Goal: Task Accomplishment & Management: Manage account settings

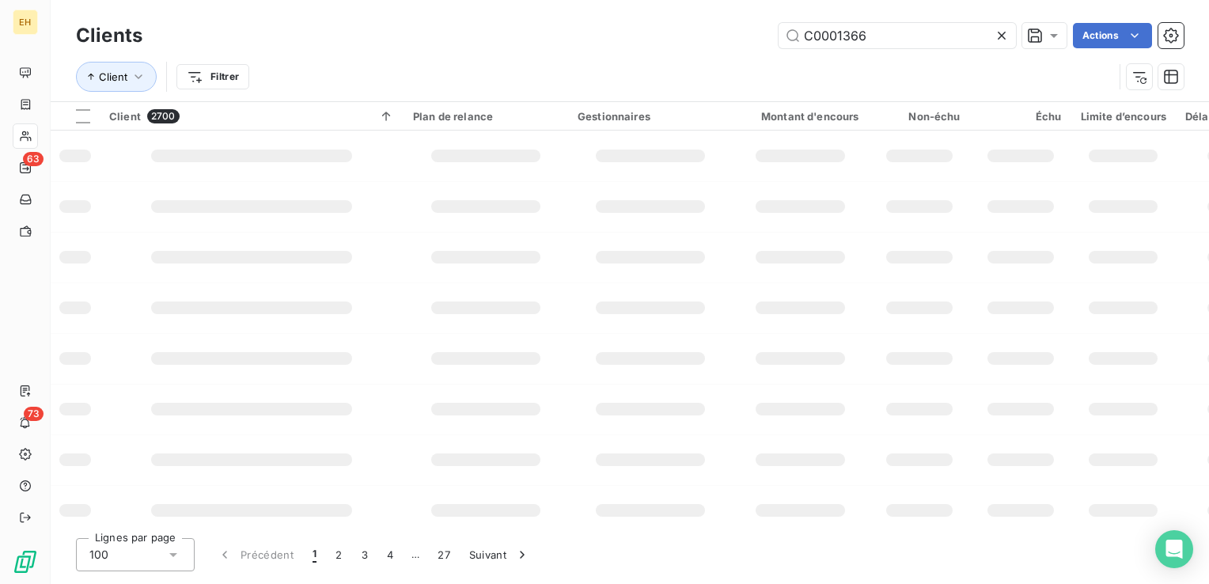
type input "C0001366"
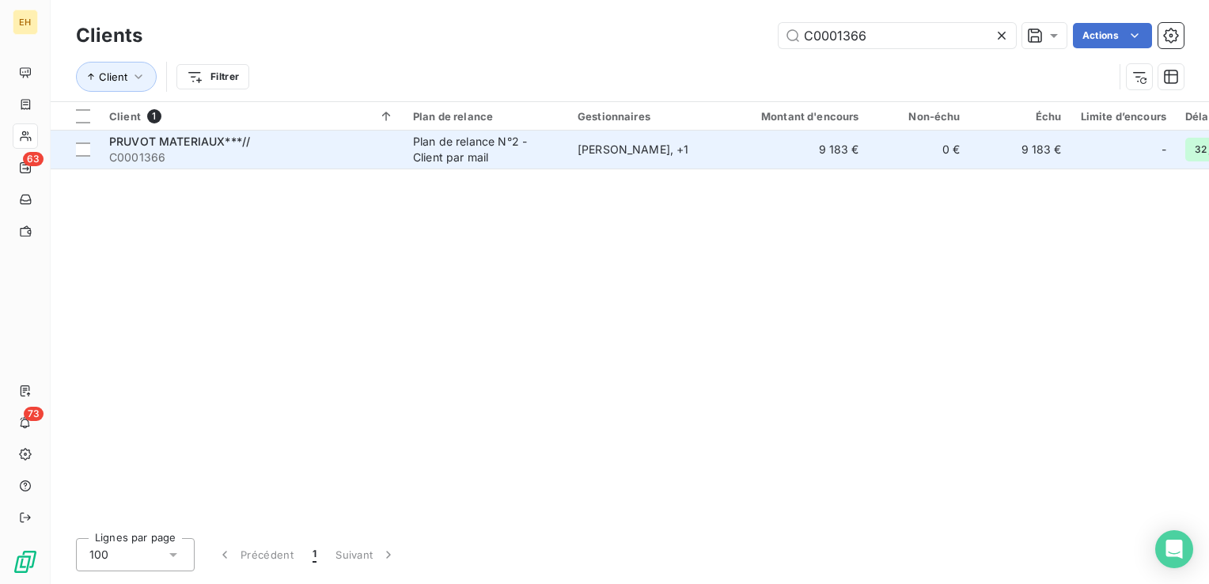
click at [305, 150] on span "C0001366" at bounding box center [251, 158] width 285 height 16
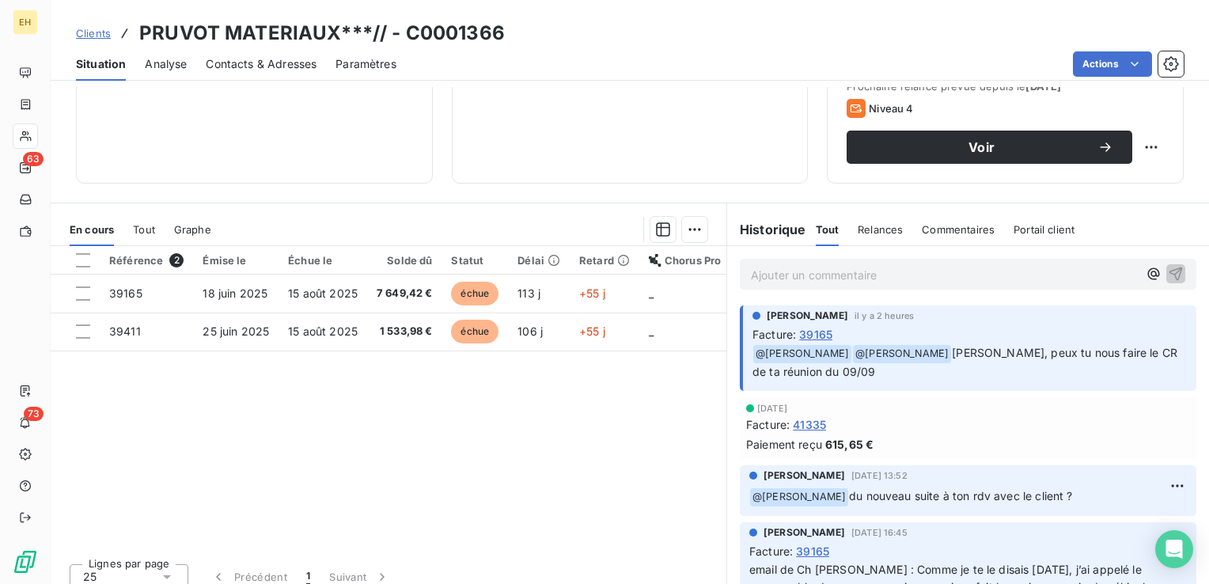
scroll to position [237, 0]
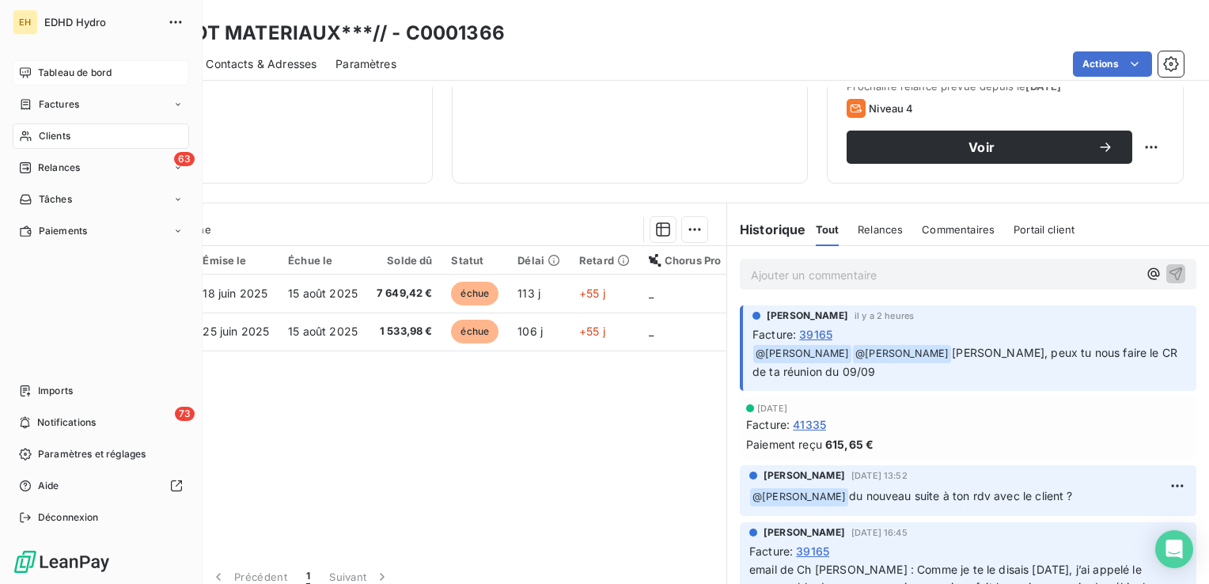
click at [25, 72] on icon at bounding box center [25, 72] width 11 height 10
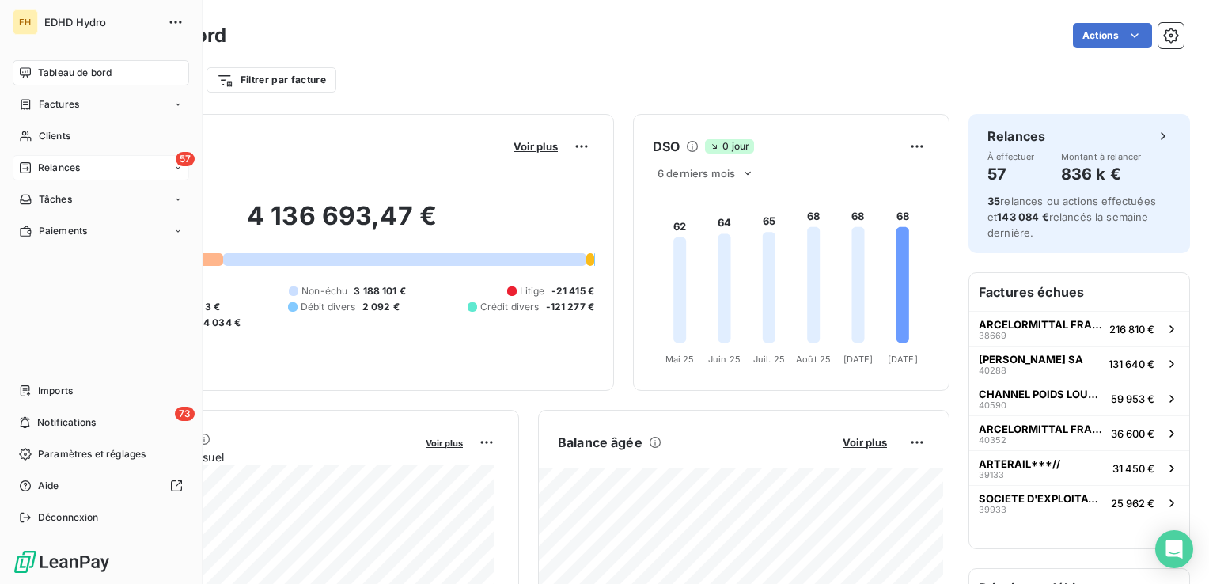
click at [62, 166] on span "Relances" at bounding box center [59, 168] width 42 height 14
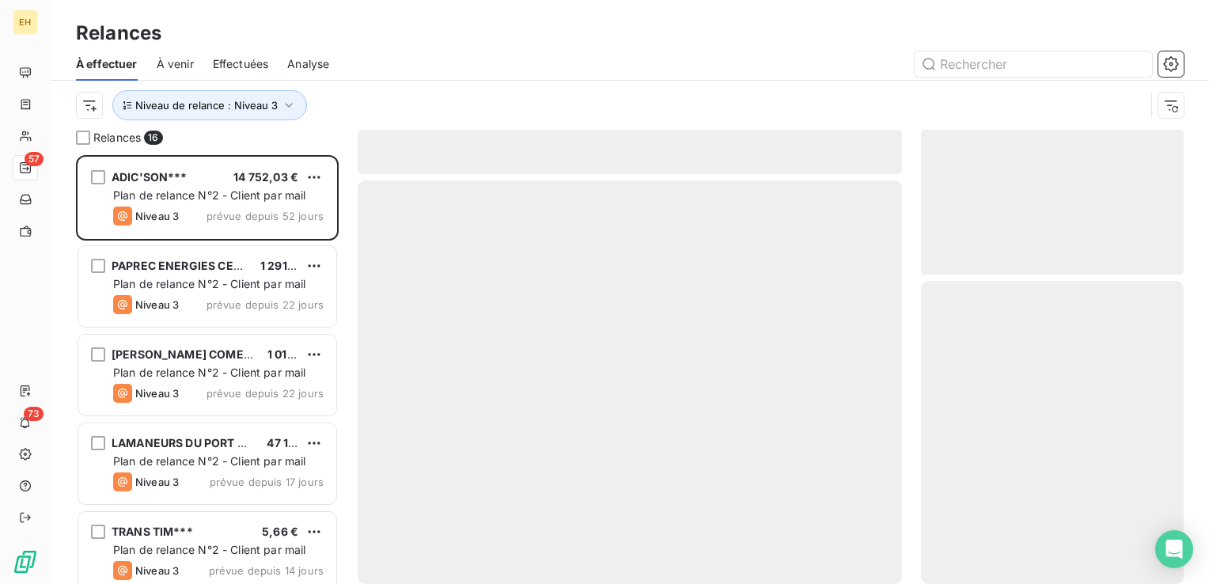
scroll to position [417, 250]
click at [248, 99] on span "Niveau de relance : Niveau 3" at bounding box center [206, 105] width 142 height 13
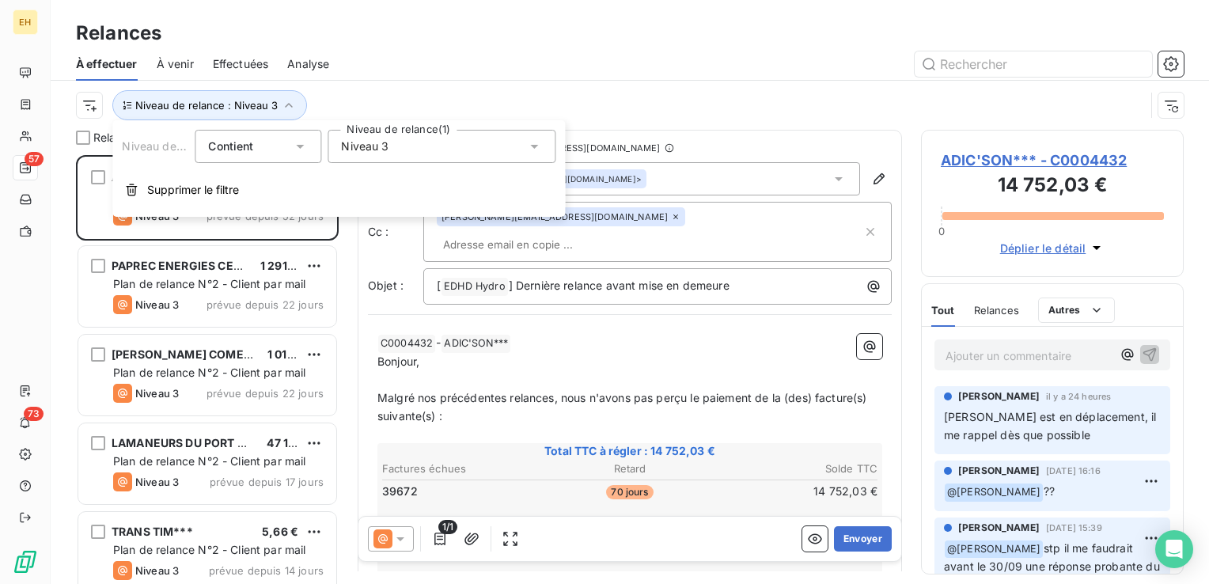
click at [387, 150] on span "Niveau 3" at bounding box center [364, 146] width 47 height 16
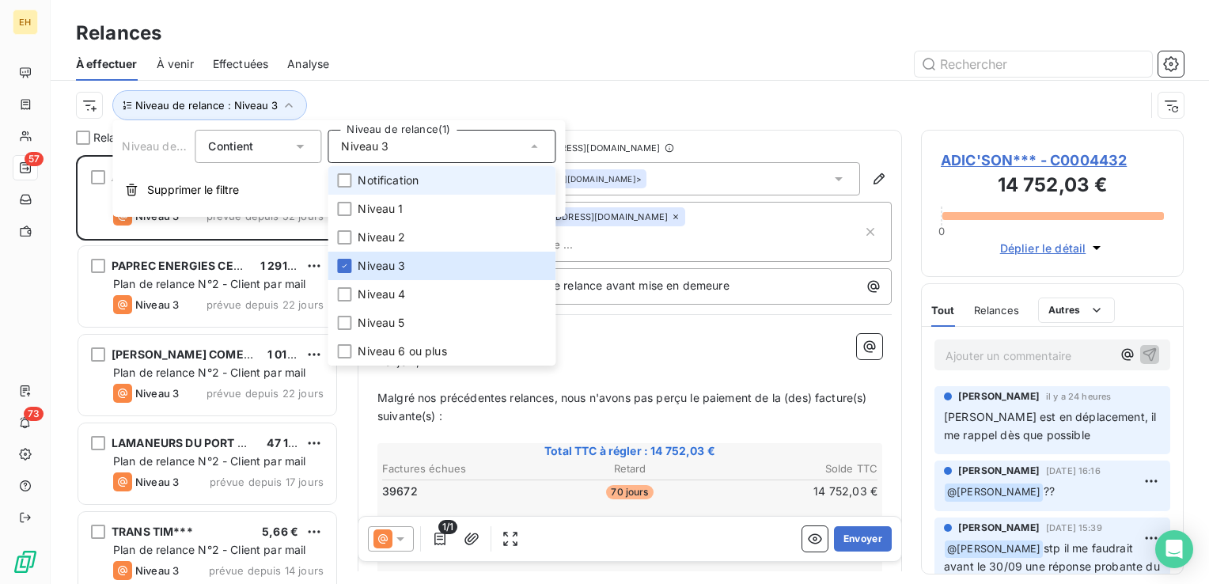
click at [391, 191] on li "Notification" at bounding box center [442, 180] width 228 height 28
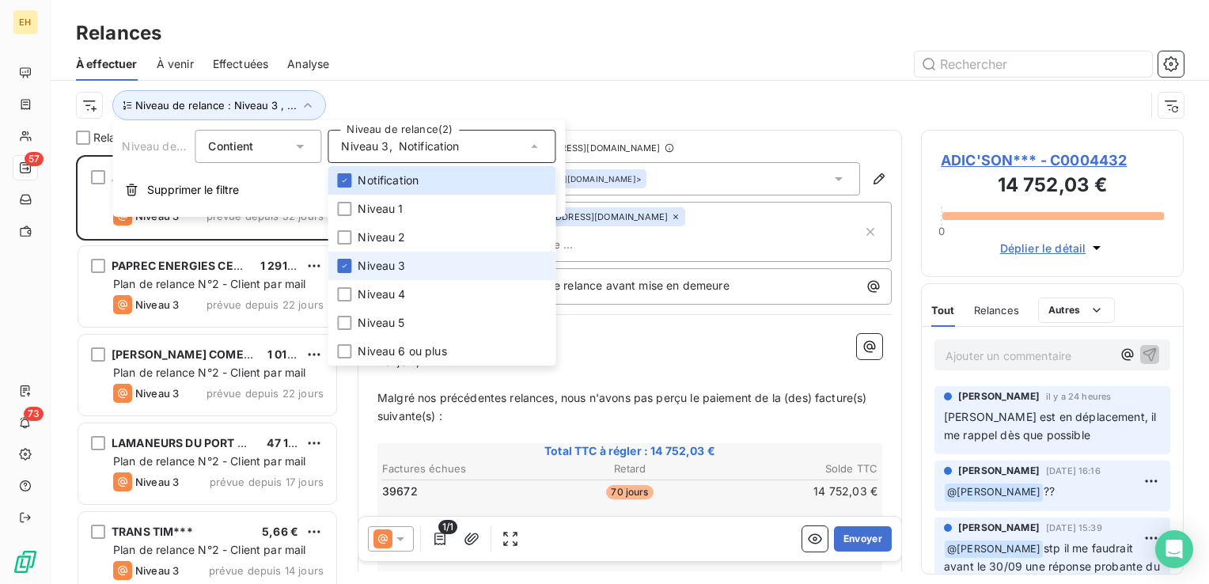
click at [369, 266] on span "Niveau 3" at bounding box center [381, 266] width 47 height 16
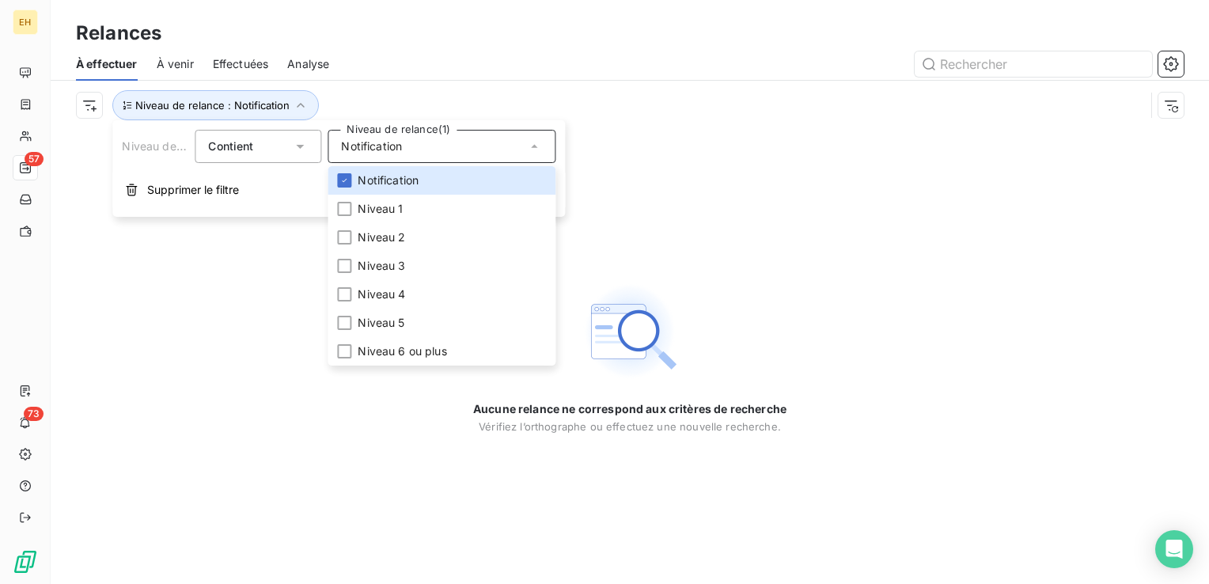
click at [390, 75] on div at bounding box center [765, 63] width 835 height 25
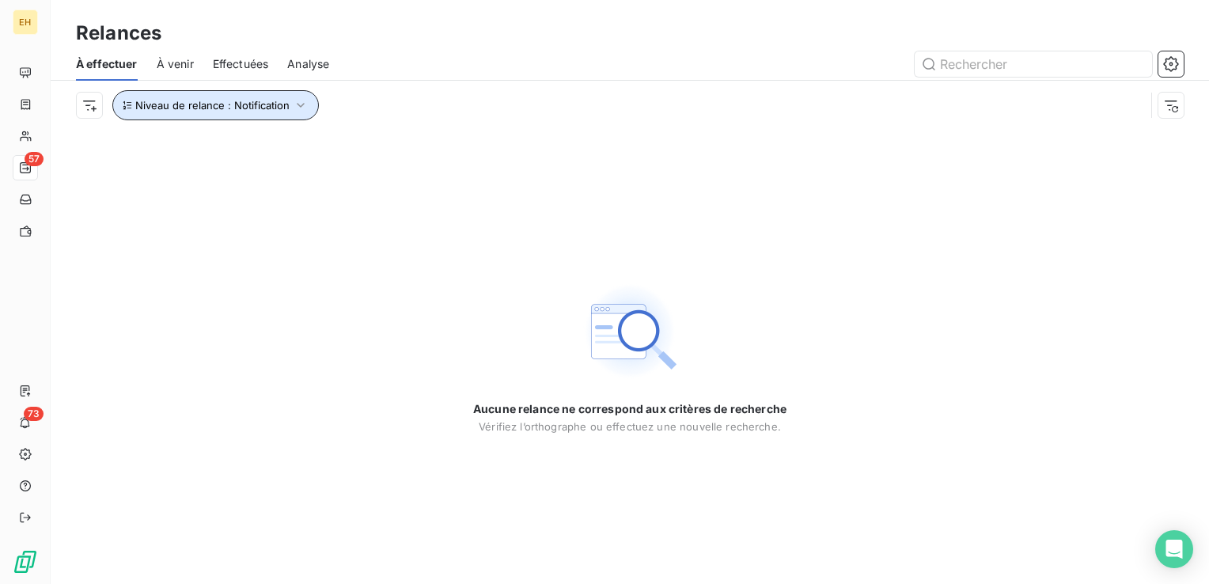
click at [293, 100] on icon "button" at bounding box center [301, 105] width 16 height 16
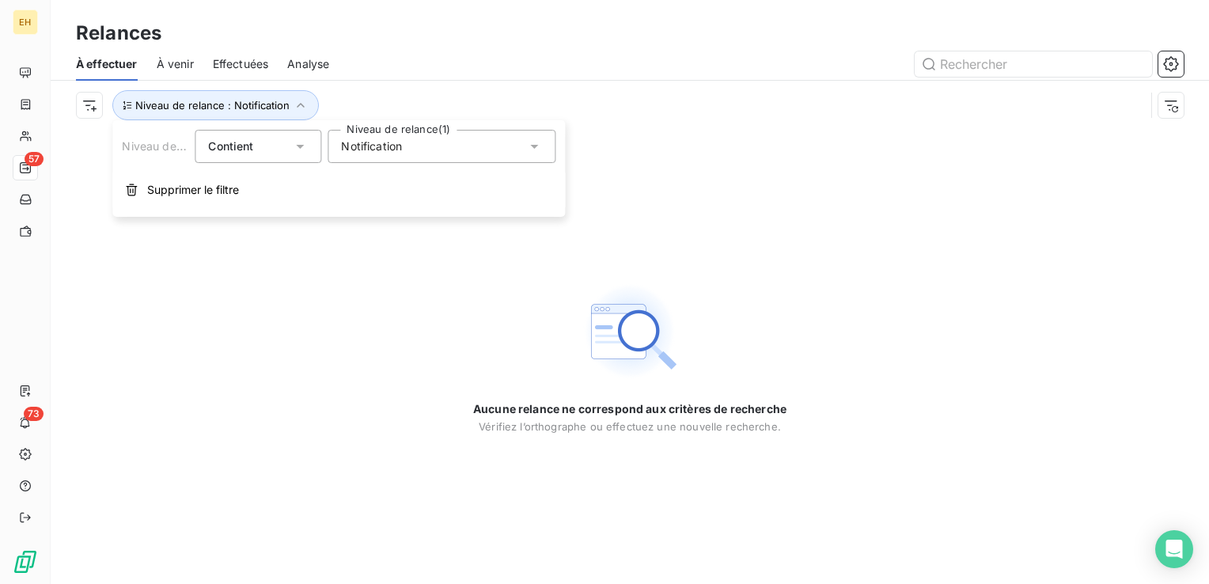
click at [411, 143] on div "Notification" at bounding box center [442, 146] width 228 height 33
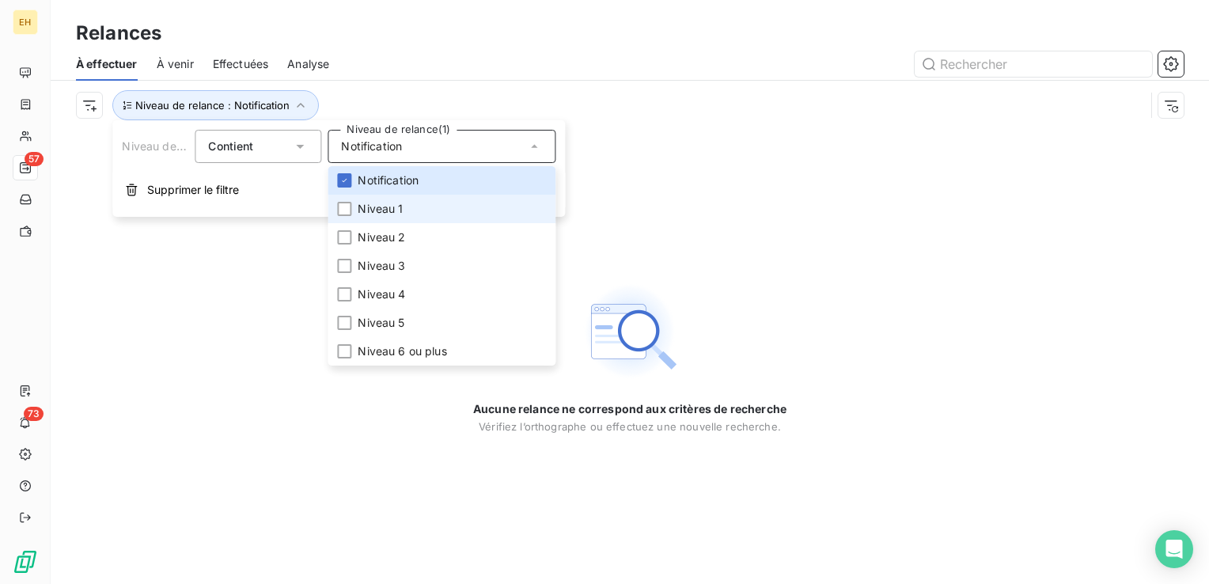
click at [387, 203] on span "Niveau 1" at bounding box center [380, 209] width 45 height 16
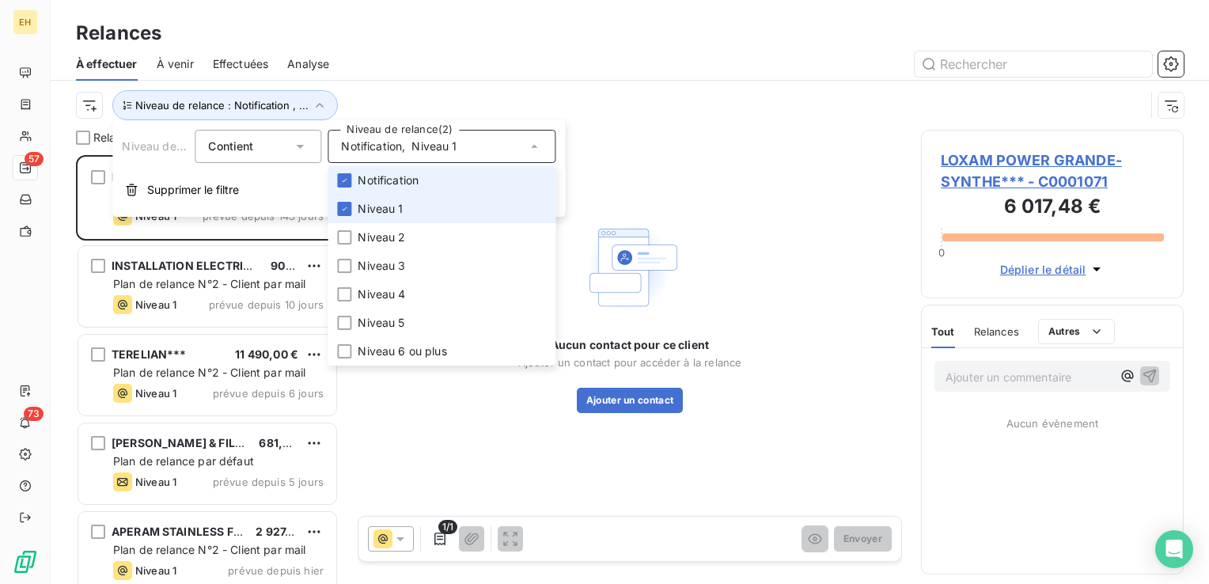
scroll to position [417, 250]
click at [386, 182] on span "Notification" at bounding box center [388, 180] width 61 height 16
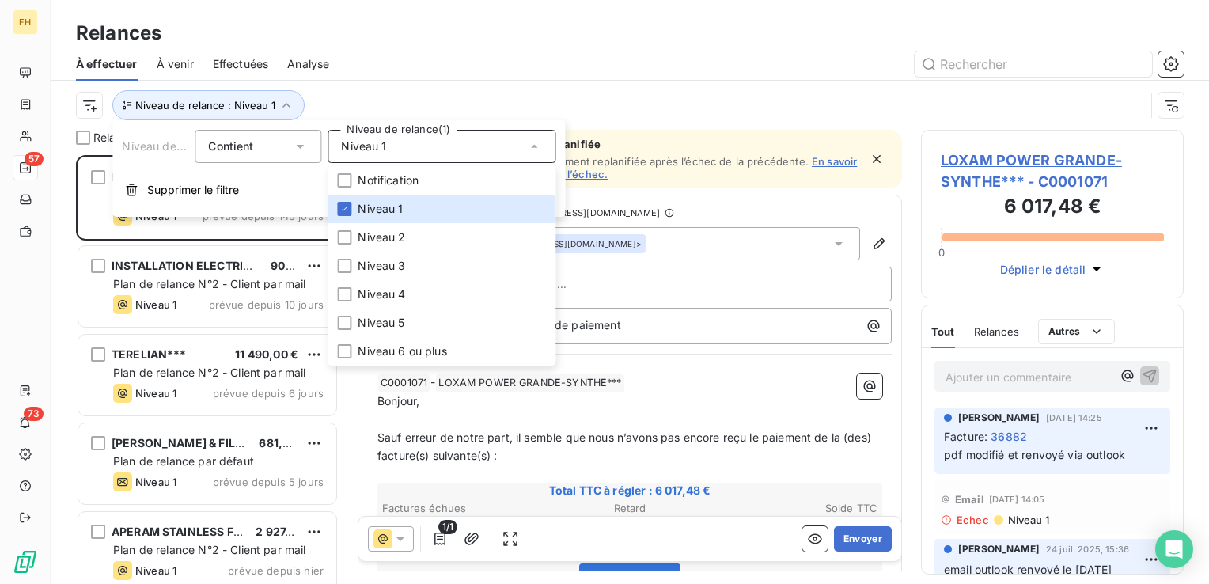
click at [378, 78] on div "À effectuer À venir Effectuées Analyse" at bounding box center [630, 63] width 1158 height 33
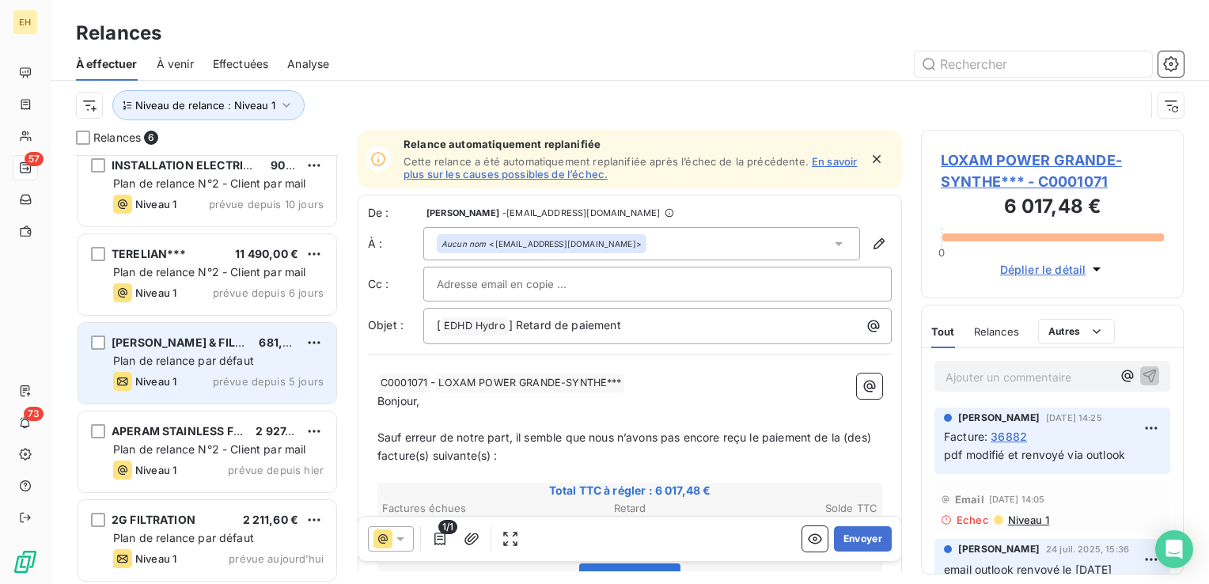
scroll to position [103, 0]
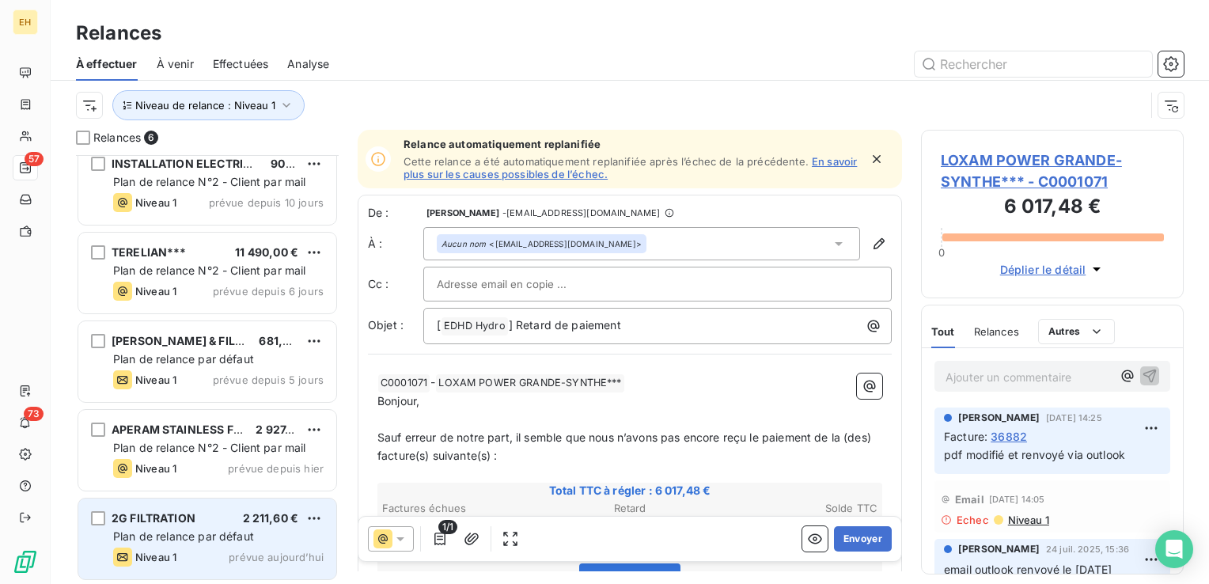
click at [218, 530] on span "Plan de relance par défaut" at bounding box center [183, 535] width 141 height 13
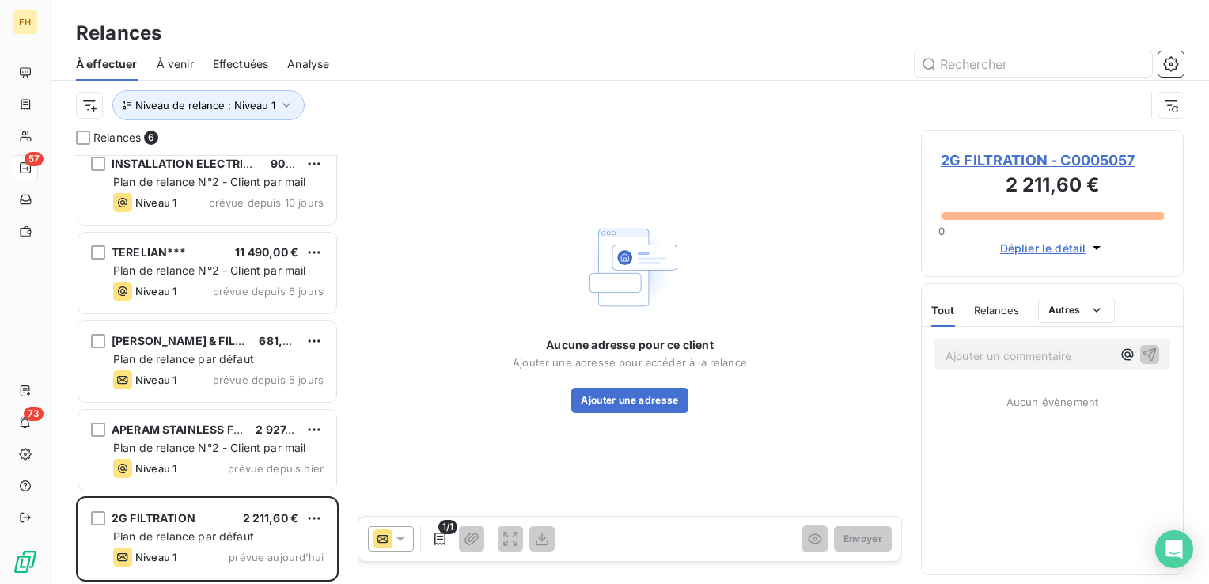
click at [1009, 161] on span "2G FILTRATION - C0005057" at bounding box center [1052, 160] width 223 height 21
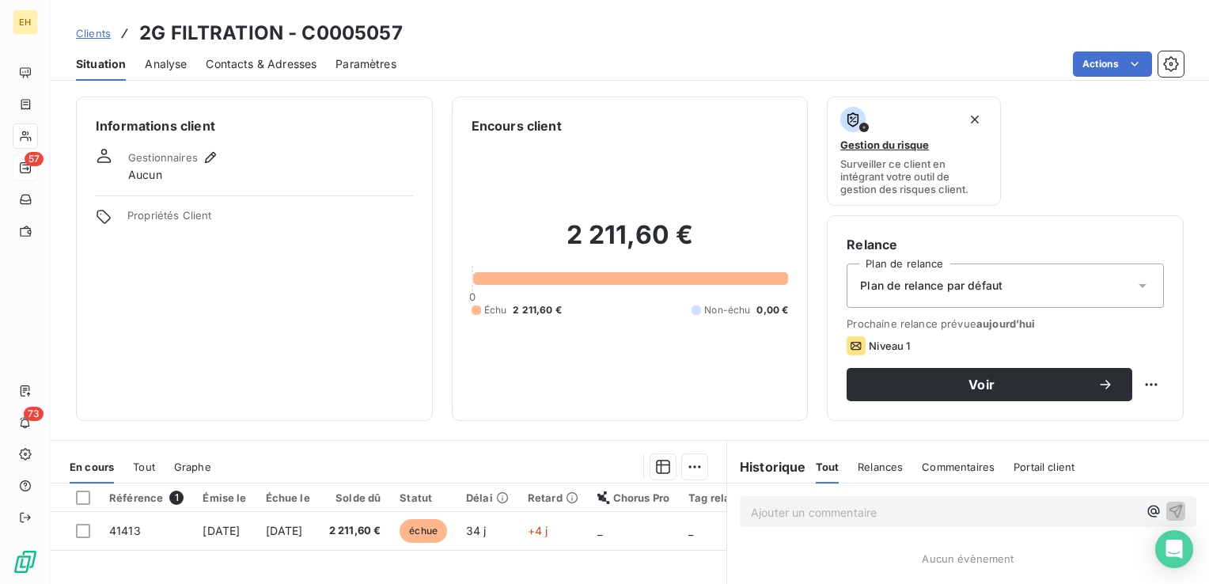
click at [987, 280] on span "Plan de relance par défaut" at bounding box center [931, 286] width 142 height 16
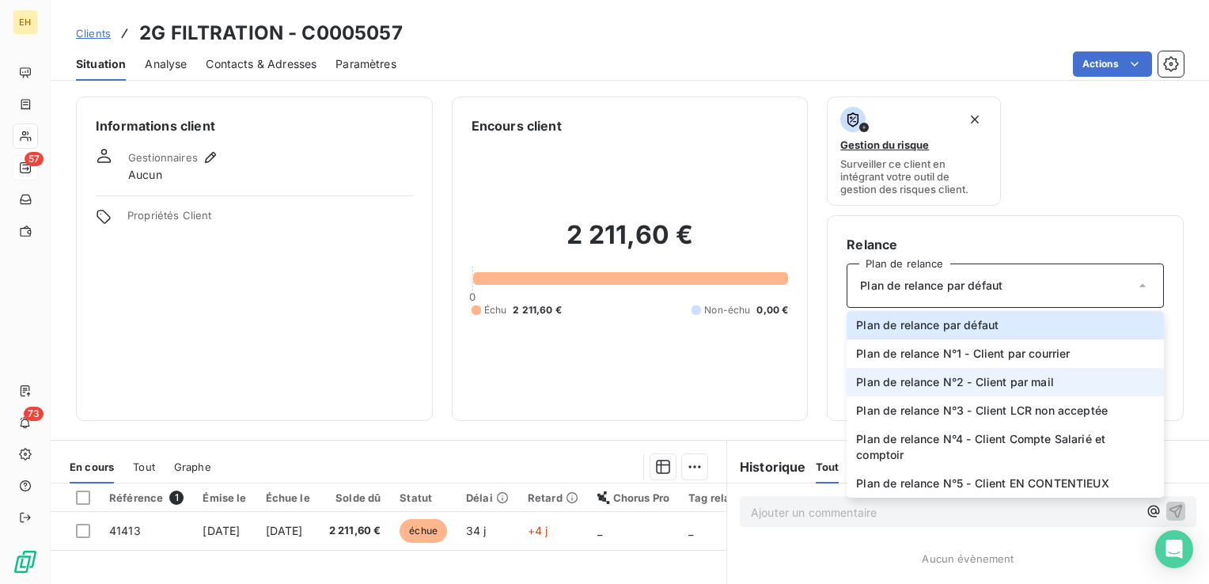
click at [994, 382] on span "Plan de relance N°2 - Client par mail" at bounding box center [955, 382] width 198 height 16
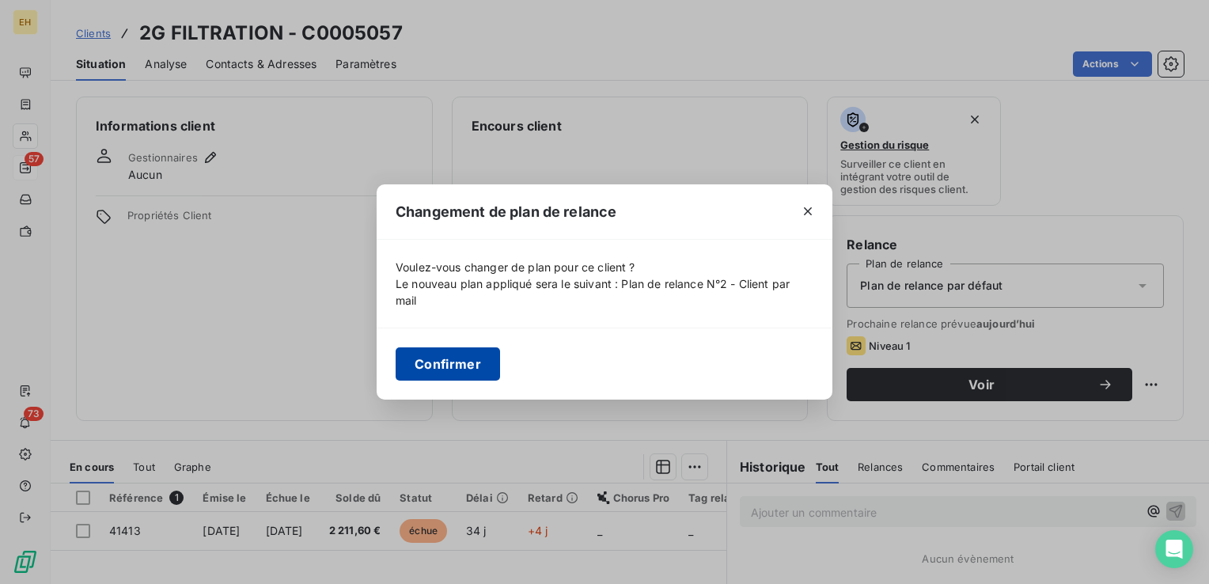
click at [441, 359] on button "Confirmer" at bounding box center [448, 363] width 104 height 33
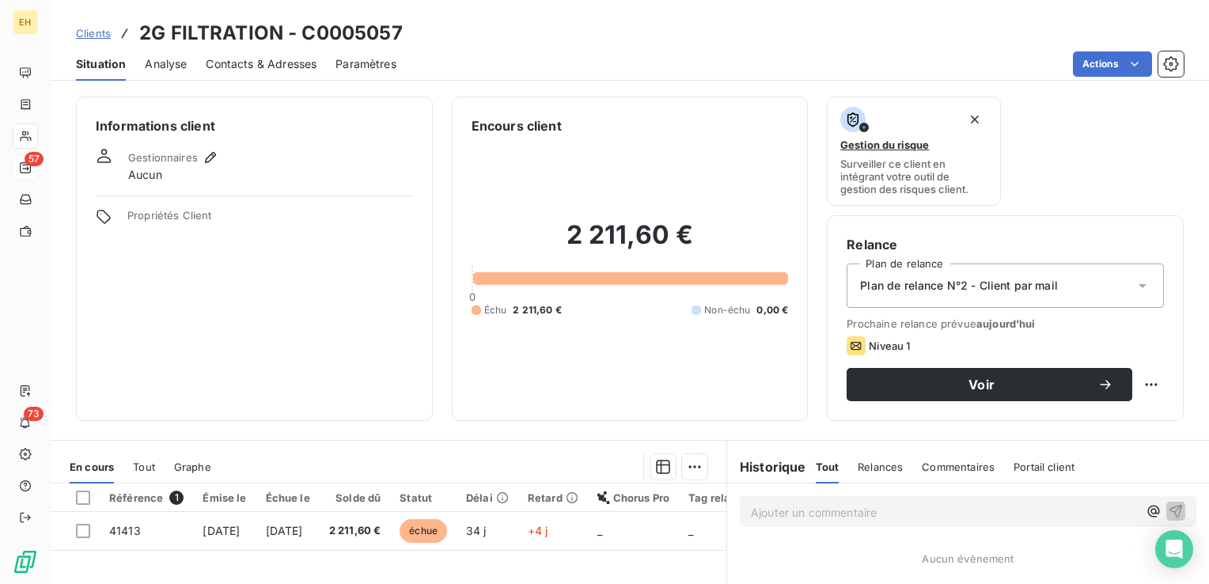
click at [285, 59] on span "Contacts & Adresses" at bounding box center [261, 64] width 111 height 16
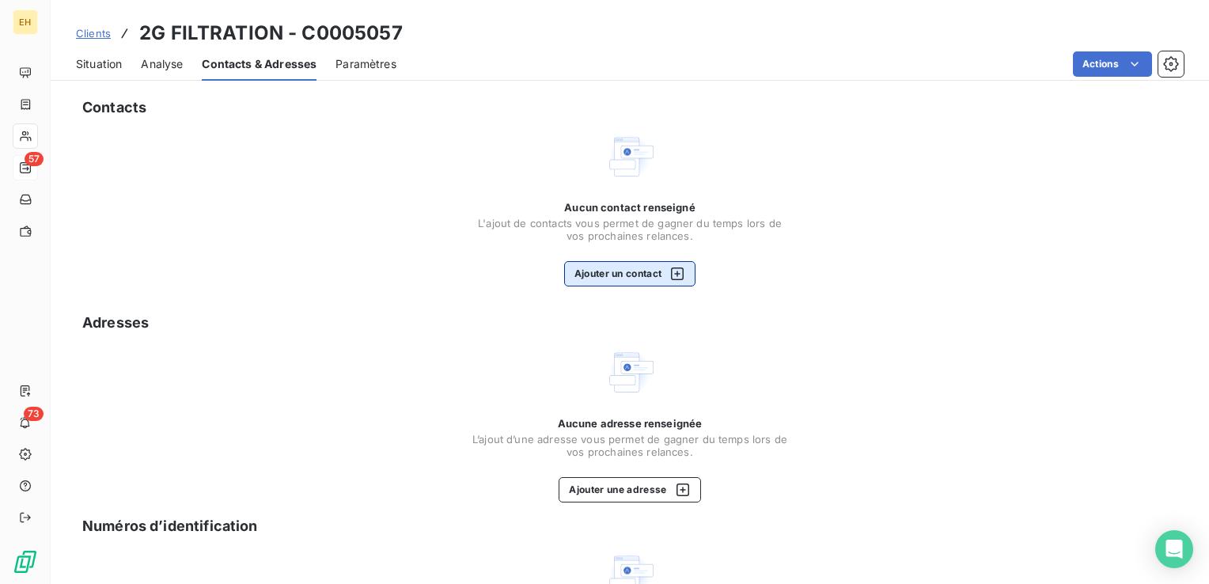
click at [629, 267] on button "Ajouter un contact" at bounding box center [630, 273] width 132 height 25
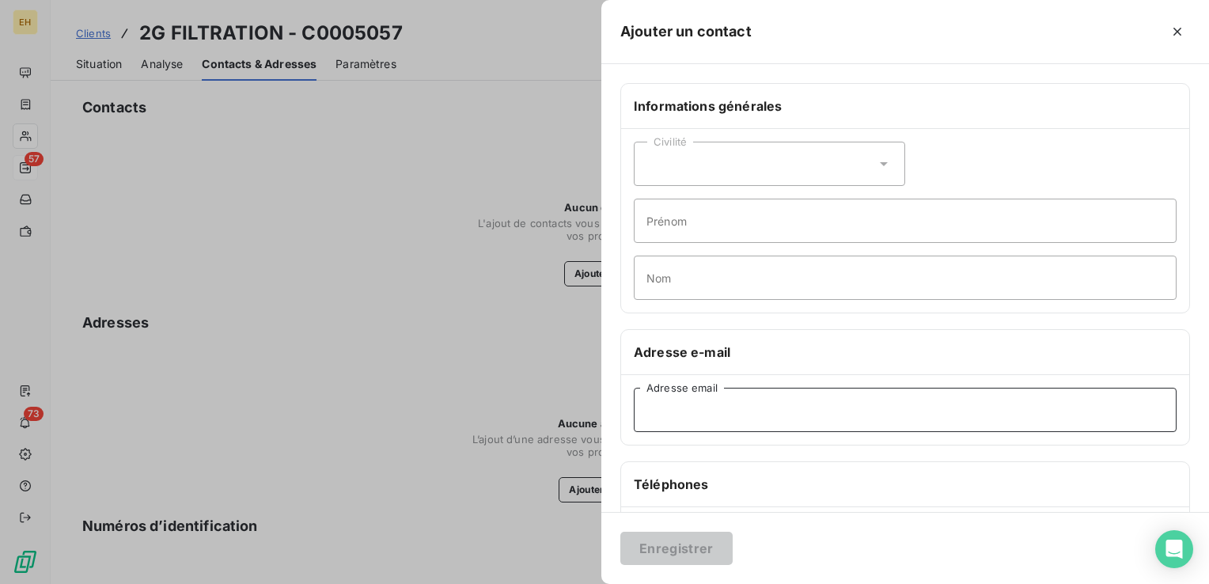
click at [672, 410] on input "Adresse email" at bounding box center [905, 410] width 543 height 44
paste input "ggantier@groupe2gfiltration"
click at [620, 532] on button "Enregistrer" at bounding box center [676, 548] width 112 height 33
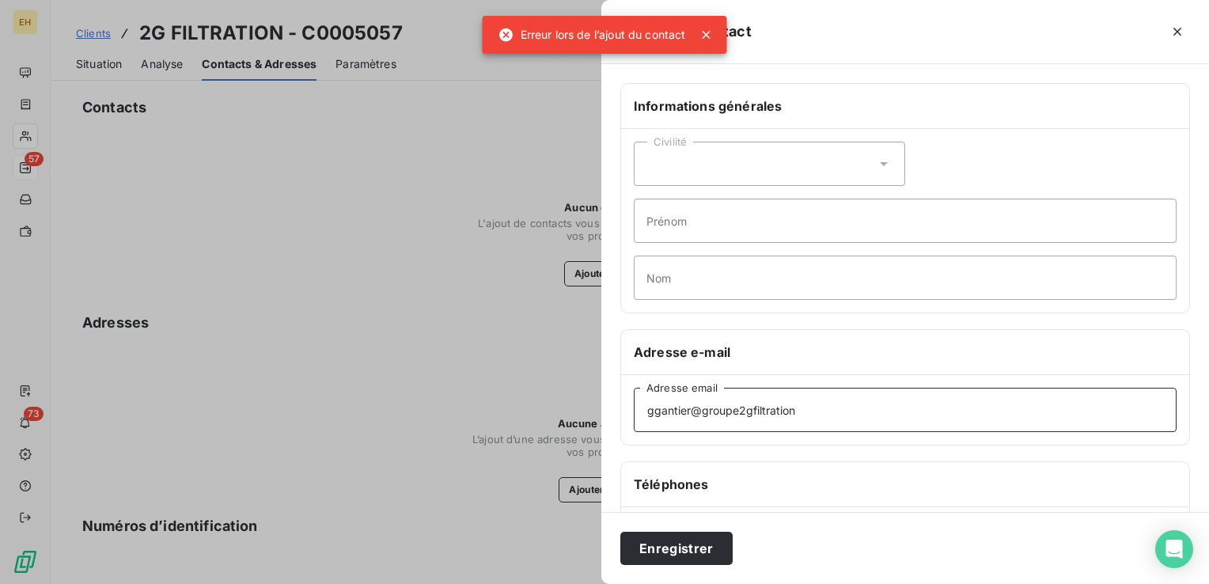
click at [620, 532] on button "Enregistrer" at bounding box center [676, 548] width 112 height 33
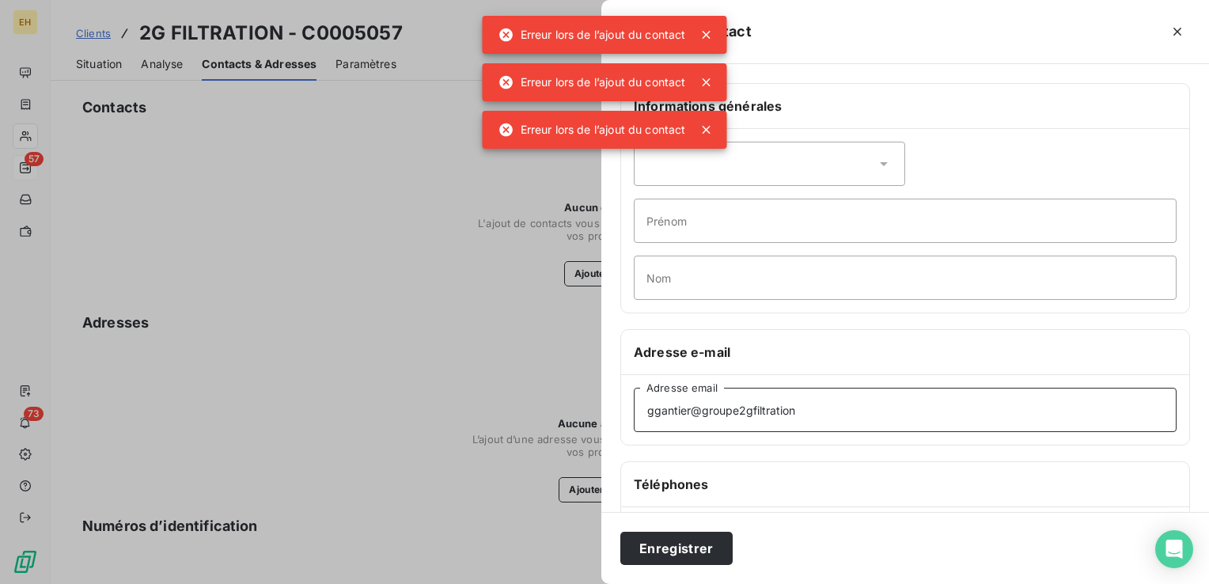
click at [620, 532] on button "Enregistrer" at bounding box center [676, 548] width 112 height 33
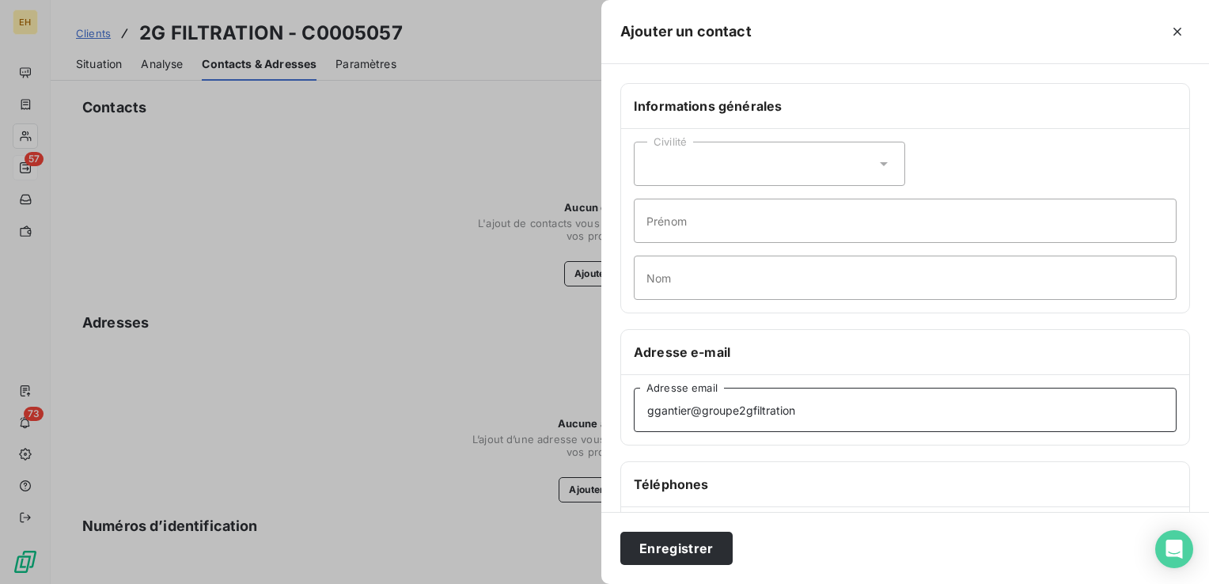
drag, startPoint x: 824, startPoint y: 419, endPoint x: 348, endPoint y: 413, distance: 476.3
click at [348, 583] on div "Ajouter un contact Informations générales Civilité Prénom Nom Adresse e-mail gg…" at bounding box center [604, 584] width 1209 height 0
paste input ".fr"
type input "[EMAIL_ADDRESS][DOMAIN_NAME]"
click at [667, 543] on button "Enregistrer" at bounding box center [676, 548] width 112 height 33
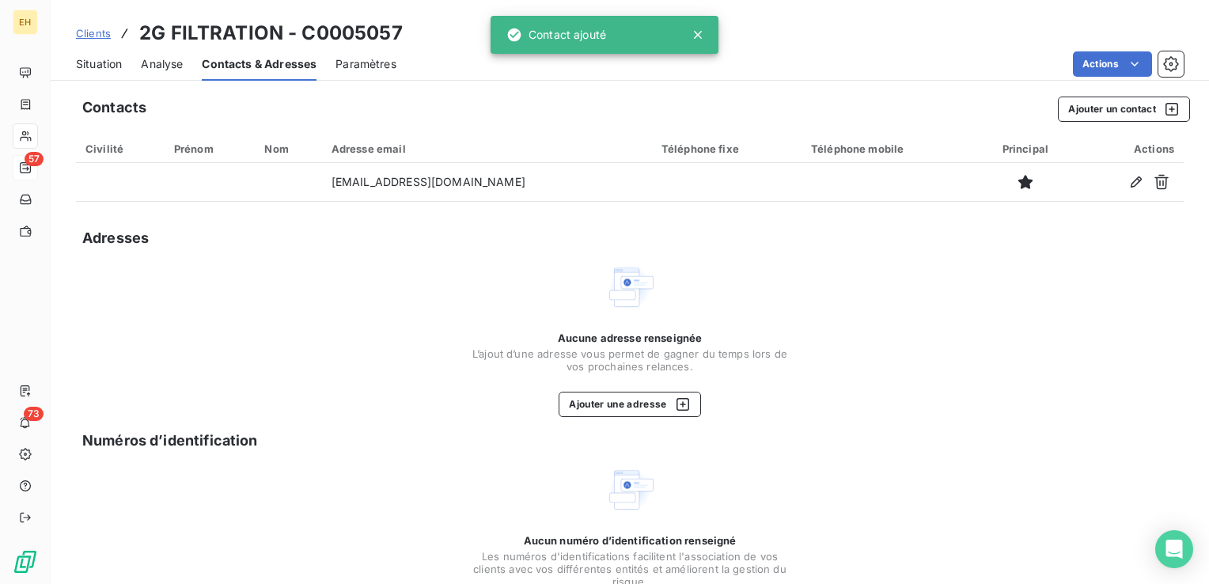
click at [86, 56] on span "Situation" at bounding box center [99, 64] width 46 height 16
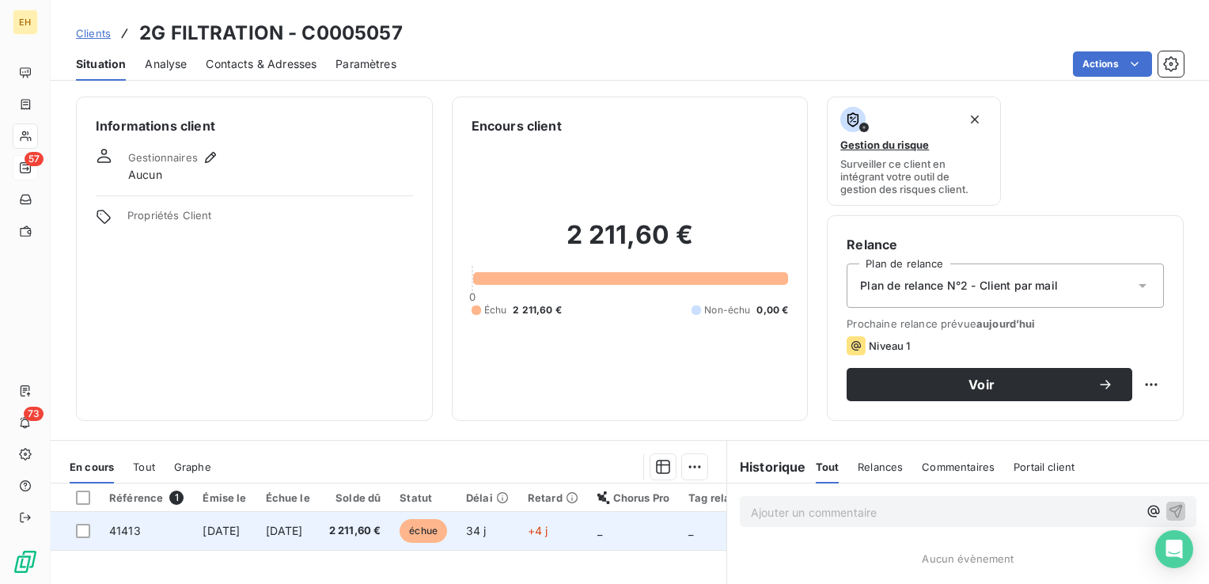
click at [381, 530] on span "2 211,60 €" at bounding box center [355, 531] width 52 height 16
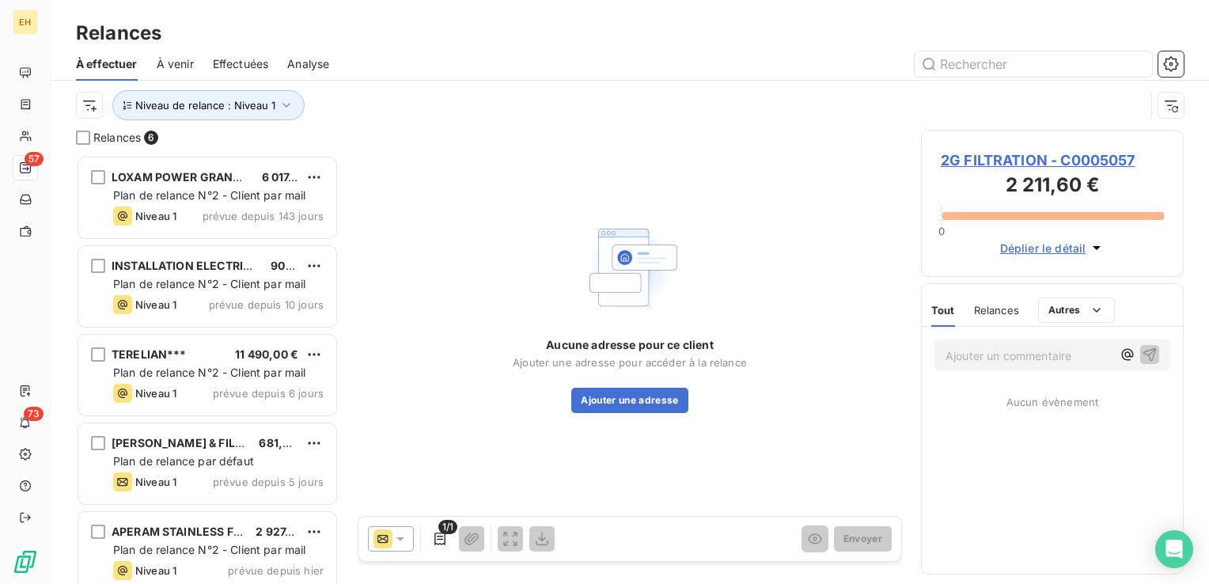
scroll to position [417, 250]
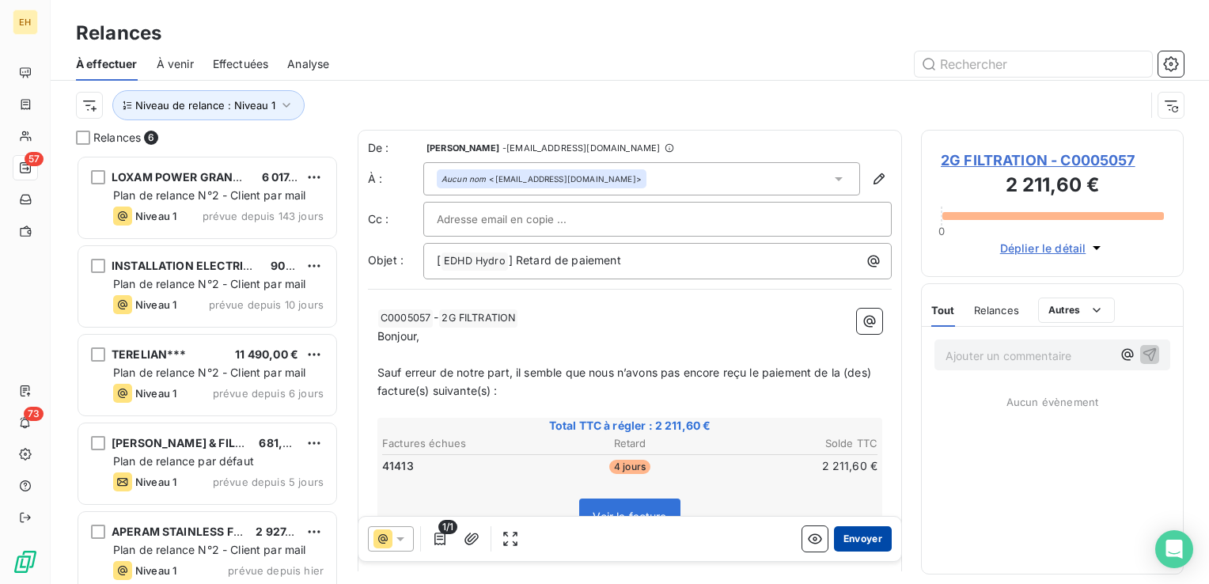
click at [839, 533] on button "Envoyer" at bounding box center [863, 538] width 58 height 25
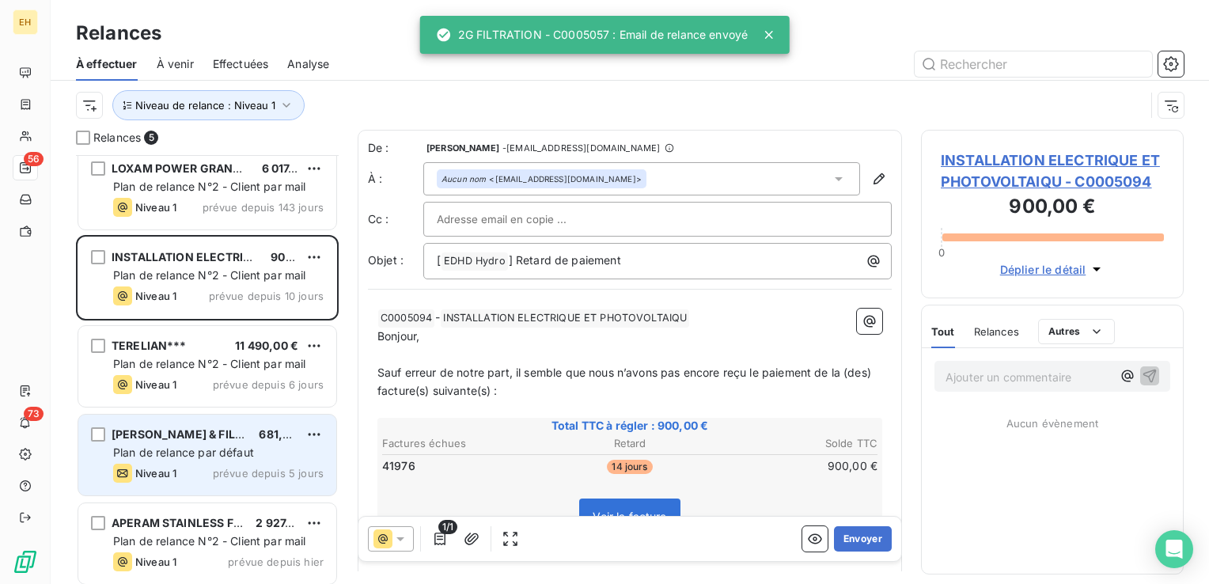
scroll to position [14, 0]
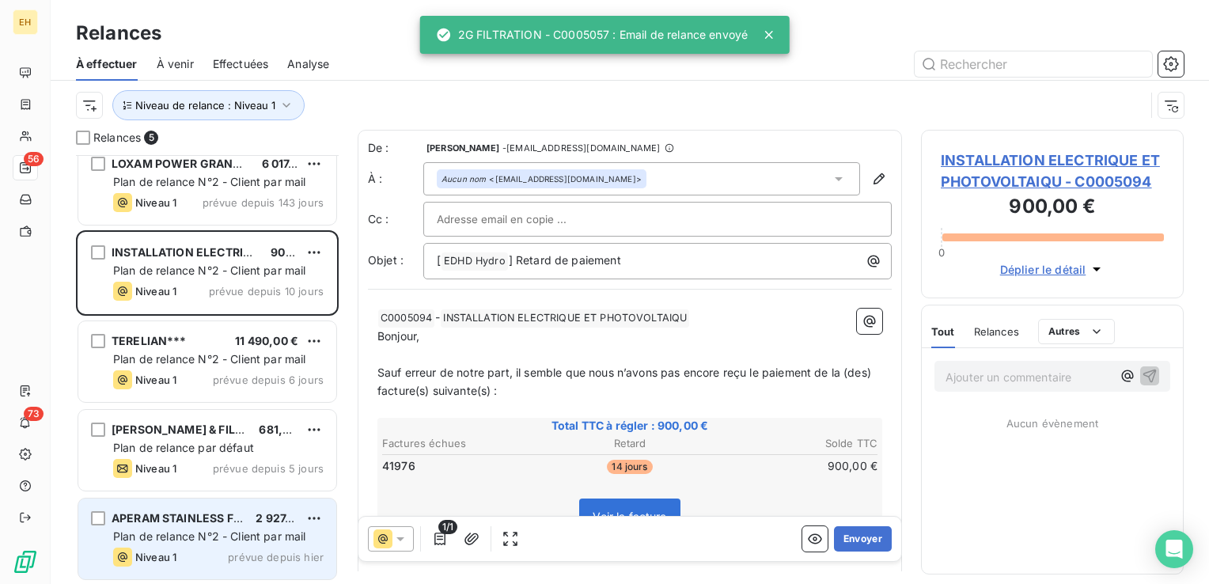
click at [167, 555] on span "Niveau 1" at bounding box center [155, 557] width 41 height 13
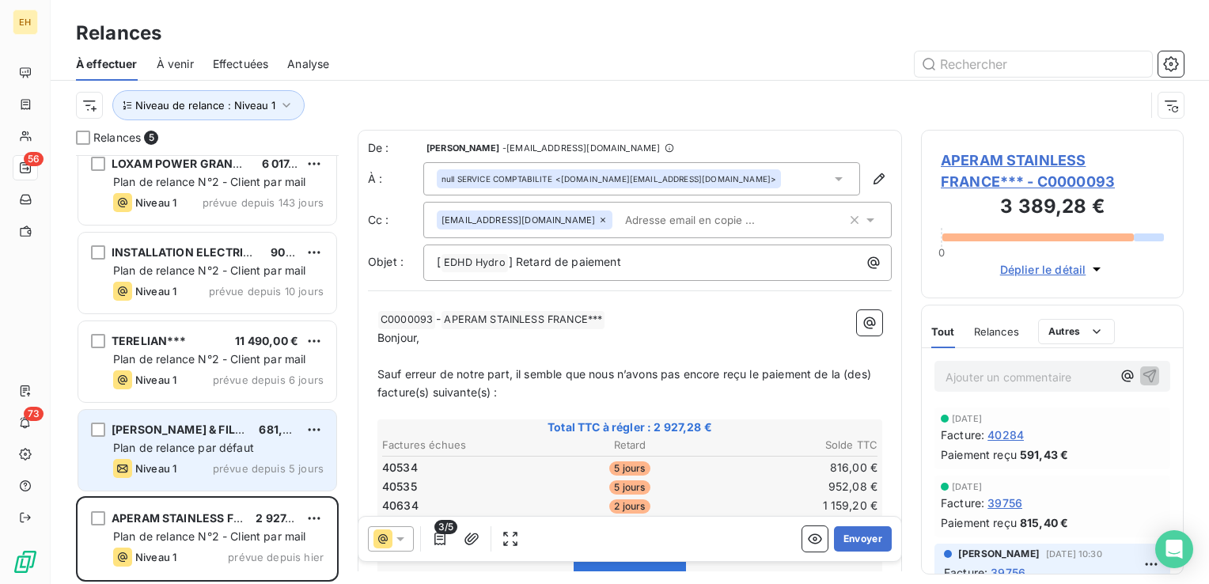
click at [180, 445] on span "Plan de relance par défaut" at bounding box center [183, 447] width 141 height 13
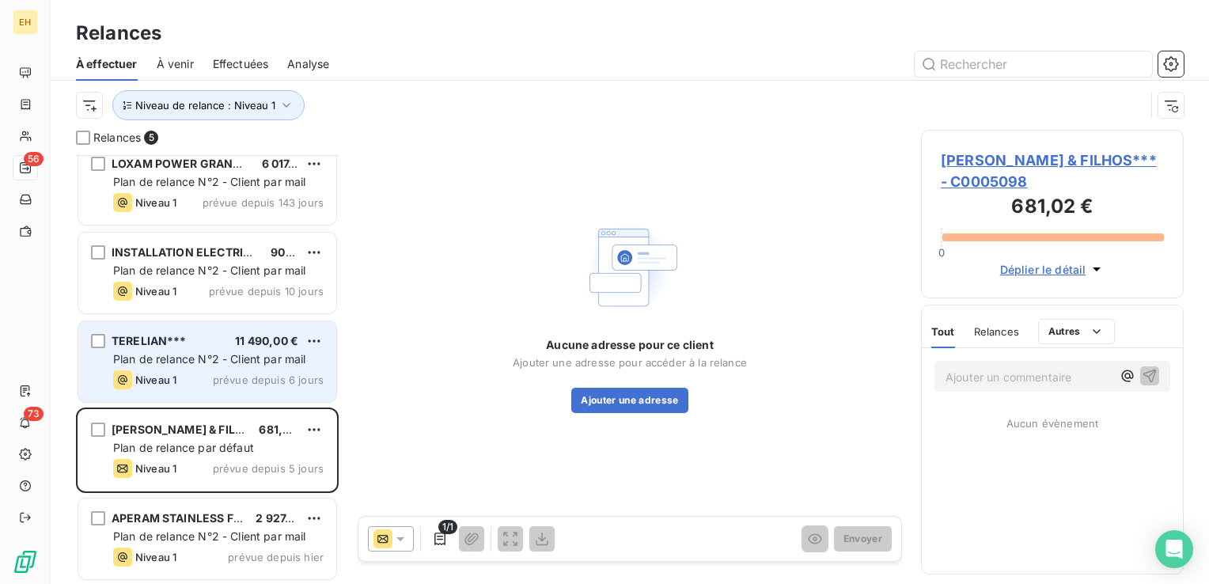
click at [191, 373] on div "Niveau 1 prévue depuis 6 jours" at bounding box center [218, 379] width 210 height 19
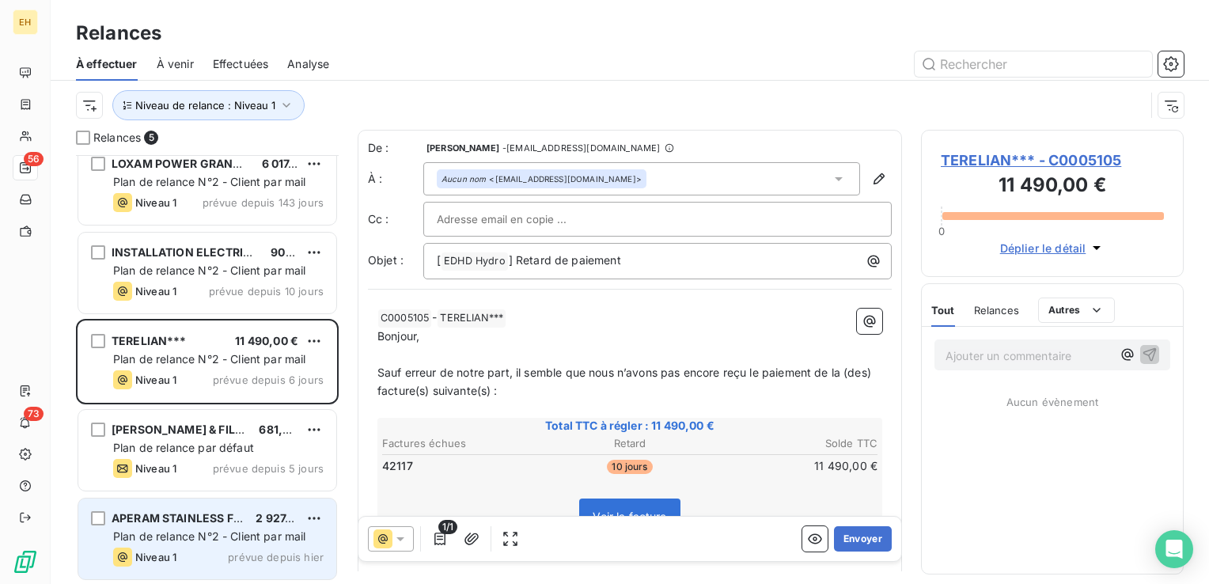
click at [213, 530] on span "Plan de relance N°2 - Client par mail" at bounding box center [209, 535] width 193 height 13
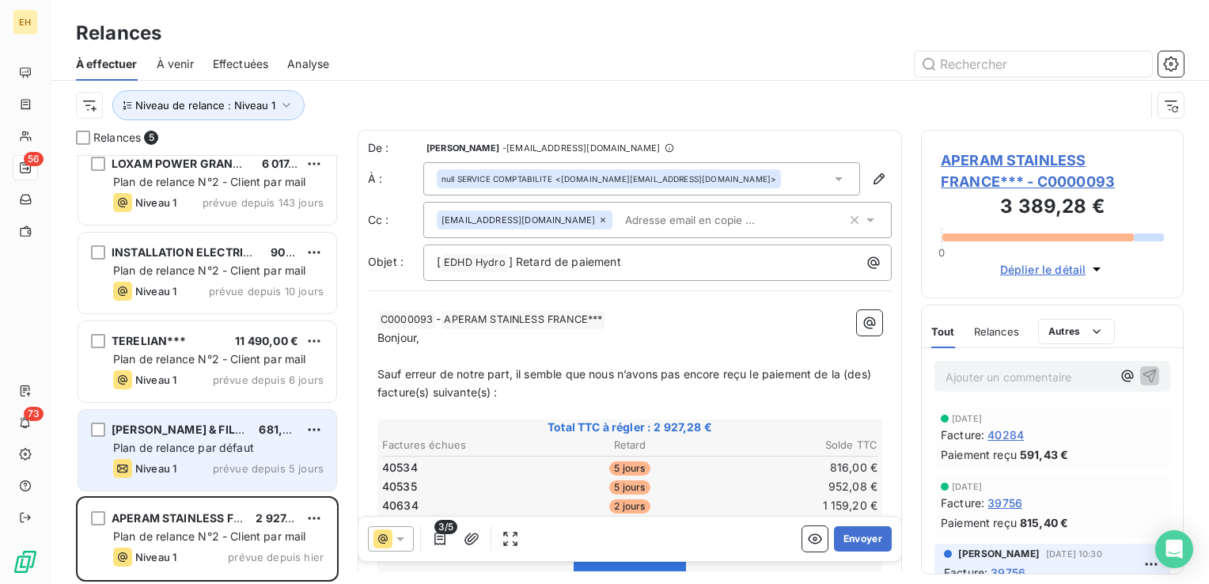
click at [218, 465] on span "prévue depuis 5 jours" at bounding box center [268, 468] width 111 height 13
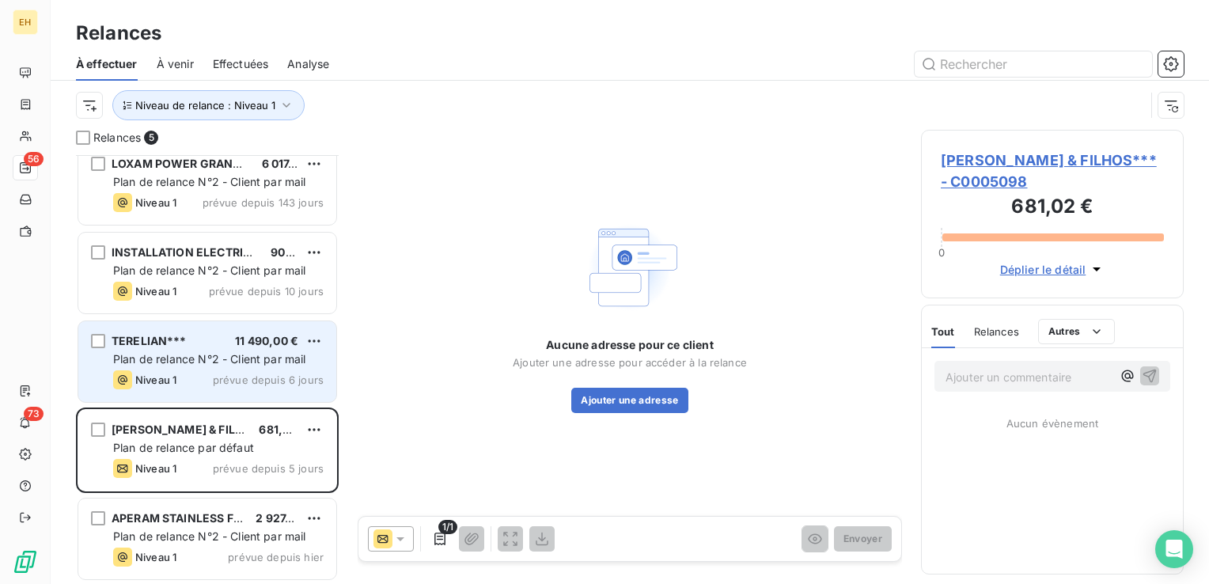
click at [223, 363] on span "Plan de relance N°2 - Client par mail" at bounding box center [209, 358] width 193 height 13
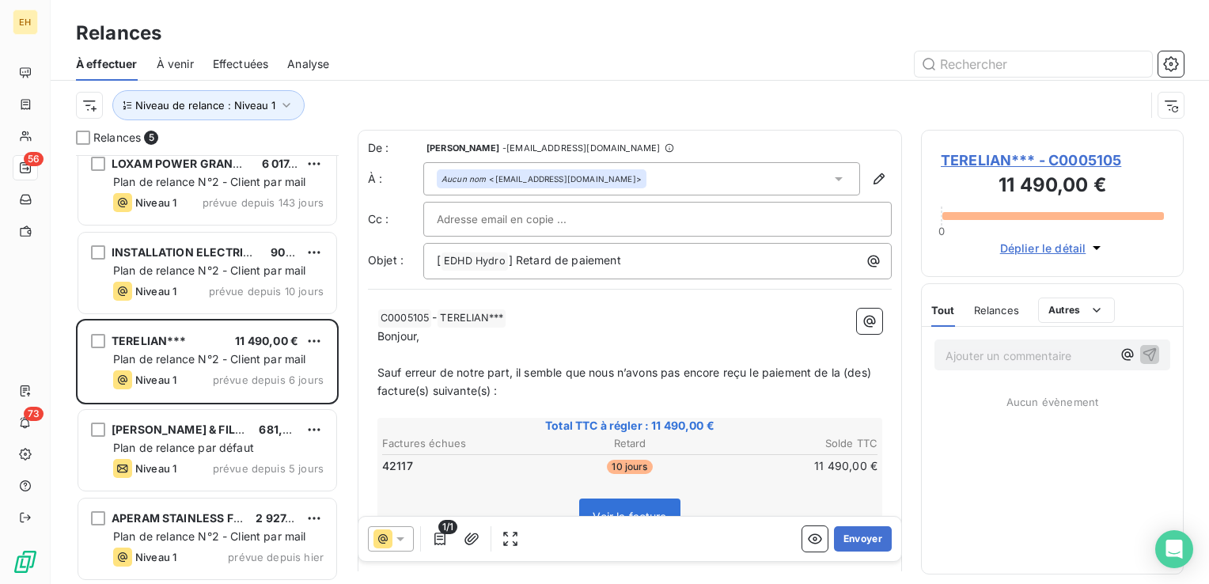
click at [1057, 161] on span "TERELIAN*** - C0005105" at bounding box center [1052, 160] width 223 height 21
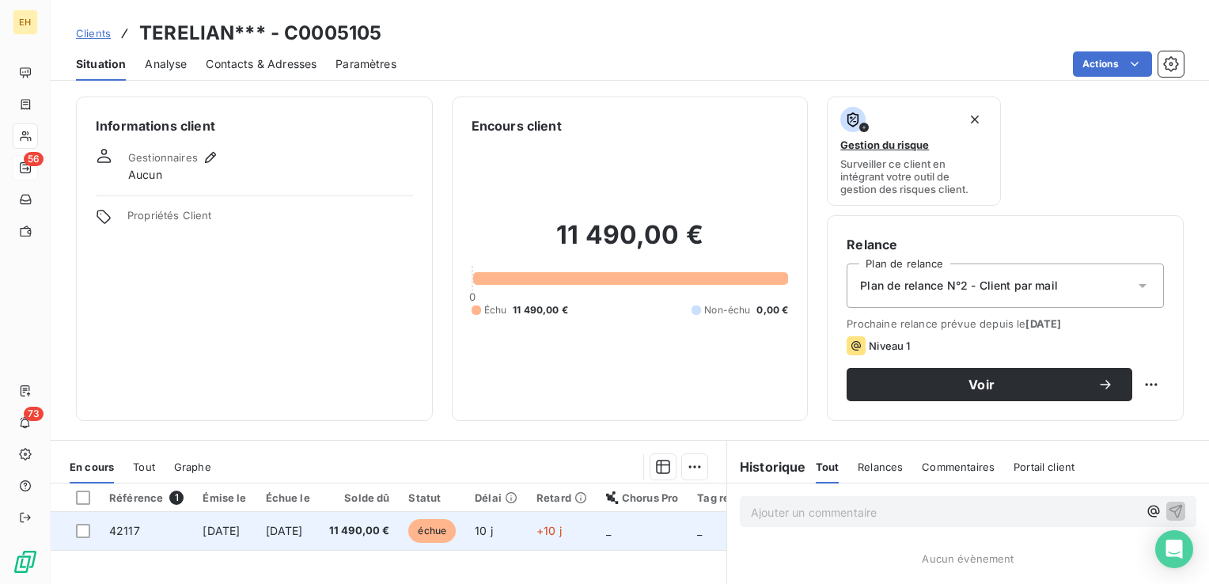
click at [390, 532] on span "11 490,00 €" at bounding box center [359, 531] width 61 height 16
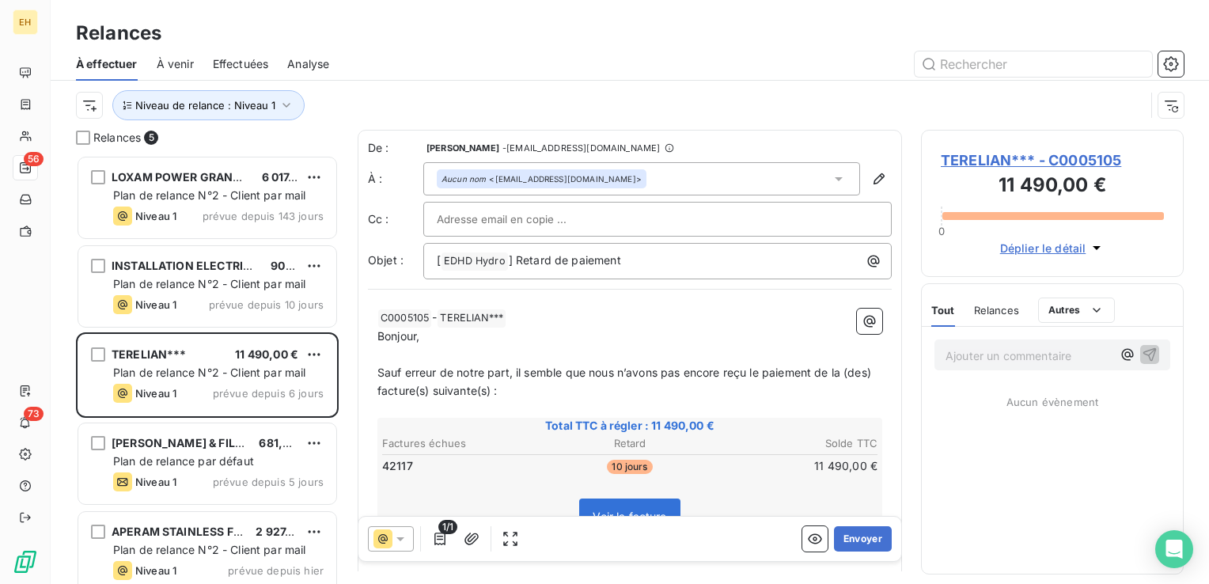
scroll to position [417, 250]
click at [870, 544] on button "Envoyer" at bounding box center [863, 538] width 58 height 25
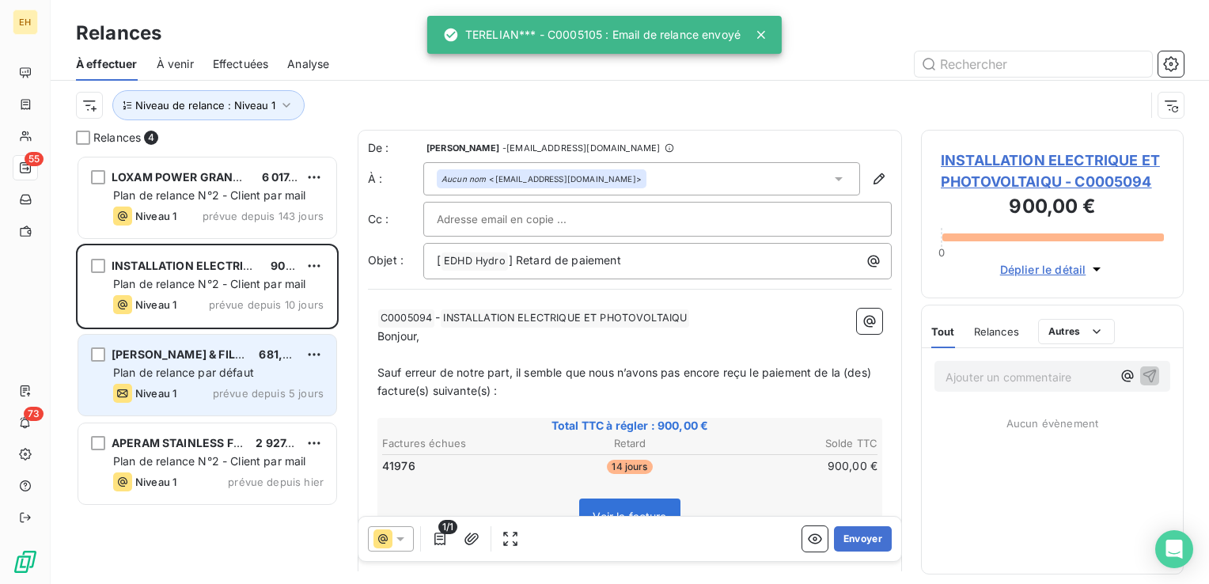
click at [196, 413] on div "[PERSON_NAME] & FILHOS*** 681,02 € Plan de relance par défaut Niveau 1 prévue d…" at bounding box center [207, 375] width 258 height 81
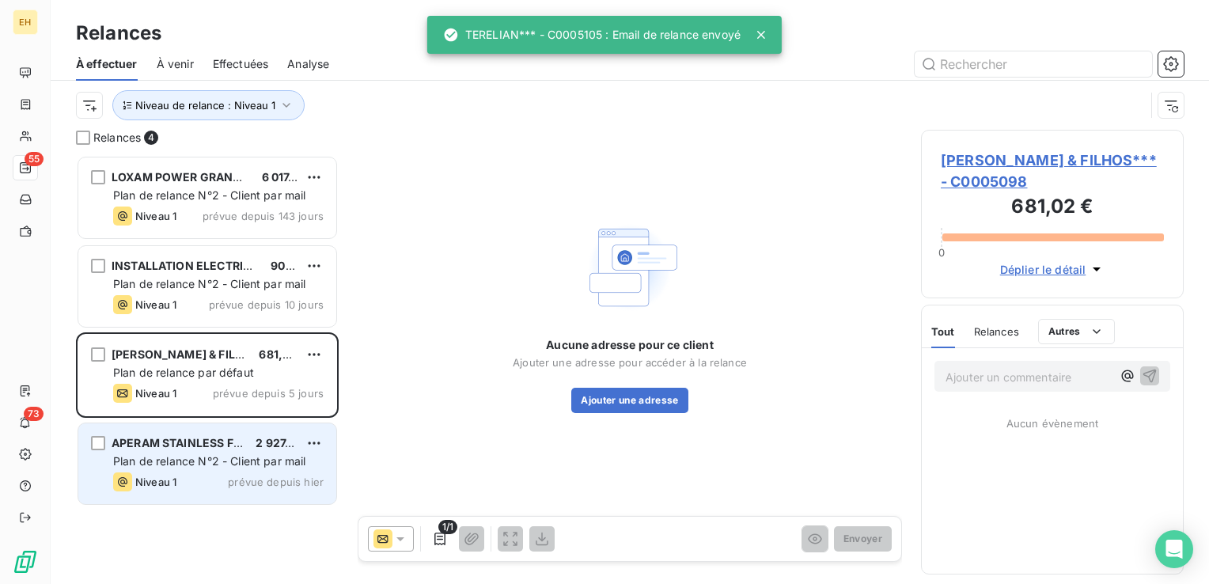
click at [190, 448] on span "APERAM STAINLESS FRANCE***" at bounding box center [202, 442] width 180 height 13
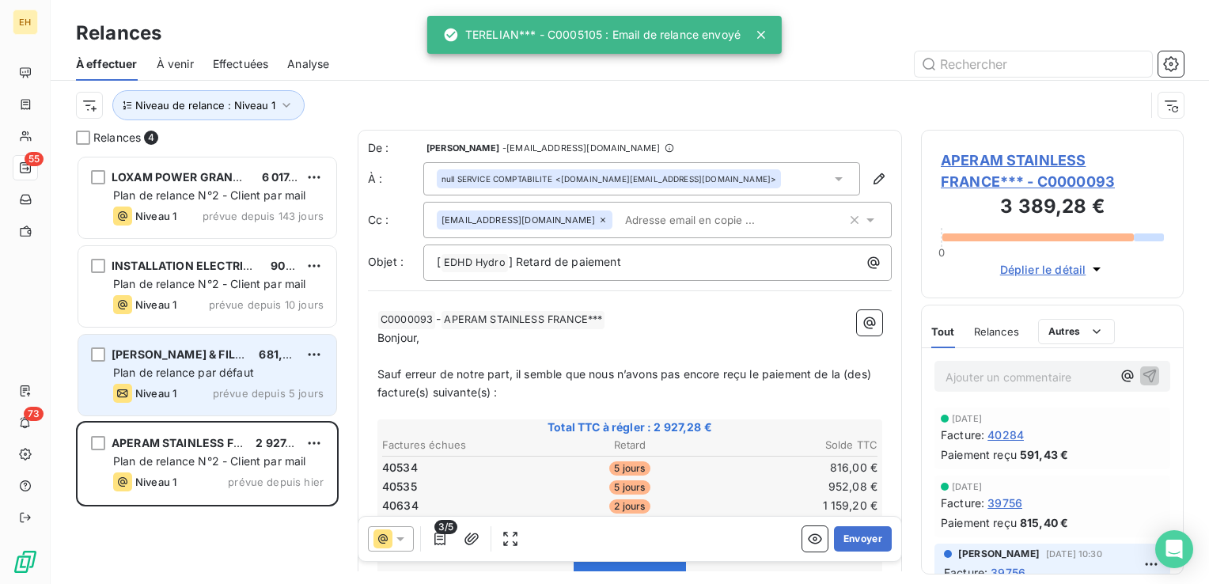
click at [185, 403] on div "[PERSON_NAME] & FILHOS*** 681,02 € Plan de relance par défaut Niveau 1 prévue d…" at bounding box center [207, 375] width 258 height 81
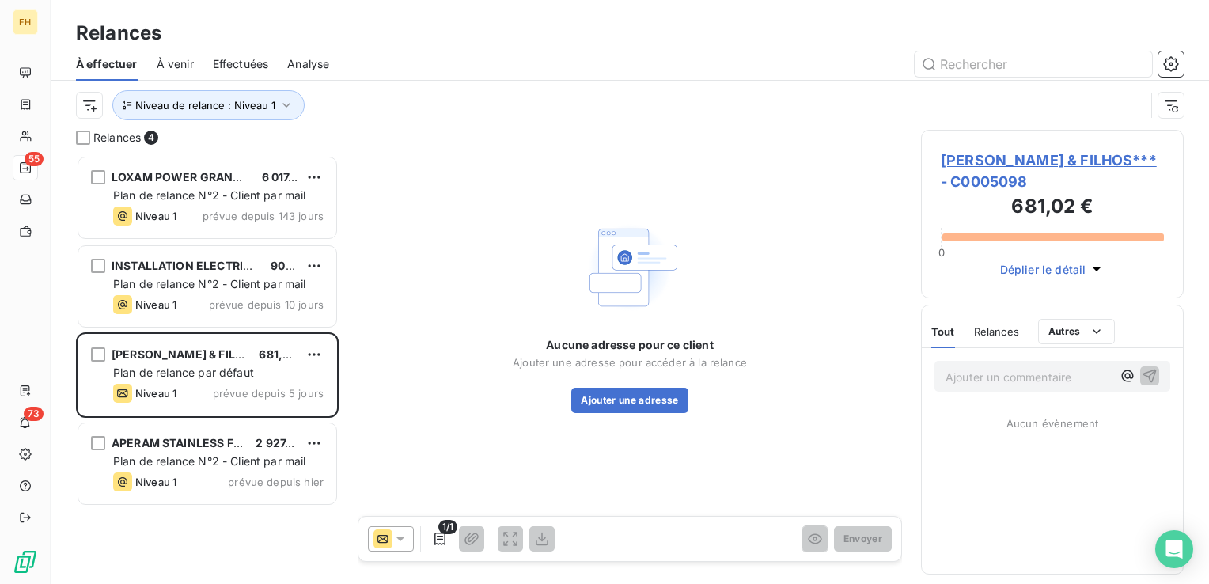
click at [1016, 163] on span "[PERSON_NAME] & FILHOS*** - C0005098" at bounding box center [1052, 171] width 223 height 43
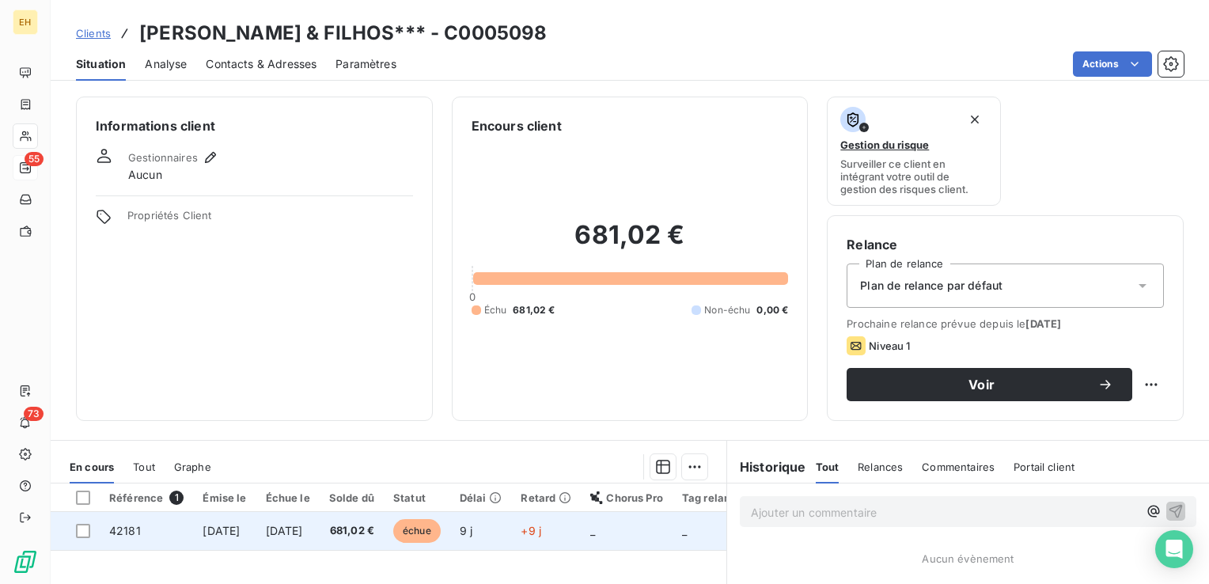
click at [374, 525] on span "681,02 €" at bounding box center [351, 531] width 45 height 16
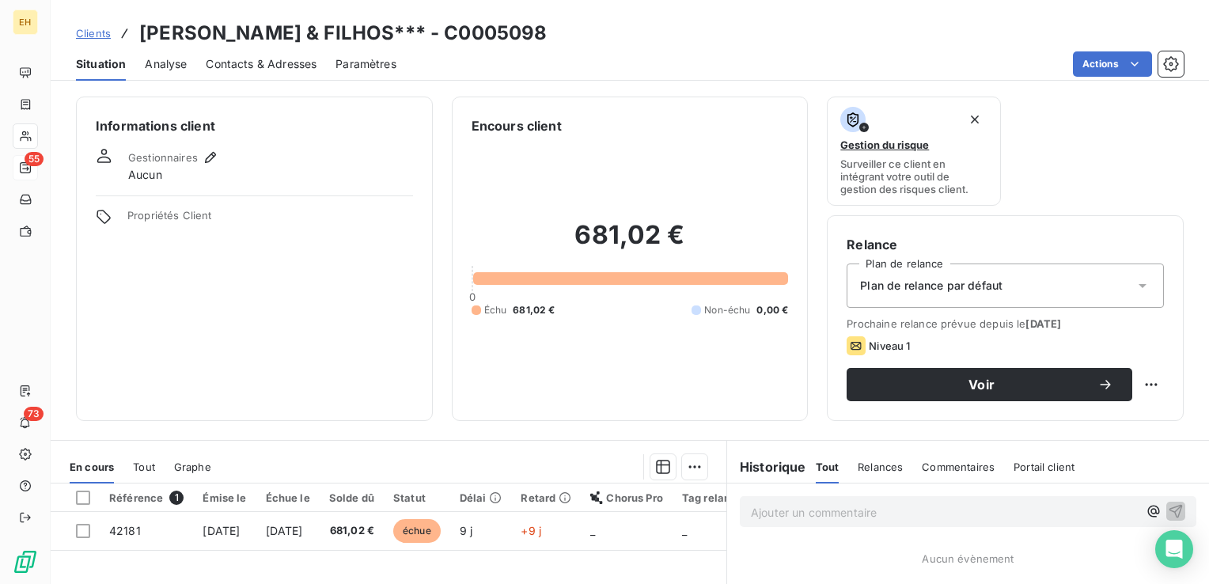
click at [237, 57] on span "Contacts & Adresses" at bounding box center [261, 64] width 111 height 16
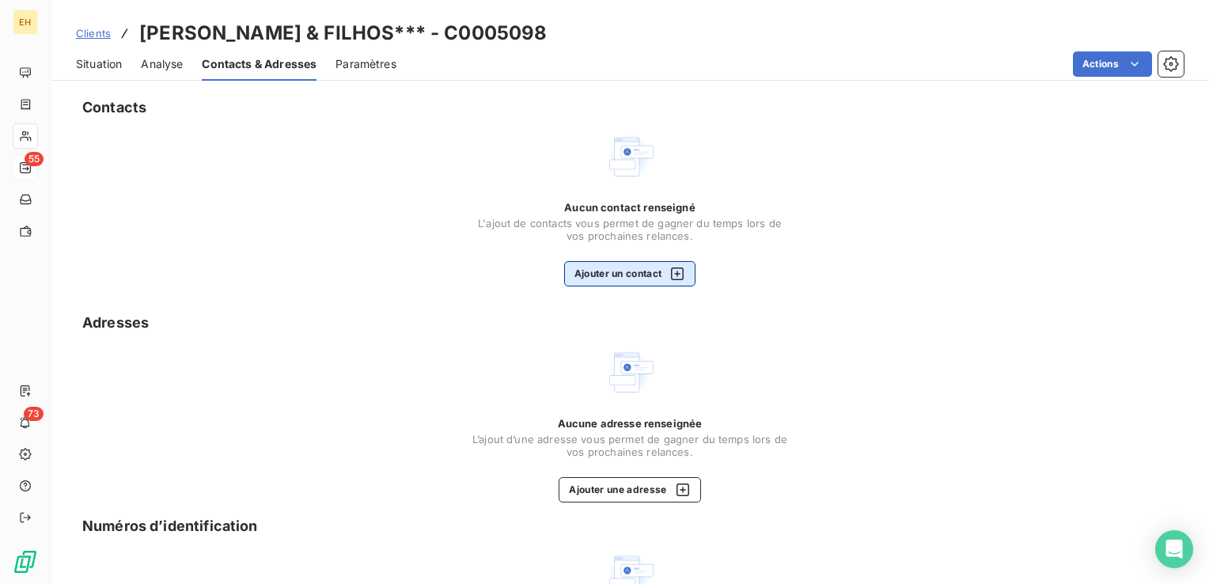
click at [633, 280] on button "Ajouter un contact" at bounding box center [630, 273] width 132 height 25
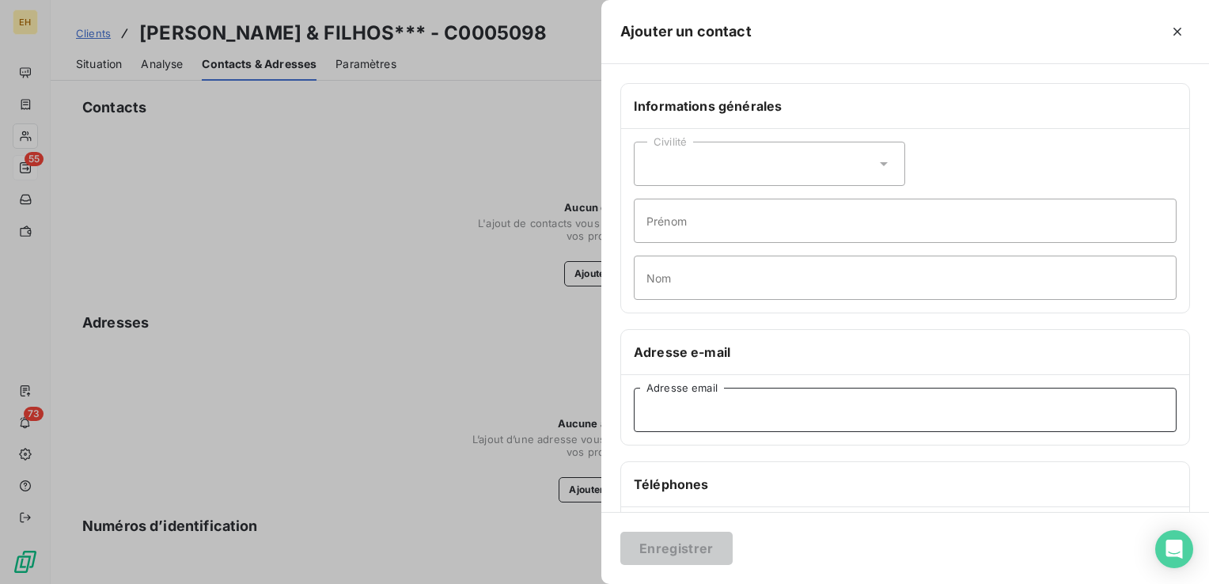
click at [679, 400] on input "Adresse email" at bounding box center [905, 410] width 543 height 44
paste input "[EMAIL_ADDRESS][DOMAIN_NAME]; [PERSON_NAME][EMAIL_ADDRESS][DOMAIN_NAME]"
drag, startPoint x: 985, startPoint y: 413, endPoint x: 813, endPoint y: 432, distance: 172.7
click at [813, 432] on div "[EMAIL_ADDRESS][DOMAIN_NAME]; [PERSON_NAME][EMAIL_ADDRESS][DOMAIN_NAME] Adresse…" at bounding box center [905, 410] width 568 height 70
type input "[EMAIL_ADDRESS][DOMAIN_NAME]"
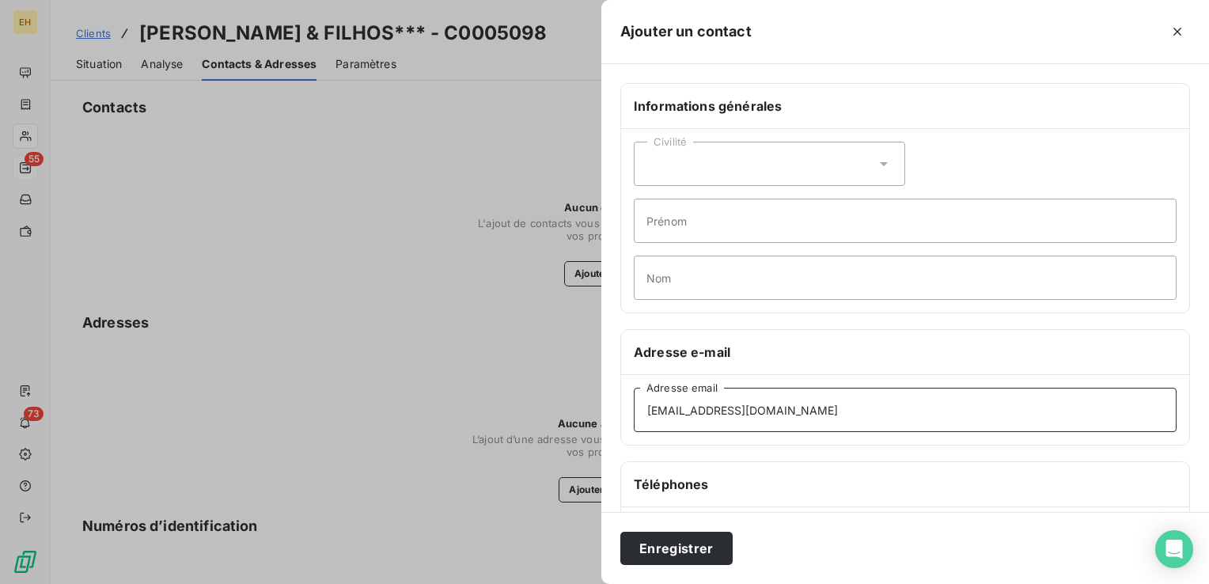
click at [620, 532] on button "Enregistrer" at bounding box center [676, 548] width 112 height 33
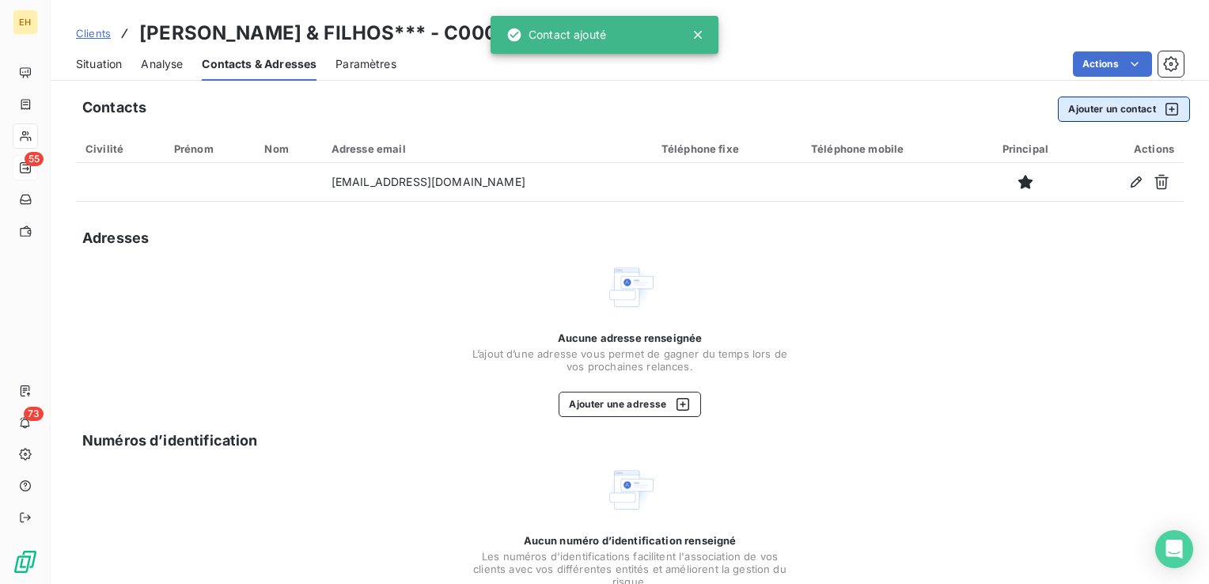
click at [1109, 111] on button "Ajouter un contact" at bounding box center [1124, 109] width 132 height 25
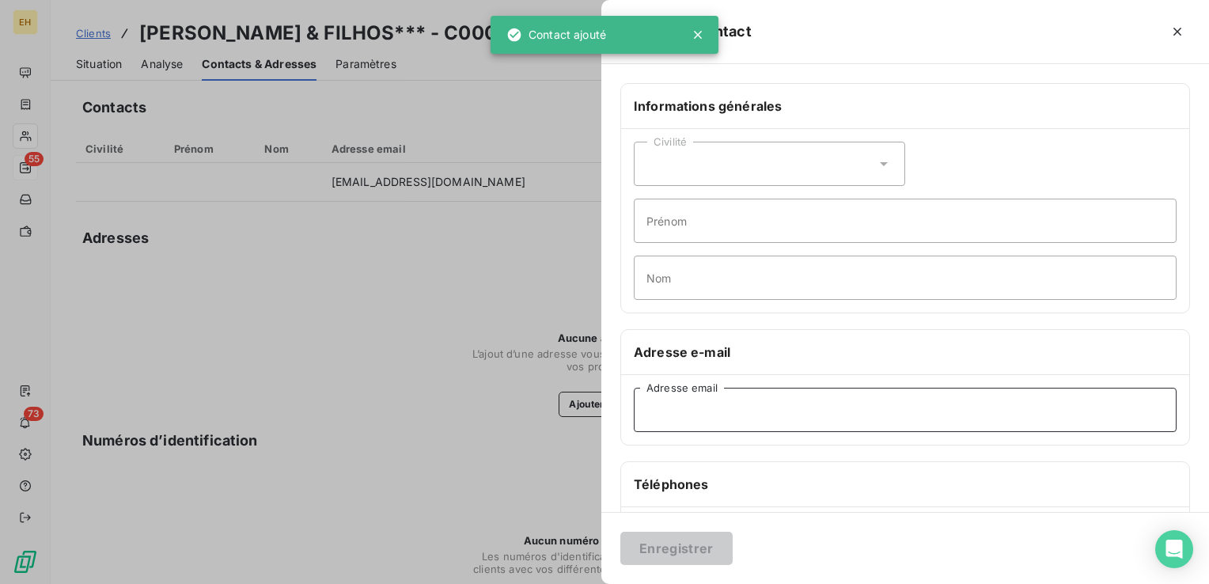
click at [718, 420] on input "Adresse email" at bounding box center [905, 410] width 543 height 44
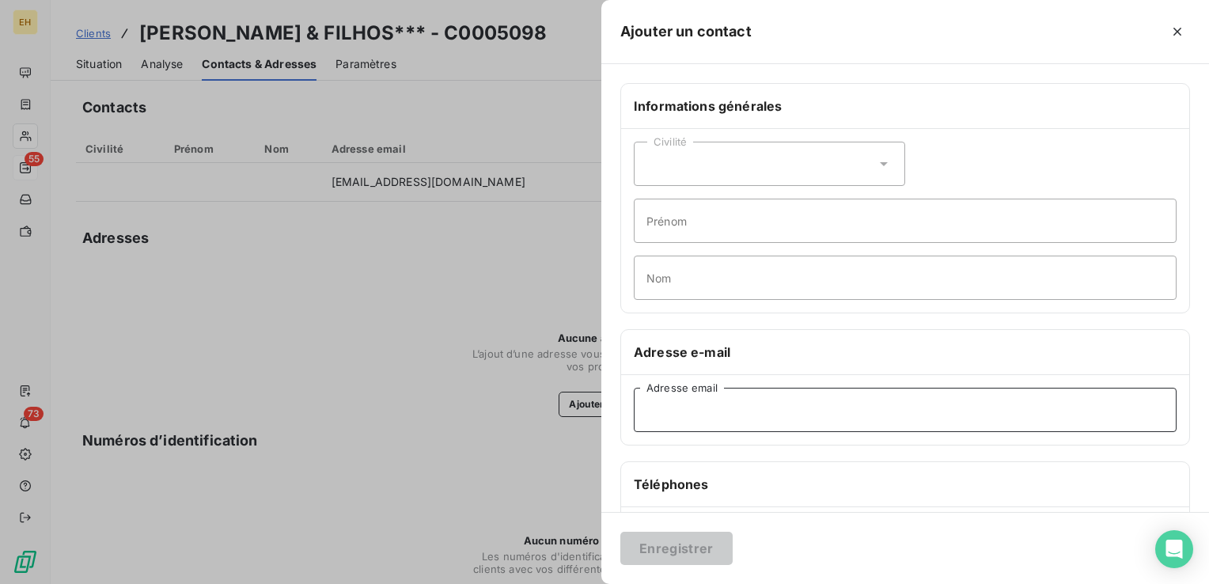
paste input "[EMAIL_ADDRESS][DOMAIN_NAME]; [PERSON_NAME][EMAIL_ADDRESS][DOMAIN_NAME]"
drag, startPoint x: 783, startPoint y: 404, endPoint x: 601, endPoint y: 419, distance: 182.5
click at [601, 420] on div "Informations générales Civilité Prénom Nom Adresse e-mail [PERSON_NAME][EMAIL_A…" at bounding box center [905, 434] width 608 height 703
type input "[EMAIL_ADDRESS][DOMAIN_NAME]"
click at [620, 532] on button "Enregistrer" at bounding box center [676, 548] width 112 height 33
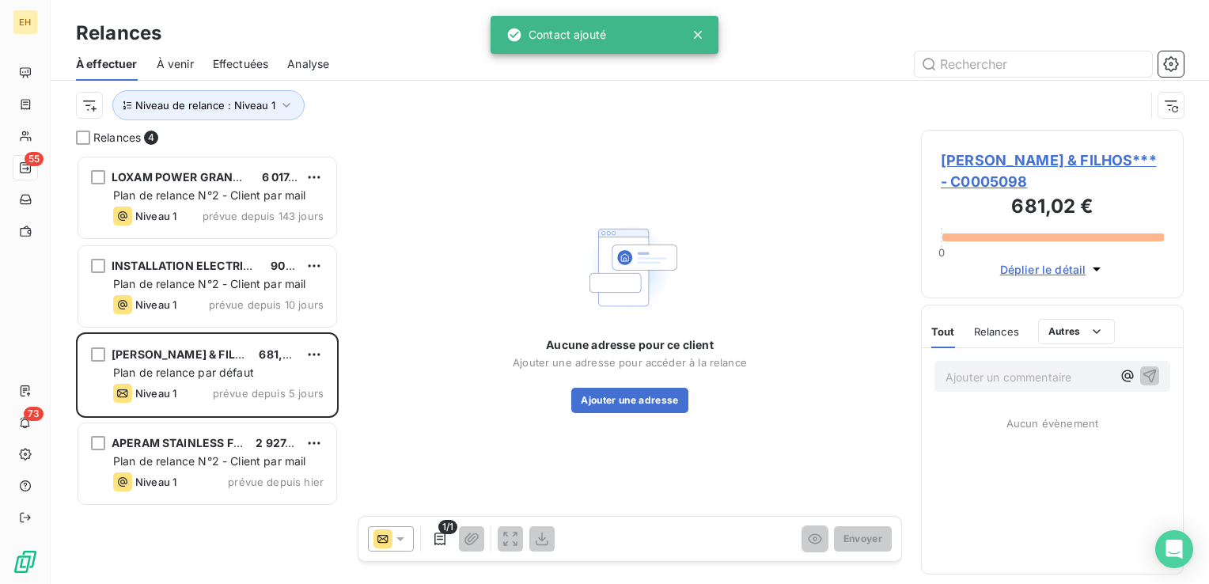
scroll to position [417, 250]
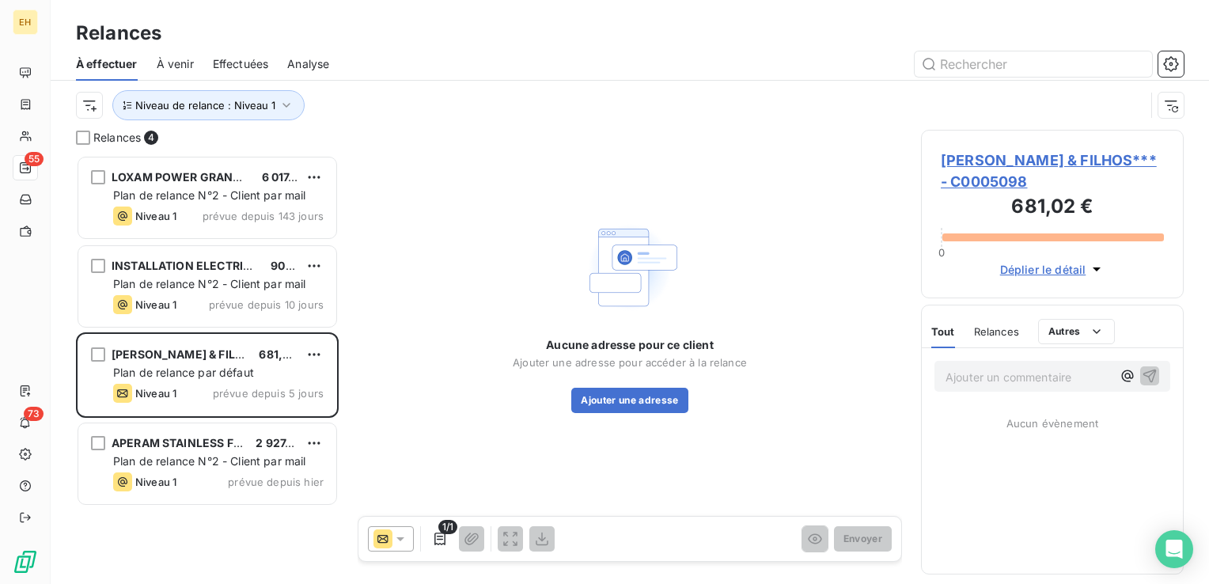
click at [987, 157] on span "[PERSON_NAME] & FILHOS*** - C0005098" at bounding box center [1052, 171] width 223 height 43
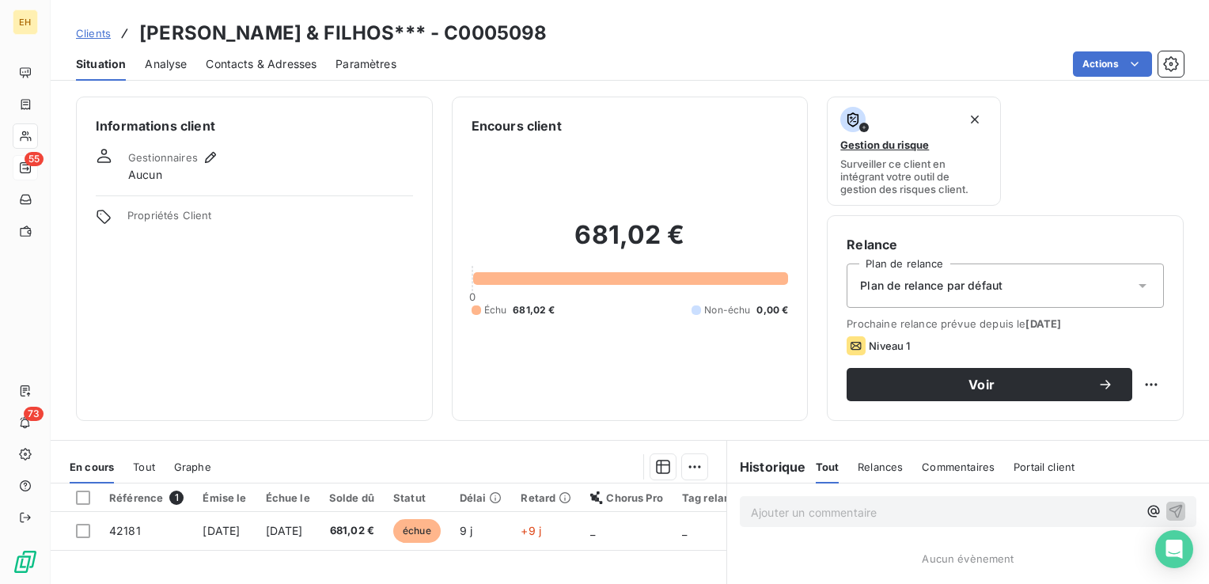
click at [997, 280] on div "Plan de relance par défaut" at bounding box center [1005, 285] width 317 height 44
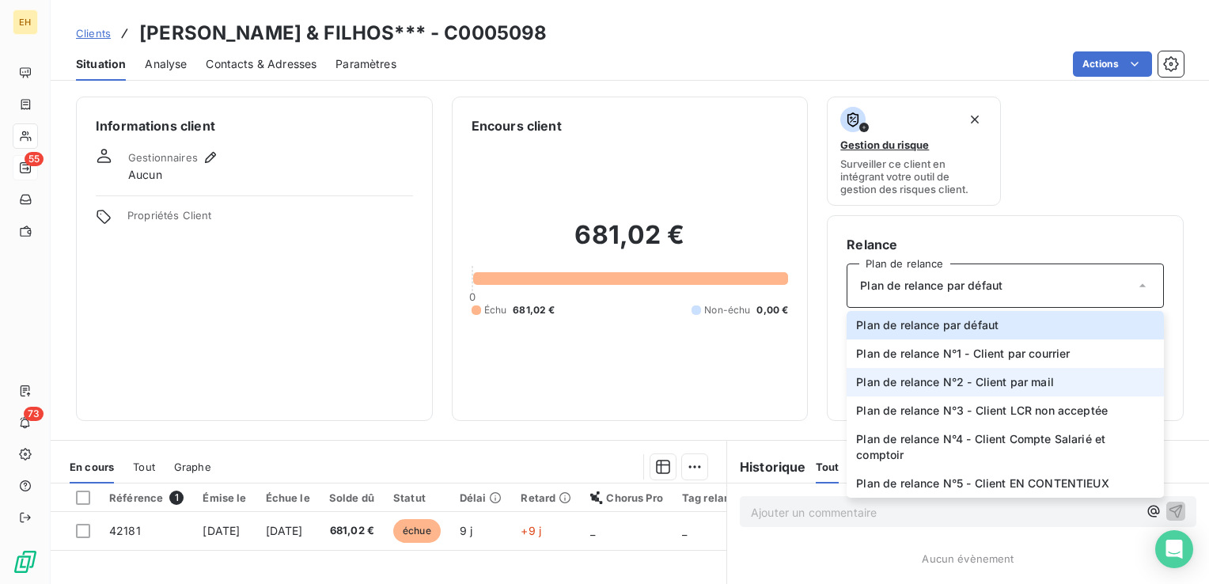
click at [1006, 379] on span "Plan de relance N°2 - Client par mail" at bounding box center [955, 382] width 198 height 16
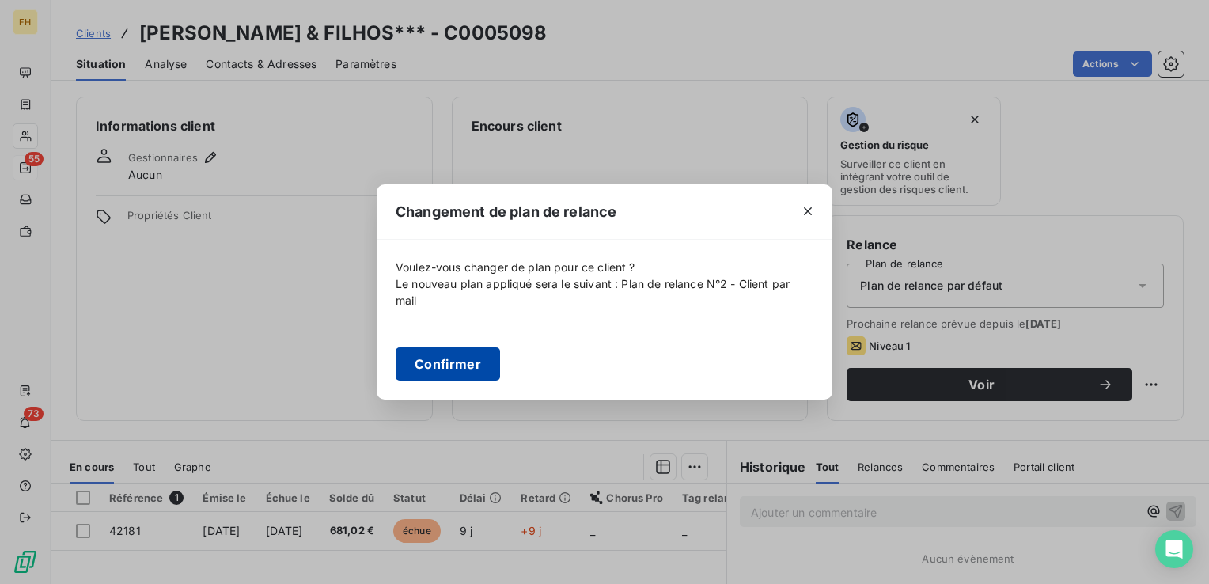
click at [484, 362] on button "Confirmer" at bounding box center [448, 363] width 104 height 33
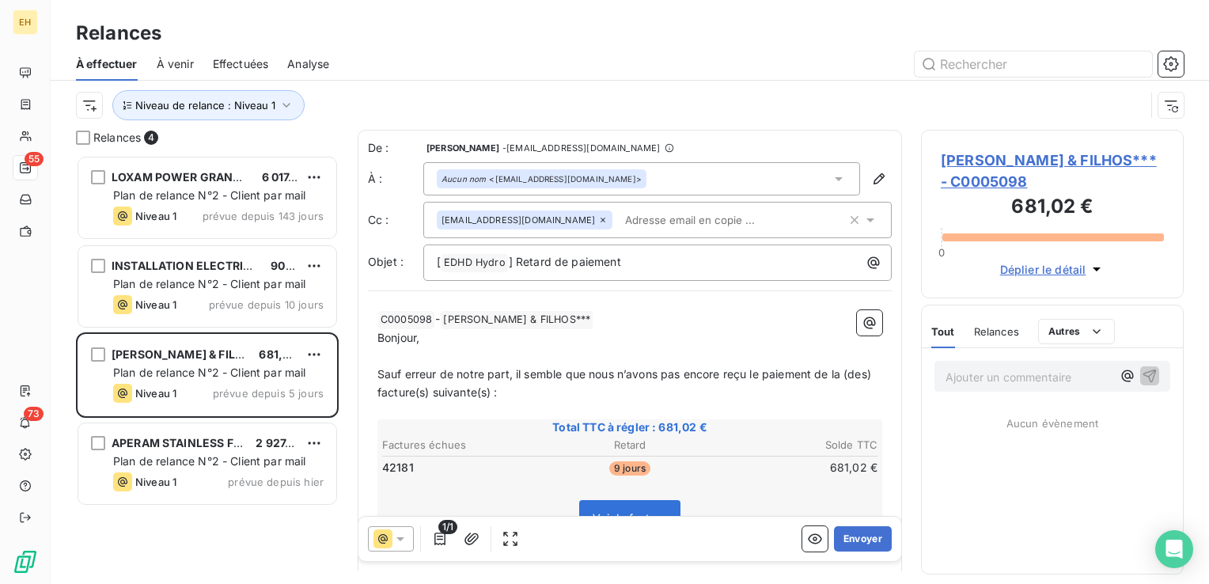
scroll to position [417, 250]
click at [998, 160] on span "[PERSON_NAME] & FILHOS*** - C0005098" at bounding box center [1052, 171] width 223 height 43
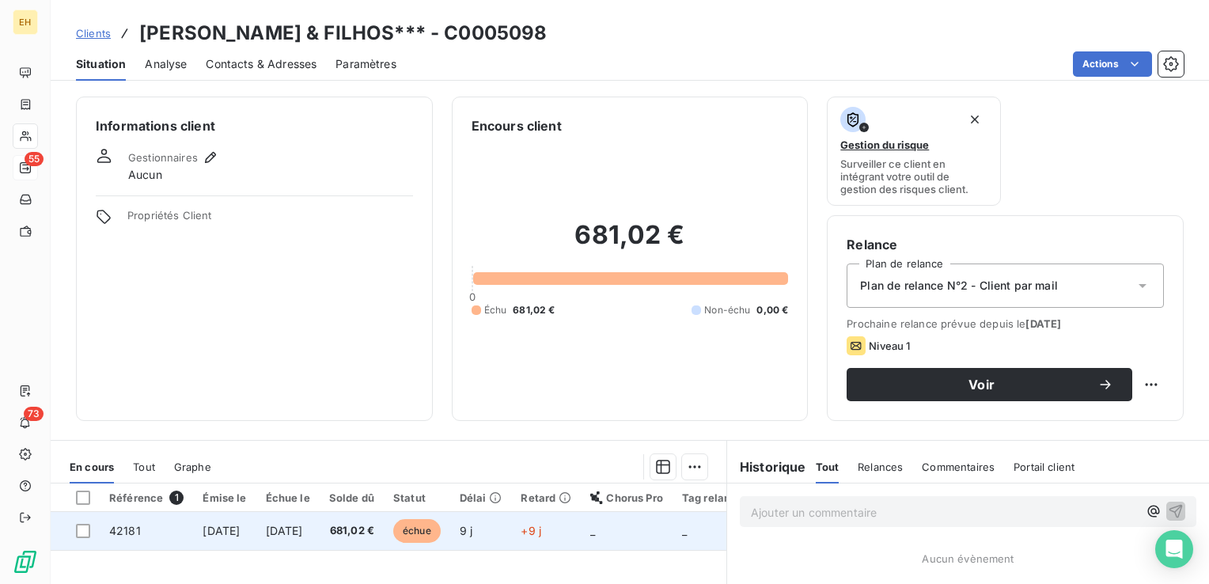
click at [227, 532] on span "[DATE]" at bounding box center [221, 530] width 37 height 13
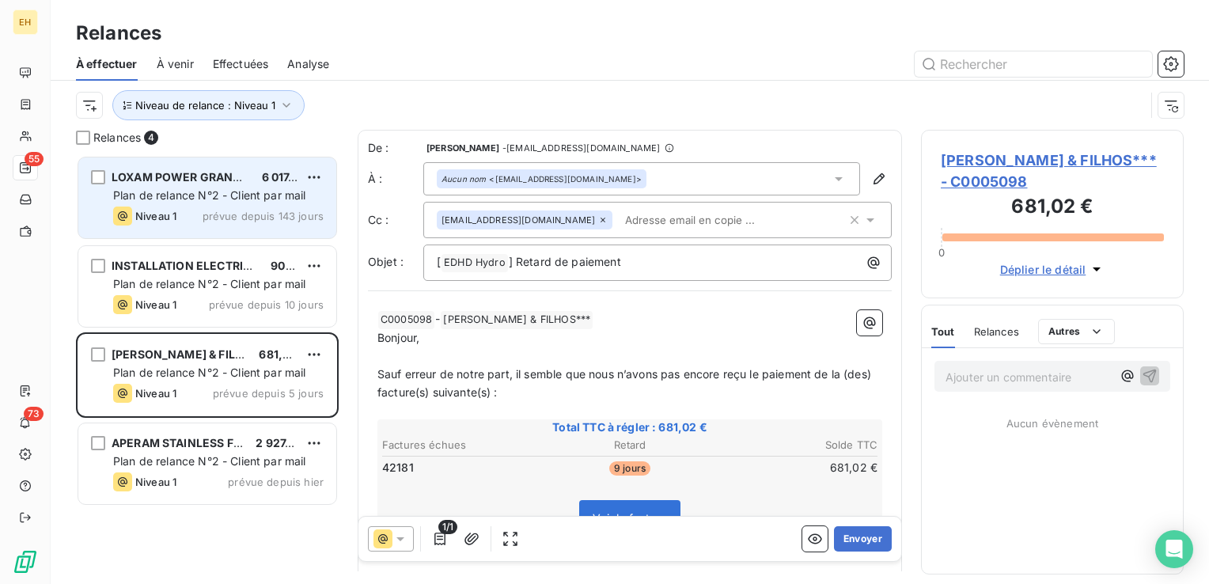
scroll to position [417, 250]
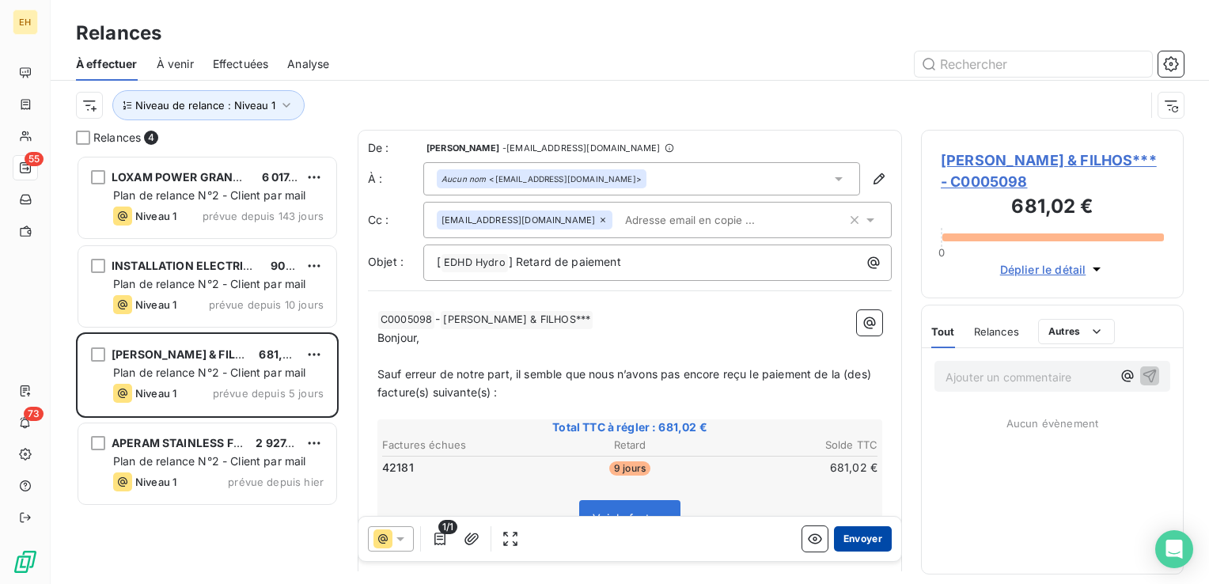
click at [867, 541] on button "Envoyer" at bounding box center [863, 538] width 58 height 25
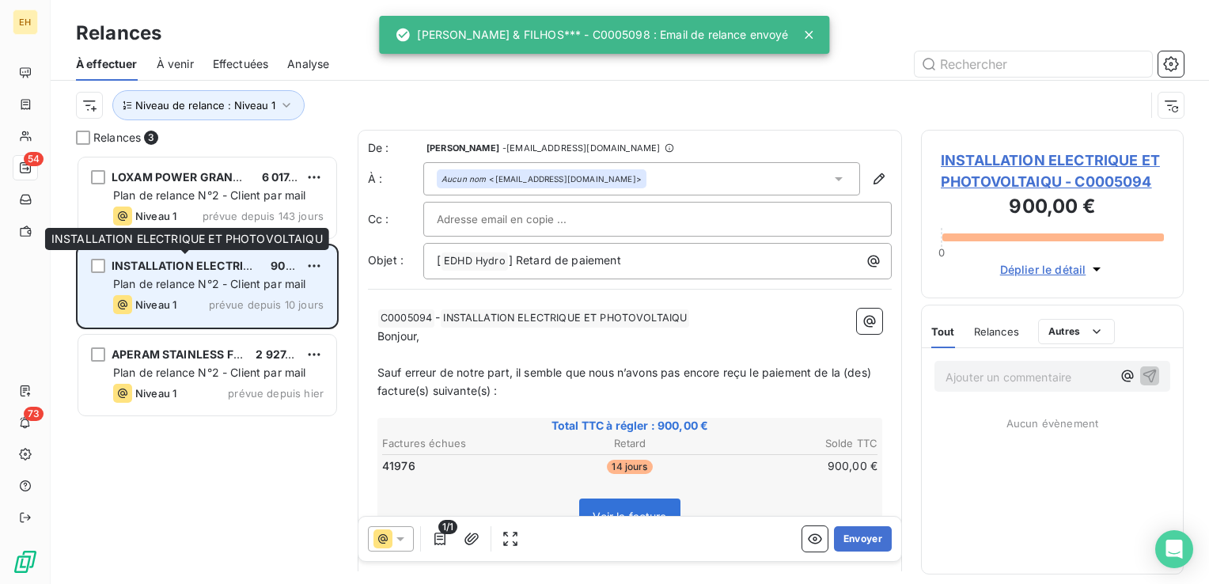
click at [233, 269] on span "INSTALLATION ELECTRIQUE ET PHOTOVOLTAIQU" at bounding box center [247, 265] width 271 height 13
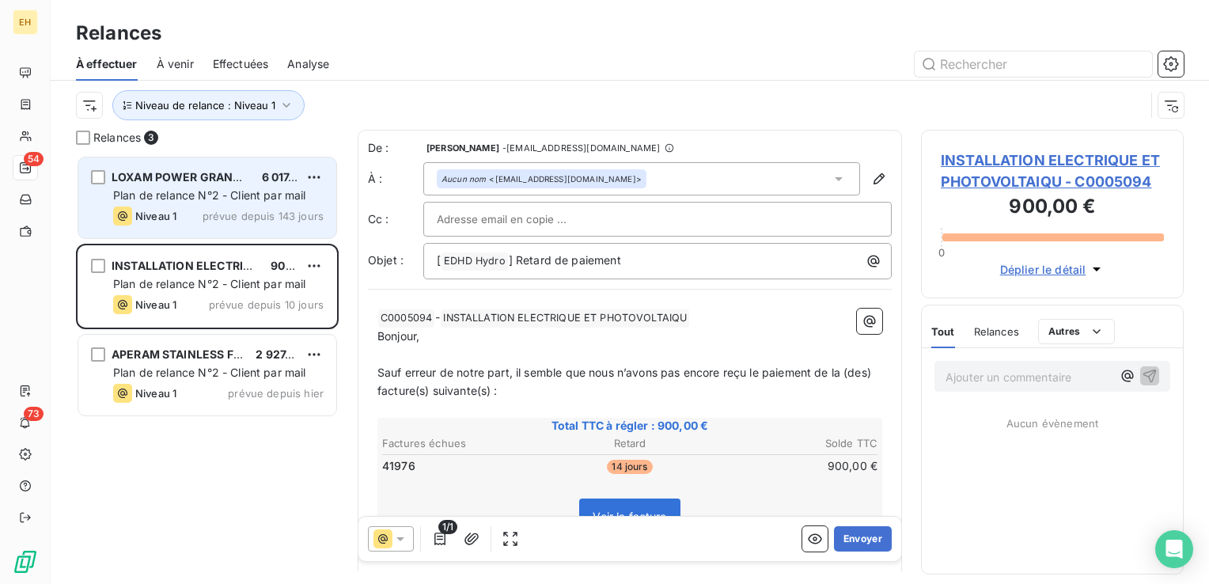
click at [249, 191] on span "Plan de relance N°2 - Client par mail" at bounding box center [209, 194] width 193 height 13
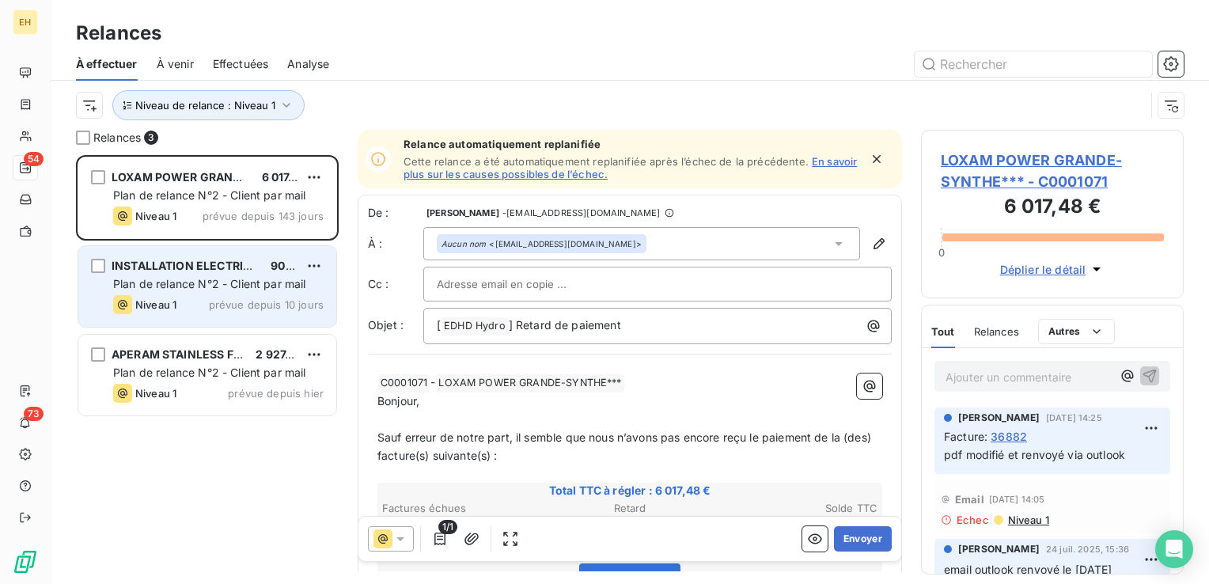
drag, startPoint x: 250, startPoint y: 290, endPoint x: 250, endPoint y: 299, distance: 9.5
click at [251, 290] on span "Plan de relance N°2 - Client par mail" at bounding box center [209, 283] width 193 height 13
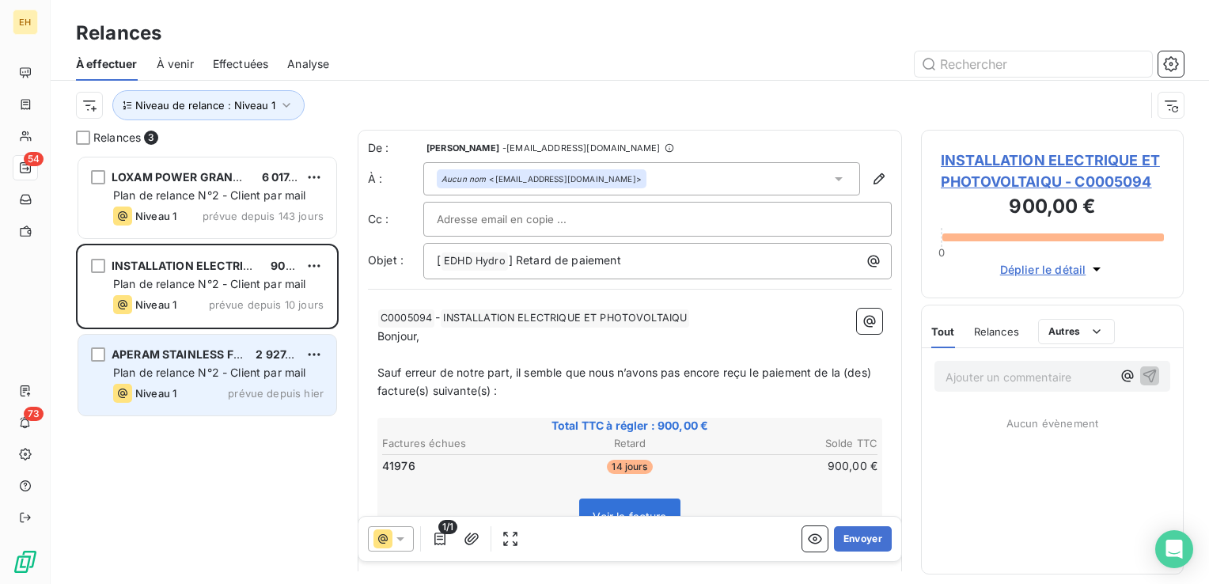
click at [244, 337] on div "APERAM STAINLESS FRANCE*** 2 927,28 € Plan de relance N°2 - Client par mail Niv…" at bounding box center [207, 375] width 258 height 81
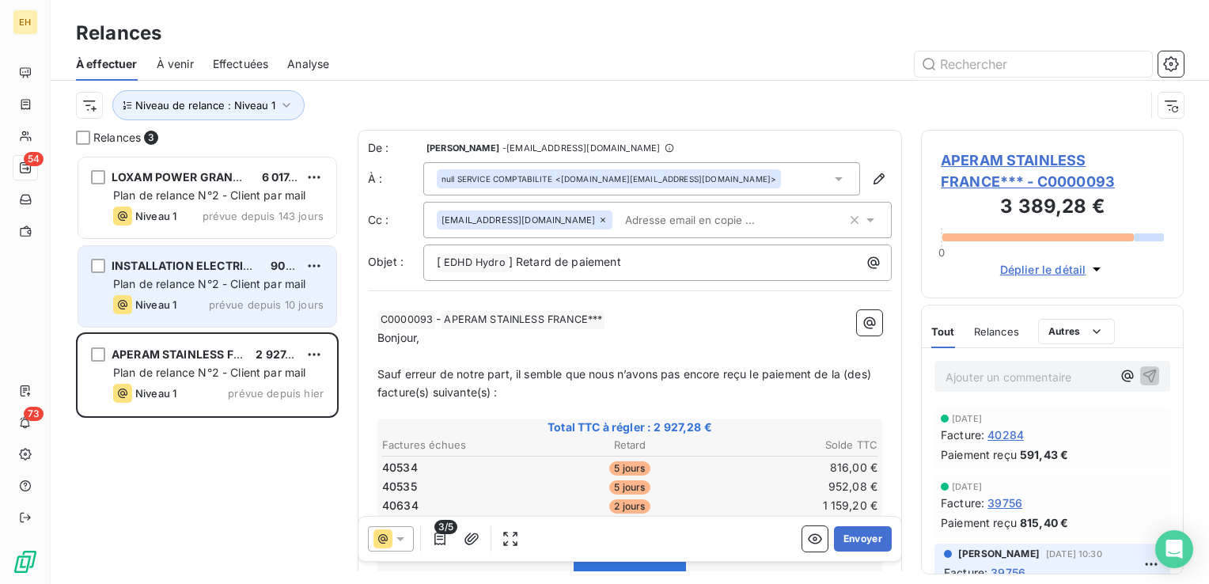
click at [261, 309] on span "prévue depuis 10 jours" at bounding box center [266, 304] width 115 height 13
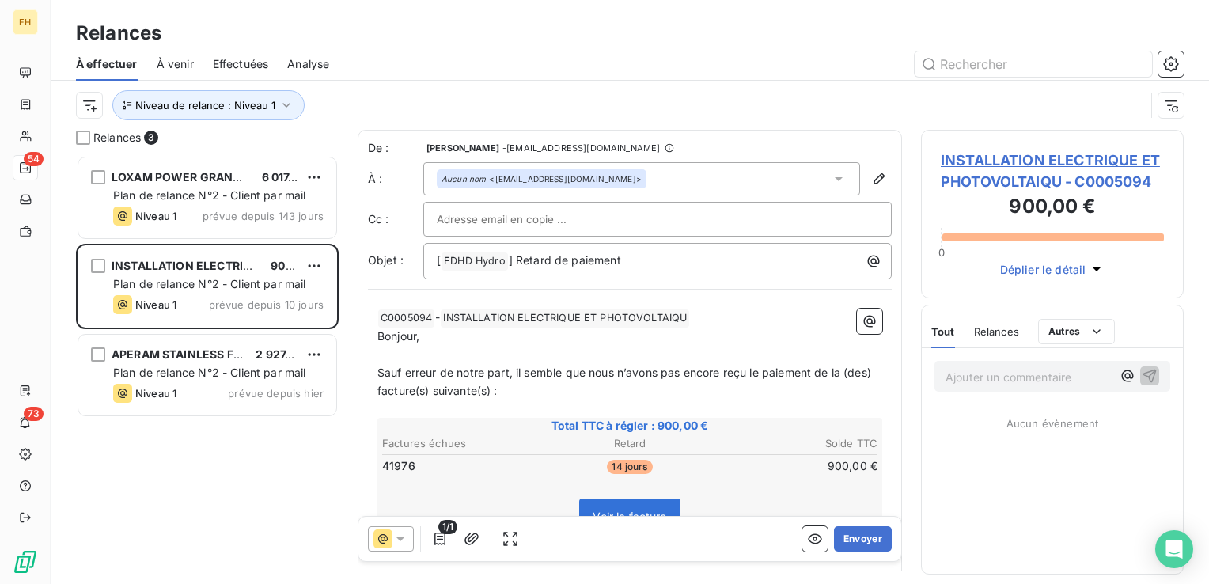
click at [178, 60] on span "À venir" at bounding box center [175, 64] width 37 height 16
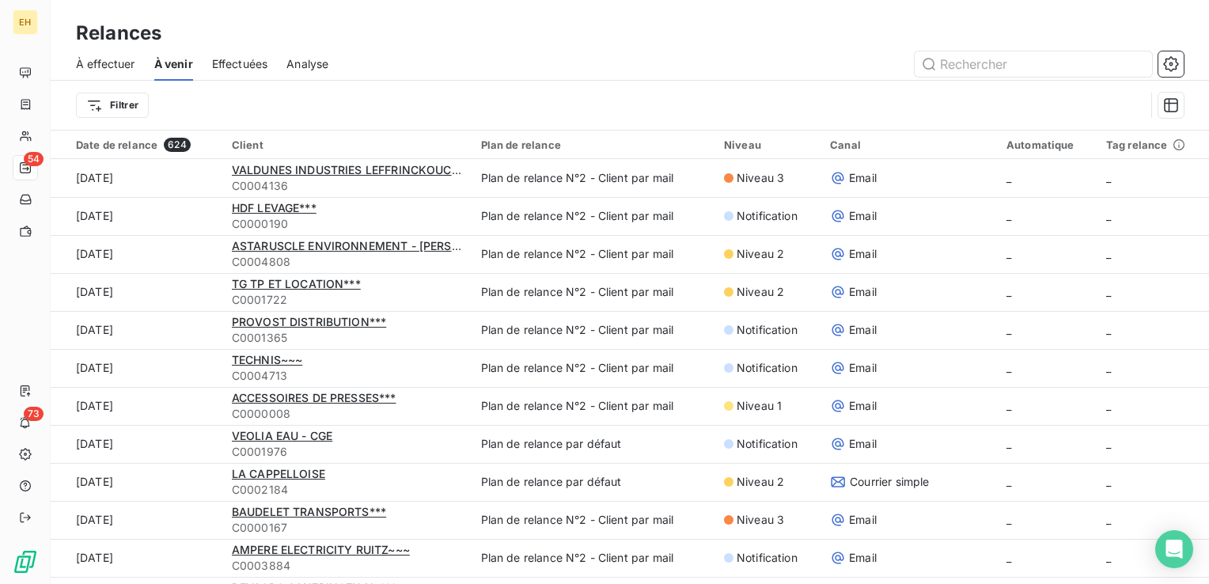
click at [123, 62] on span "À effectuer" at bounding box center [105, 64] width 59 height 16
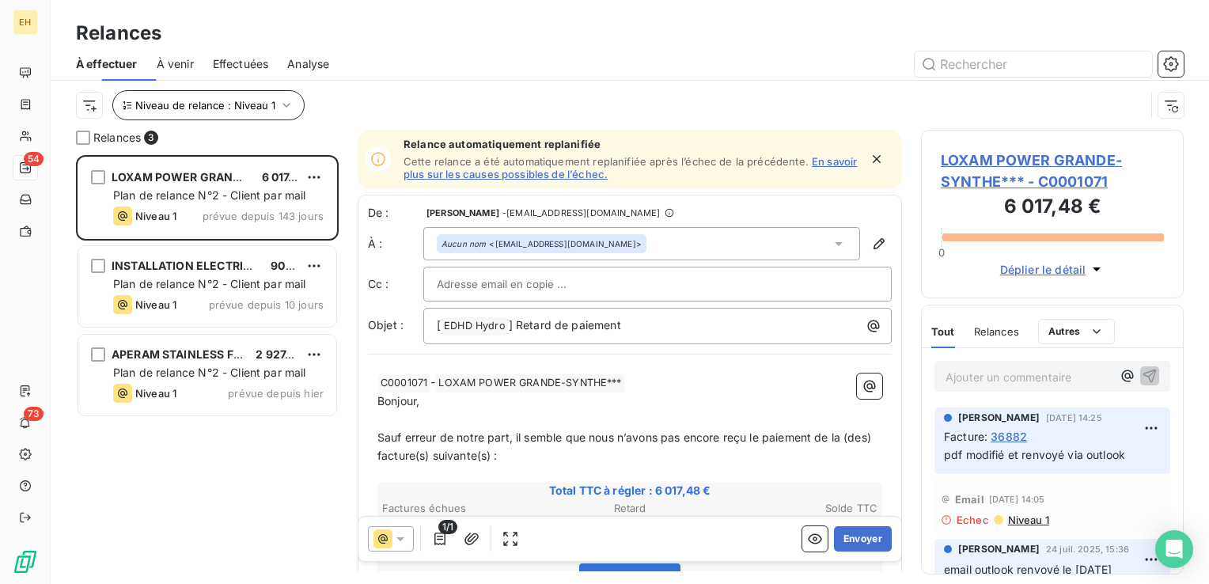
scroll to position [417, 250]
click at [213, 105] on span "Niveau de relance : Niveau 1" at bounding box center [205, 105] width 140 height 13
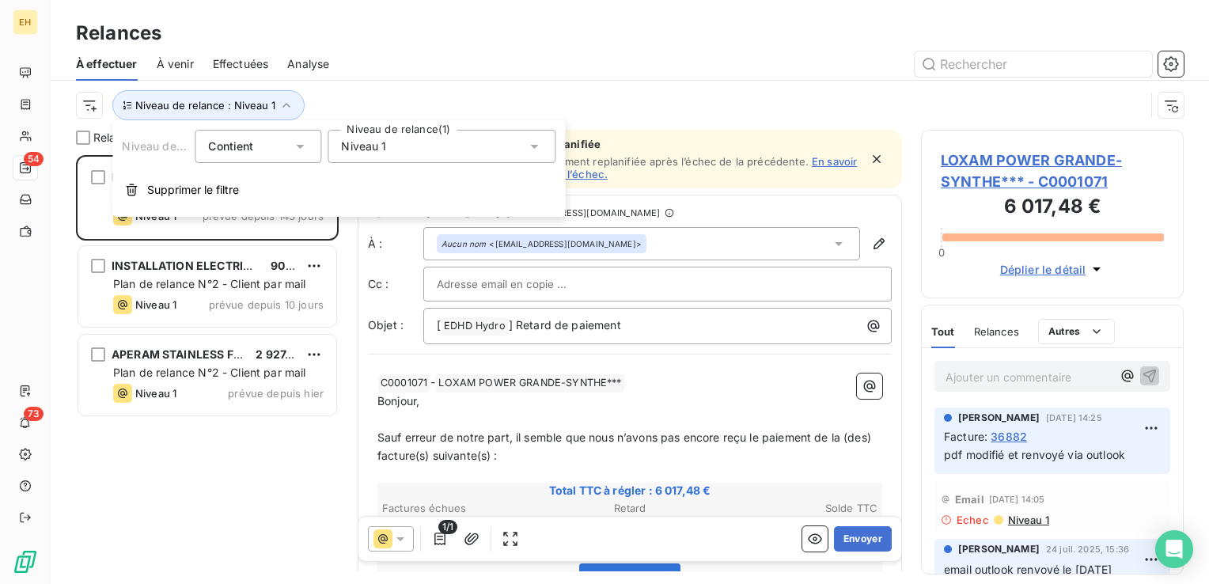
click at [425, 145] on div "Niveau 1" at bounding box center [442, 146] width 228 height 33
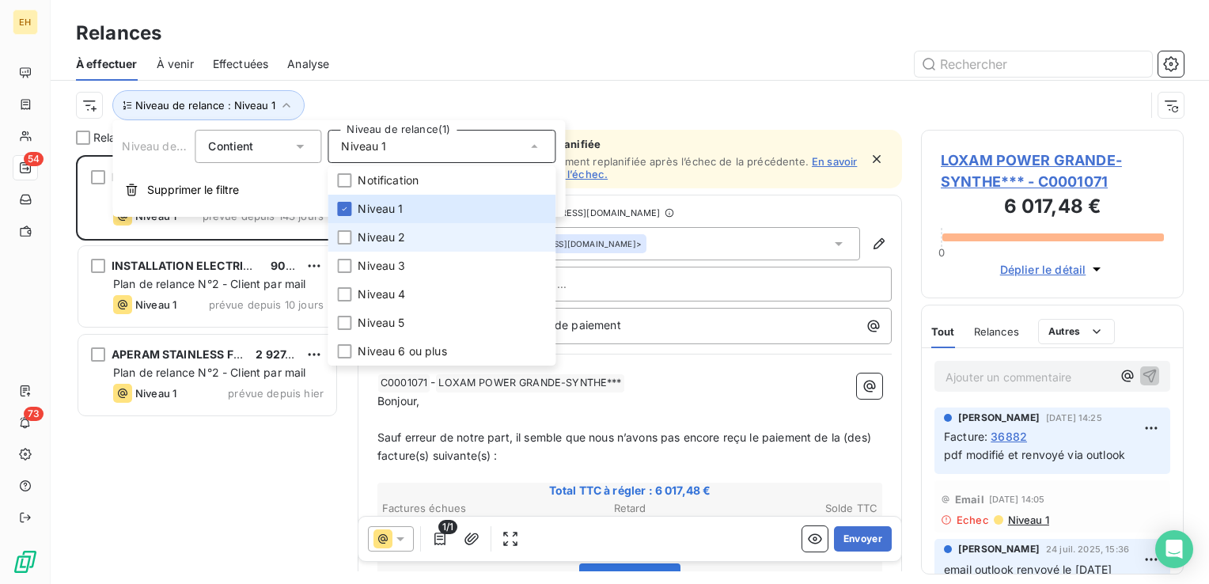
click at [378, 234] on span "Niveau 2" at bounding box center [381, 237] width 47 height 16
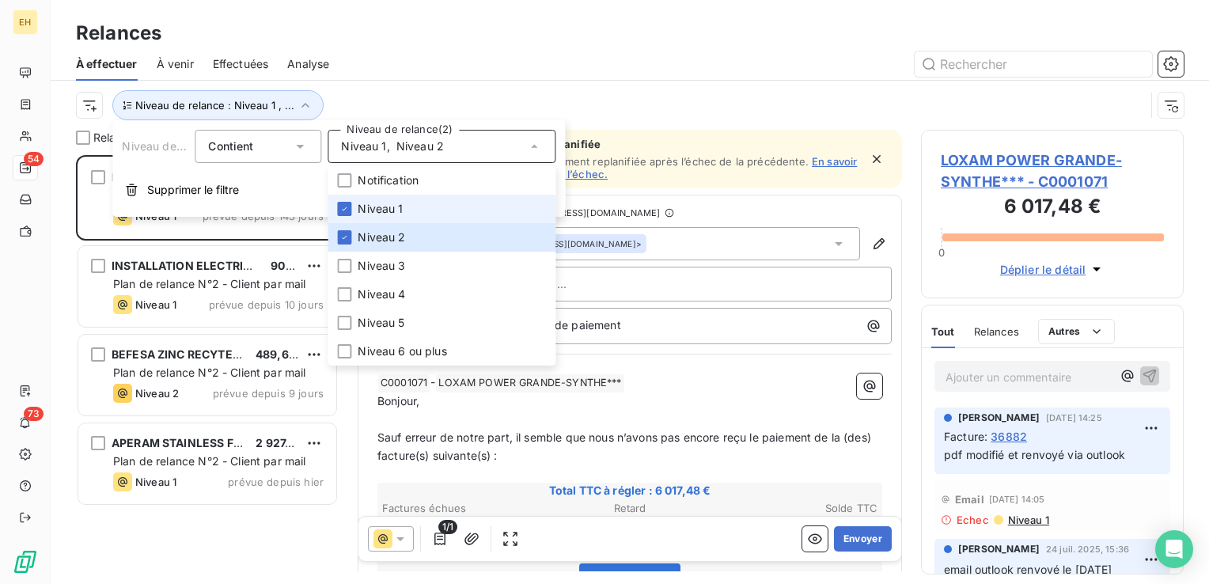
click at [383, 206] on span "Niveau 1" at bounding box center [380, 209] width 45 height 16
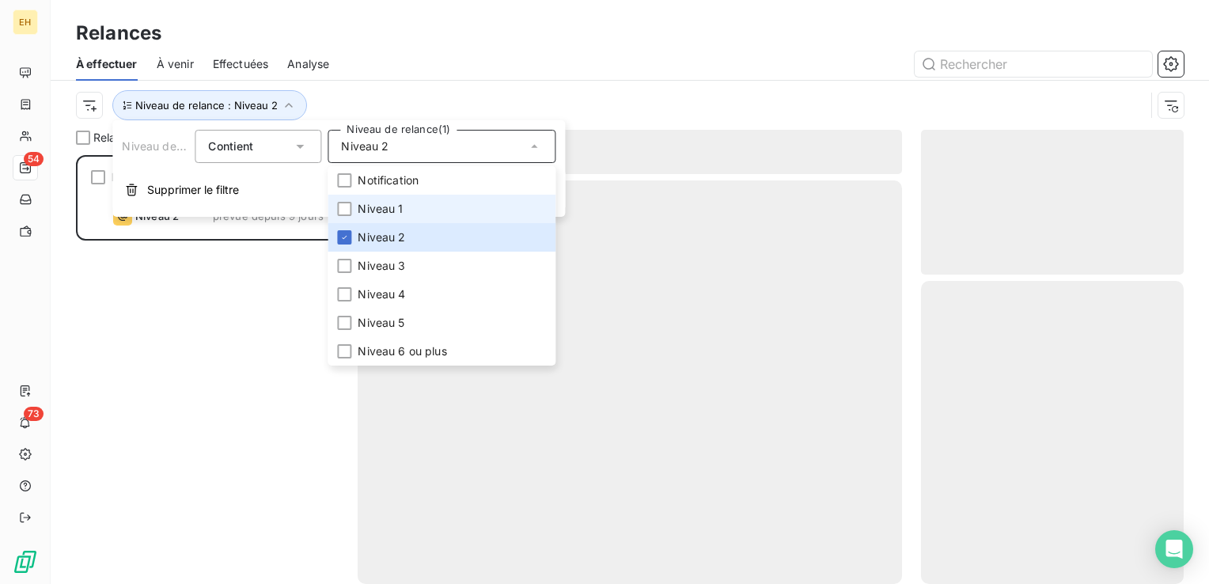
scroll to position [417, 250]
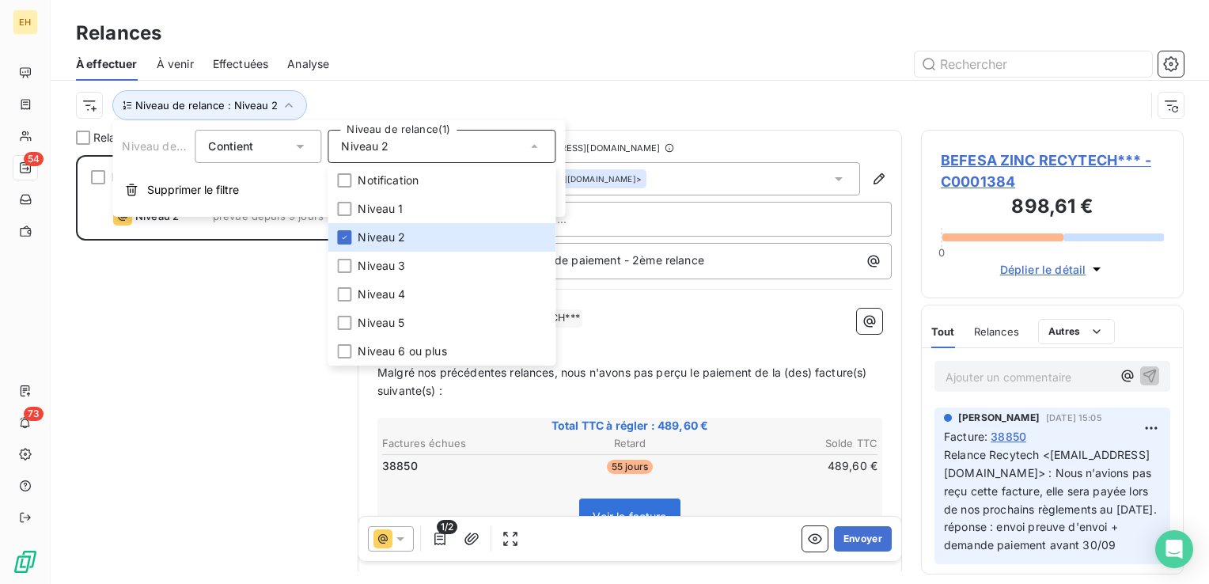
click at [433, 73] on div at bounding box center [765, 63] width 835 height 25
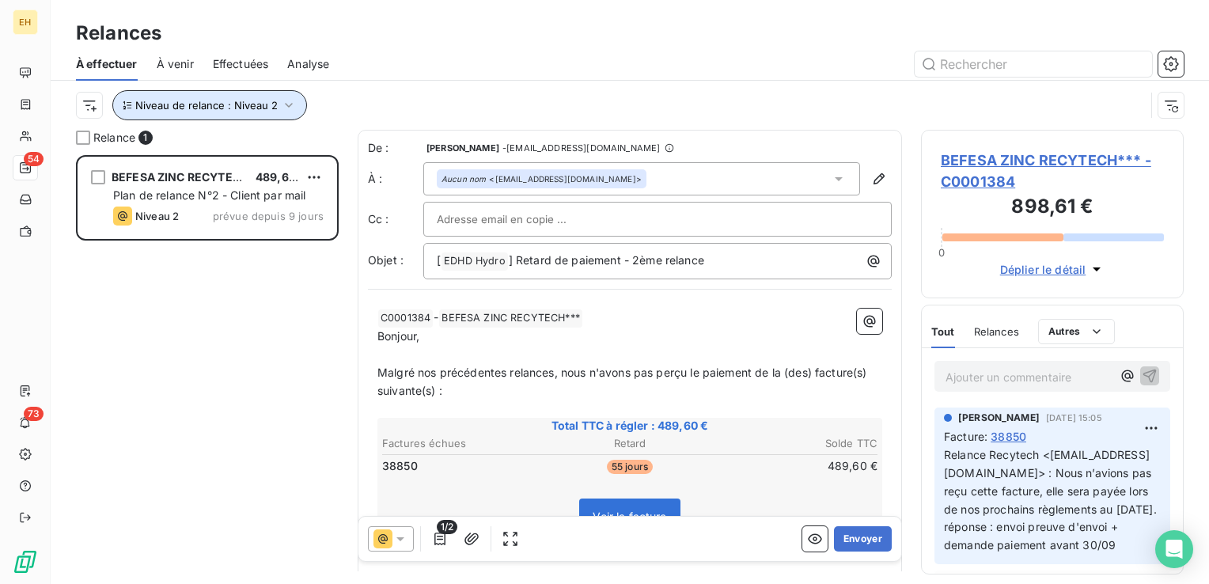
click at [276, 106] on button "Niveau de relance : Niveau 2" at bounding box center [209, 105] width 195 height 30
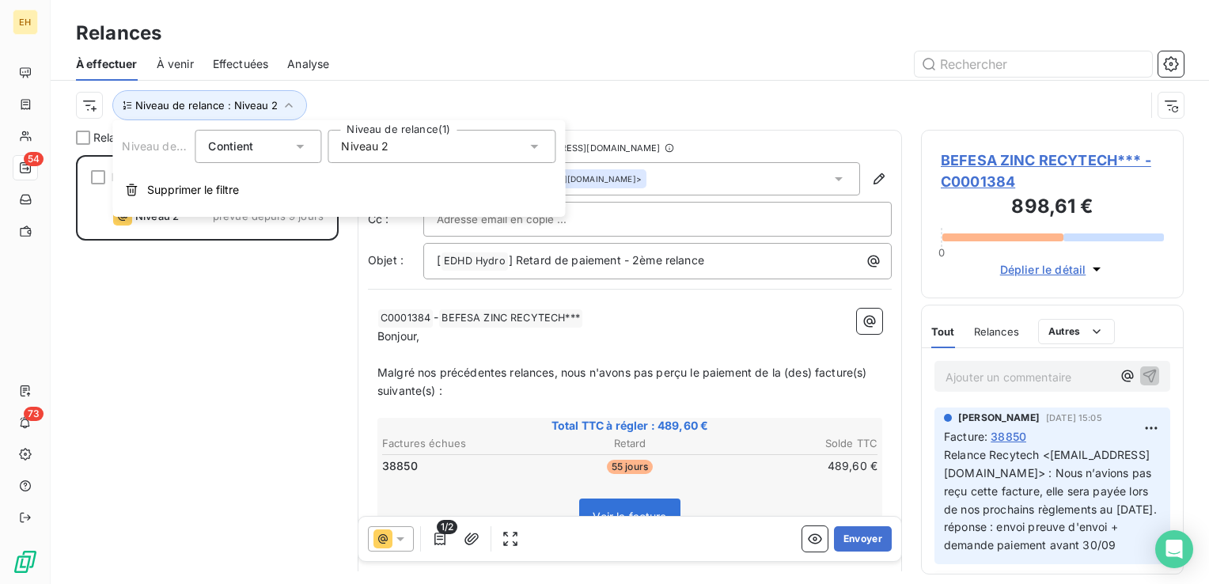
click at [428, 147] on div "Niveau 2" at bounding box center [442, 146] width 228 height 33
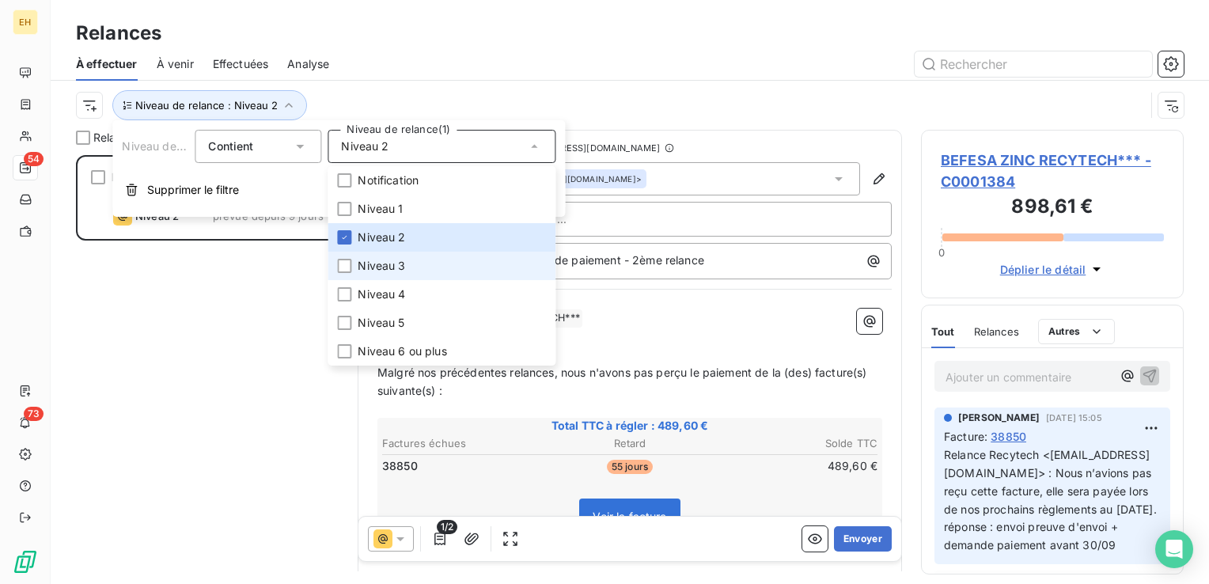
click at [383, 269] on span "Niveau 3" at bounding box center [381, 266] width 47 height 16
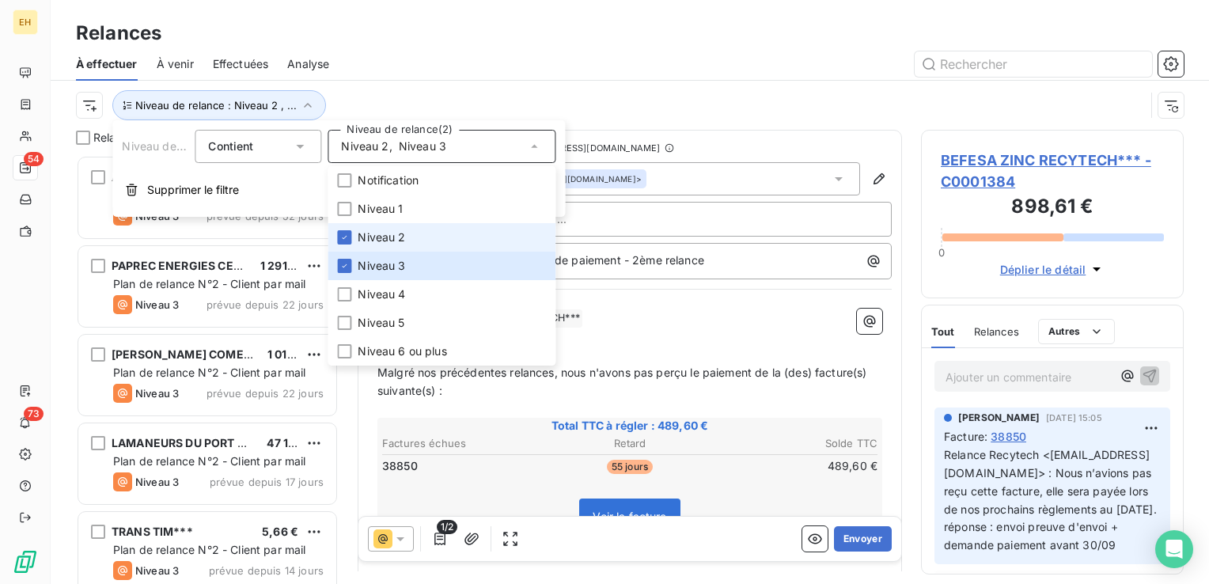
click at [381, 236] on span "Niveau 2" at bounding box center [381, 237] width 47 height 16
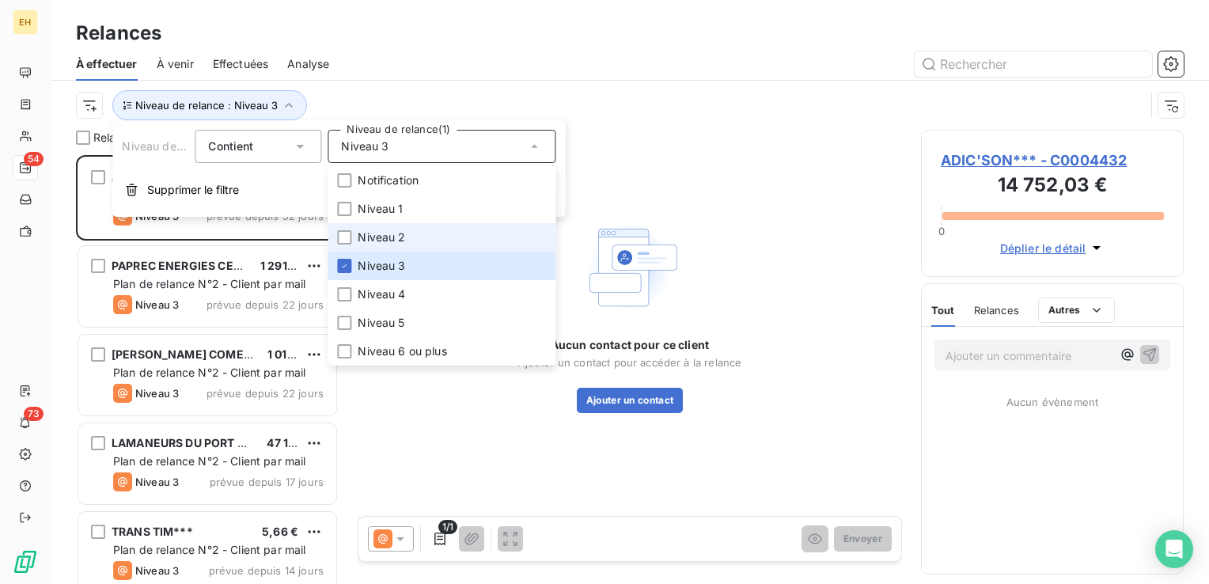
scroll to position [417, 250]
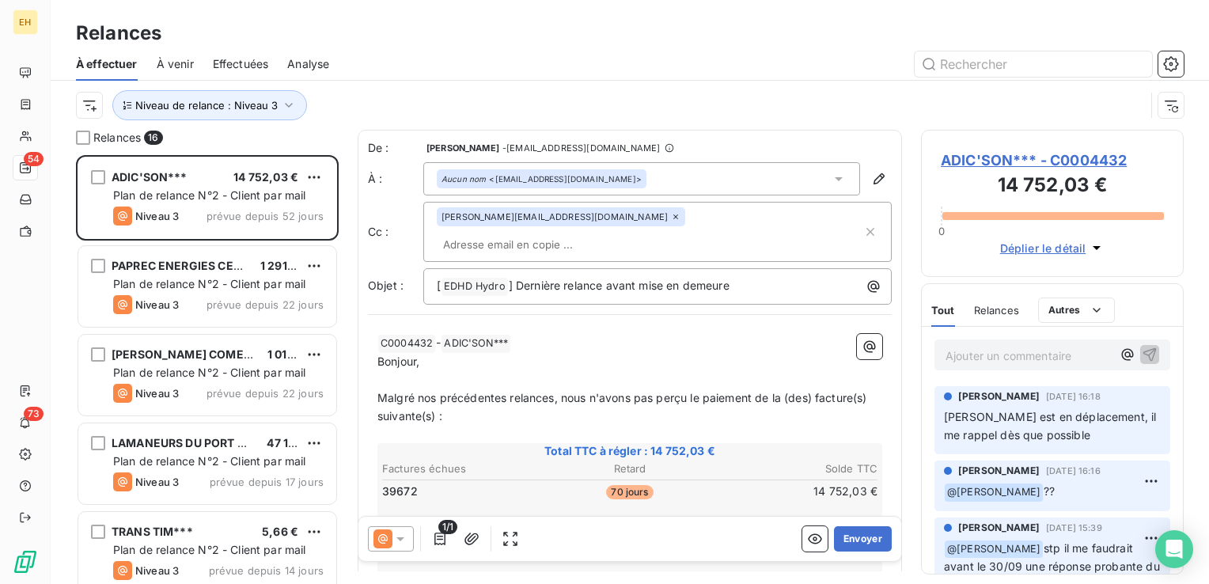
click at [317, 81] on div "Niveau de relance : Niveau 3" at bounding box center [630, 105] width 1108 height 49
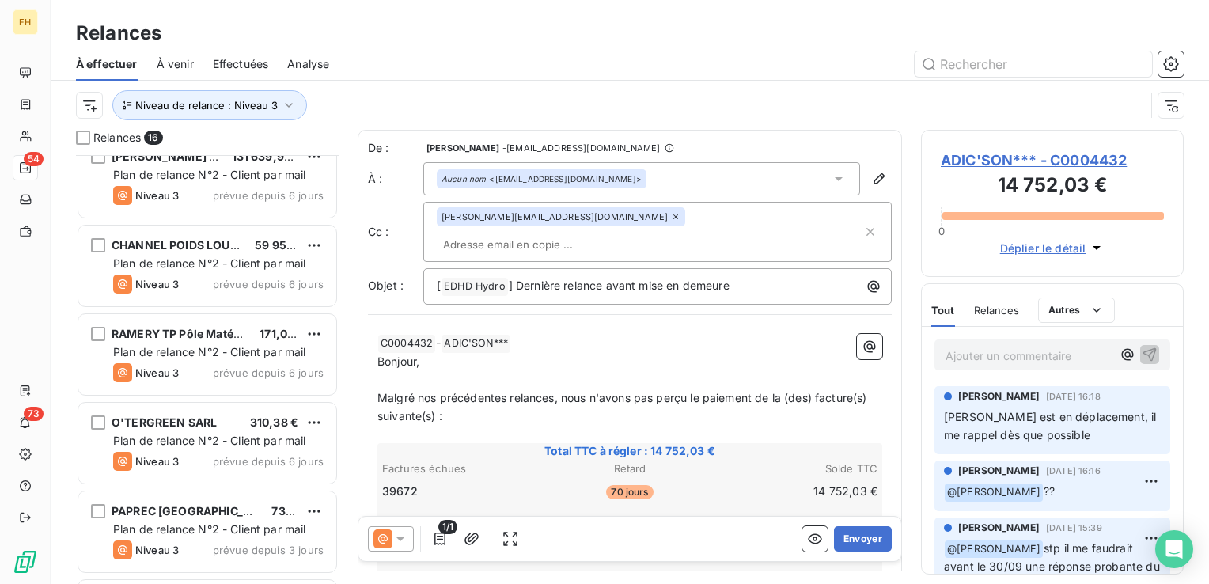
scroll to position [989, 0]
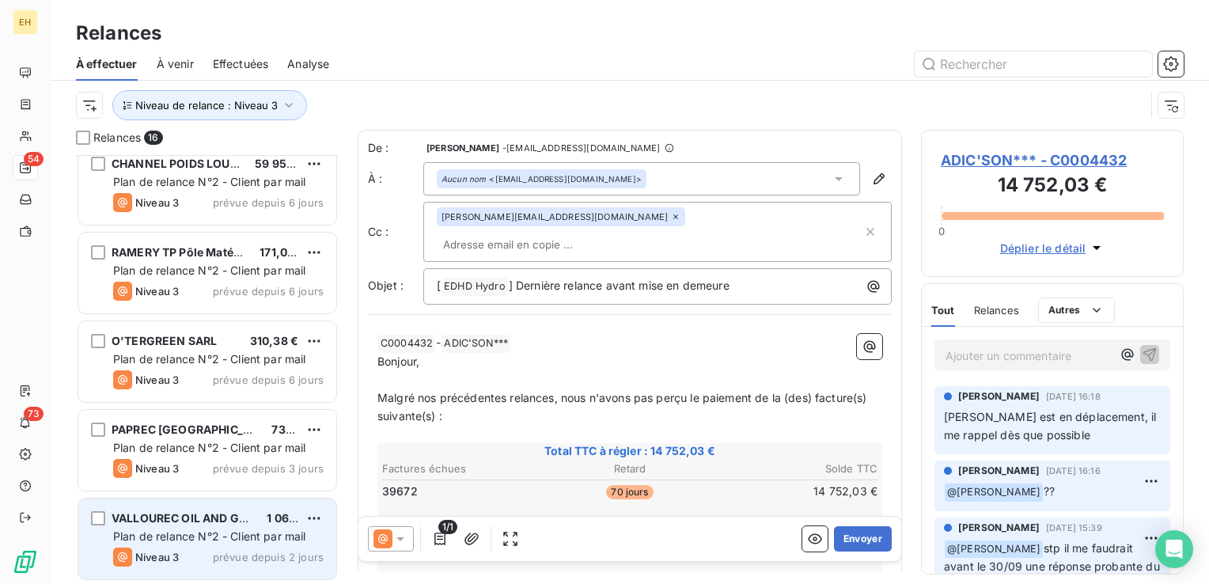
click at [203, 550] on div "Niveau 3 prévue depuis 2 jours" at bounding box center [218, 556] width 210 height 19
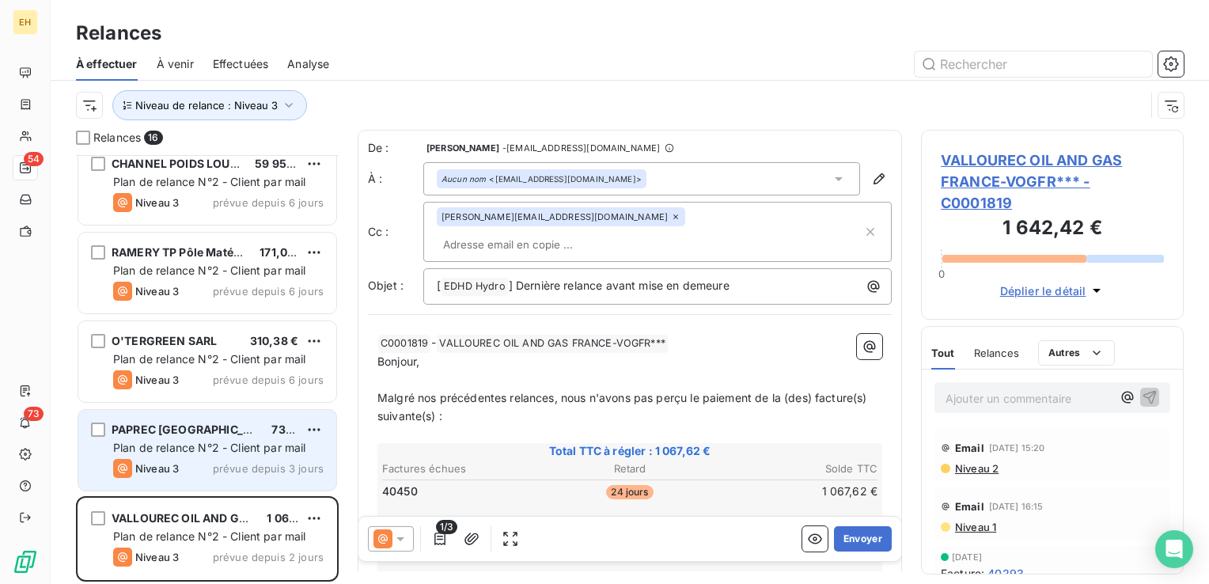
click at [225, 447] on span "Plan de relance N°2 - Client par mail" at bounding box center [209, 447] width 193 height 13
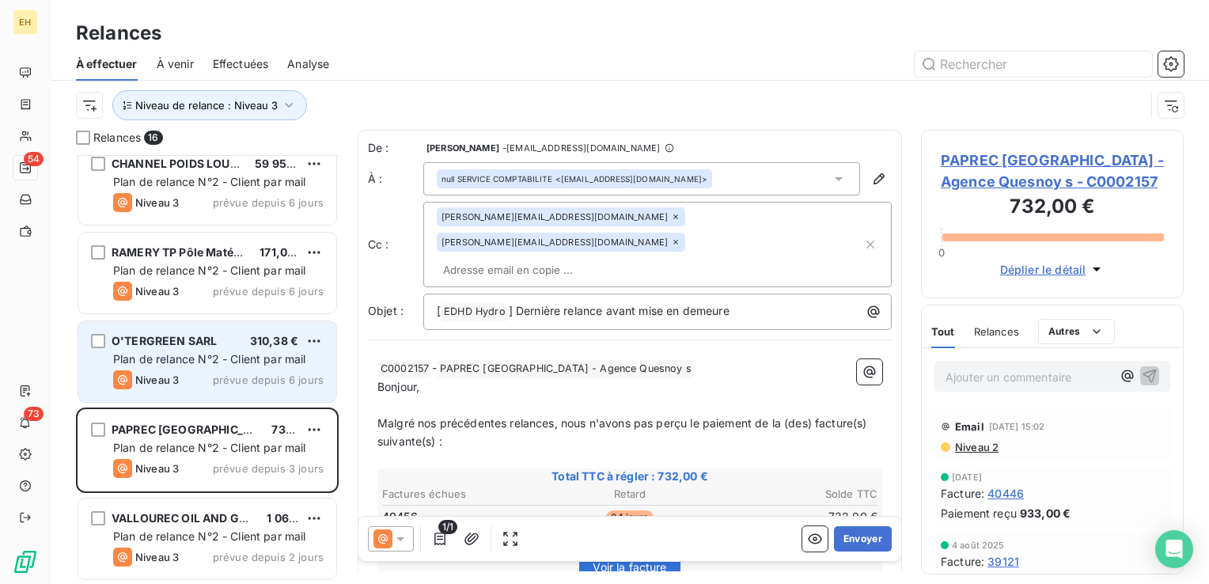
click at [222, 373] on span "prévue depuis 6 jours" at bounding box center [268, 379] width 111 height 13
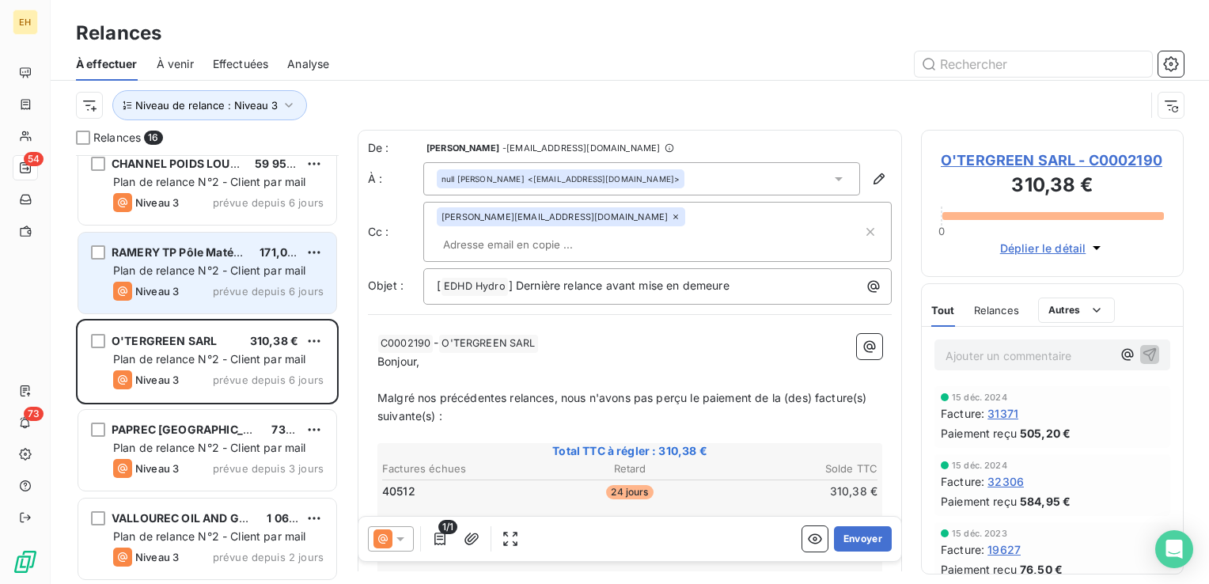
click at [127, 257] on span "RAMERY TP Pôle Matériel***" at bounding box center [191, 251] width 159 height 13
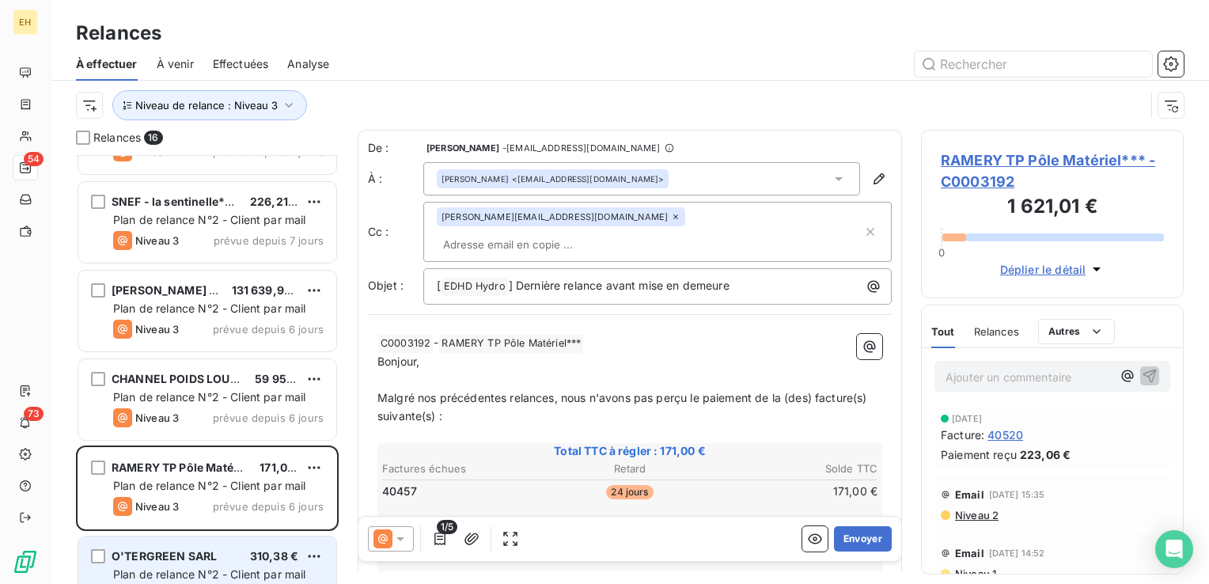
scroll to position [752, 0]
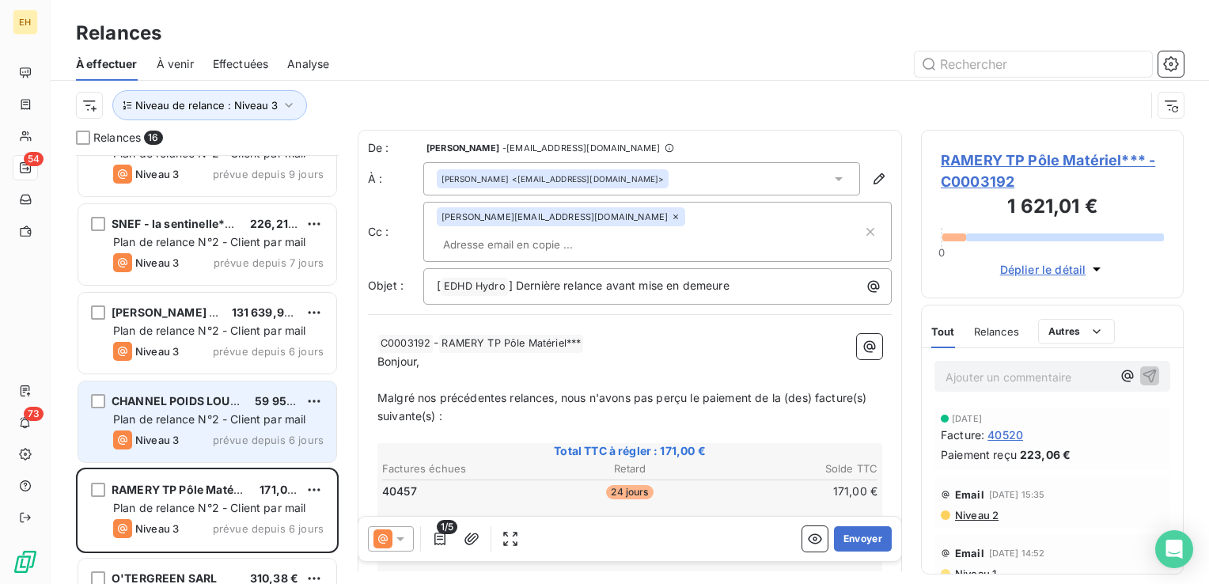
click at [179, 419] on span "Plan de relance N°2 - Client par mail" at bounding box center [209, 418] width 193 height 13
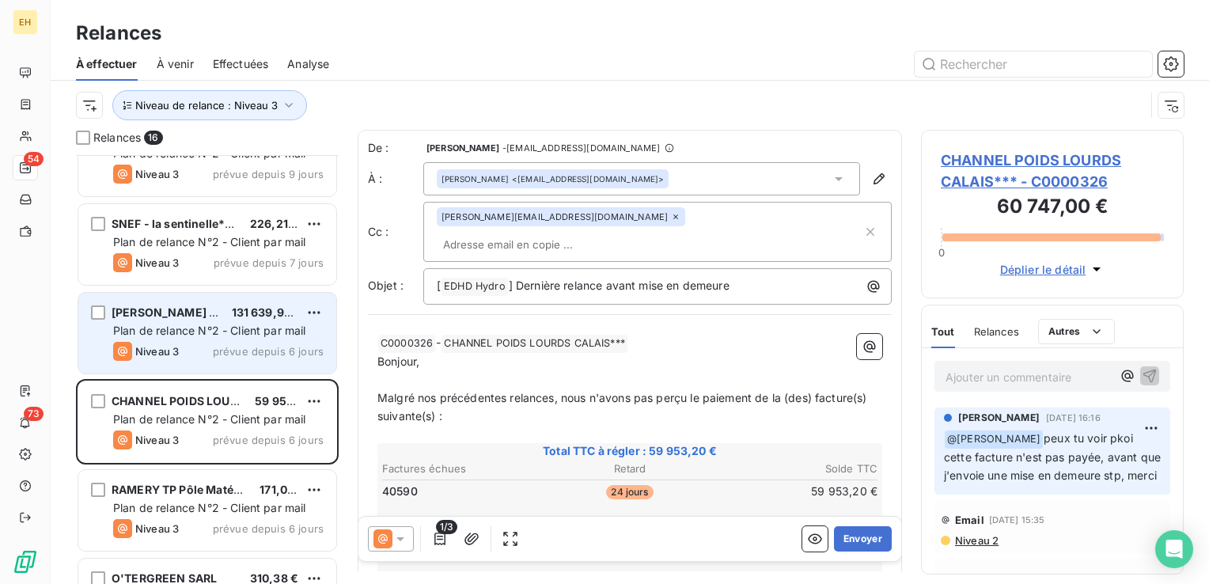
click at [190, 351] on div "Niveau 3 prévue depuis 6 jours" at bounding box center [218, 351] width 210 height 19
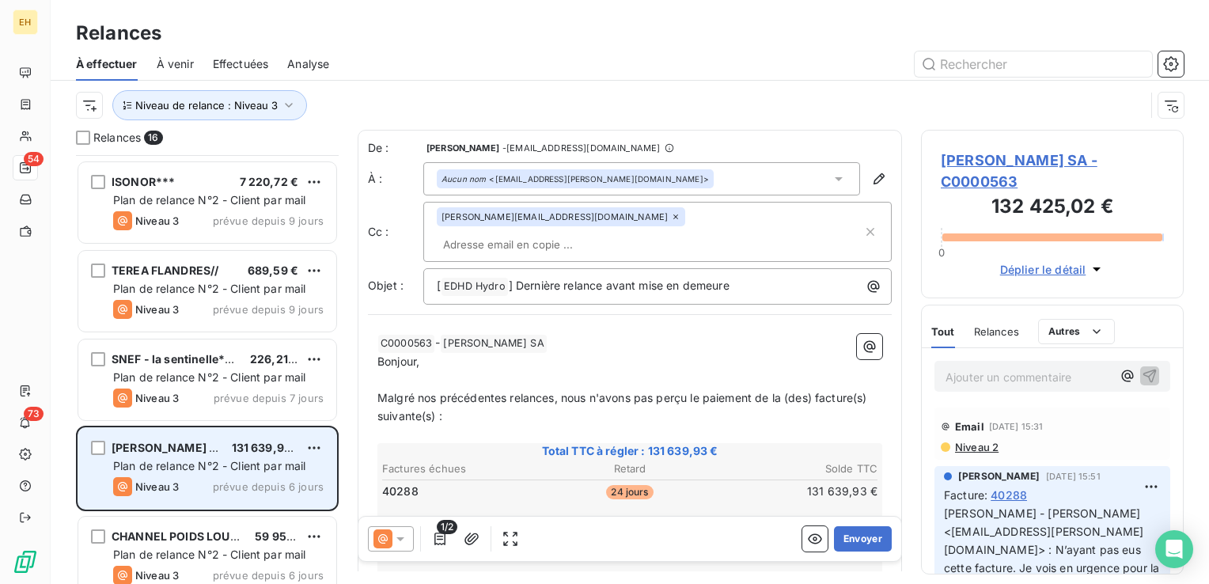
scroll to position [593, 0]
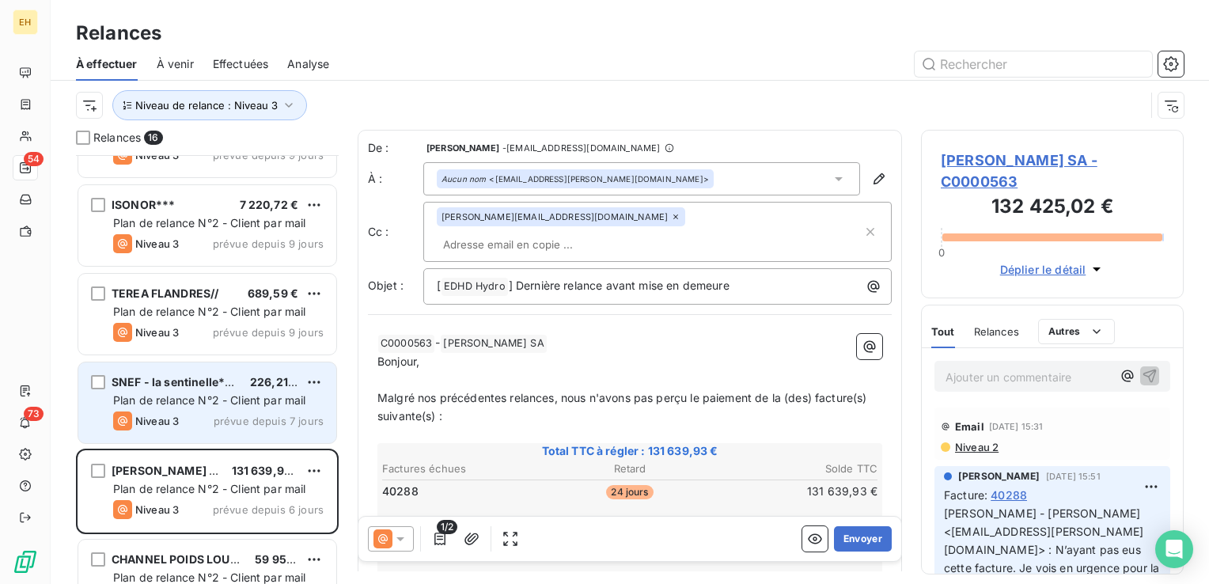
click at [184, 388] on div "SNEF - la sentinelle***" at bounding box center [175, 382] width 126 height 16
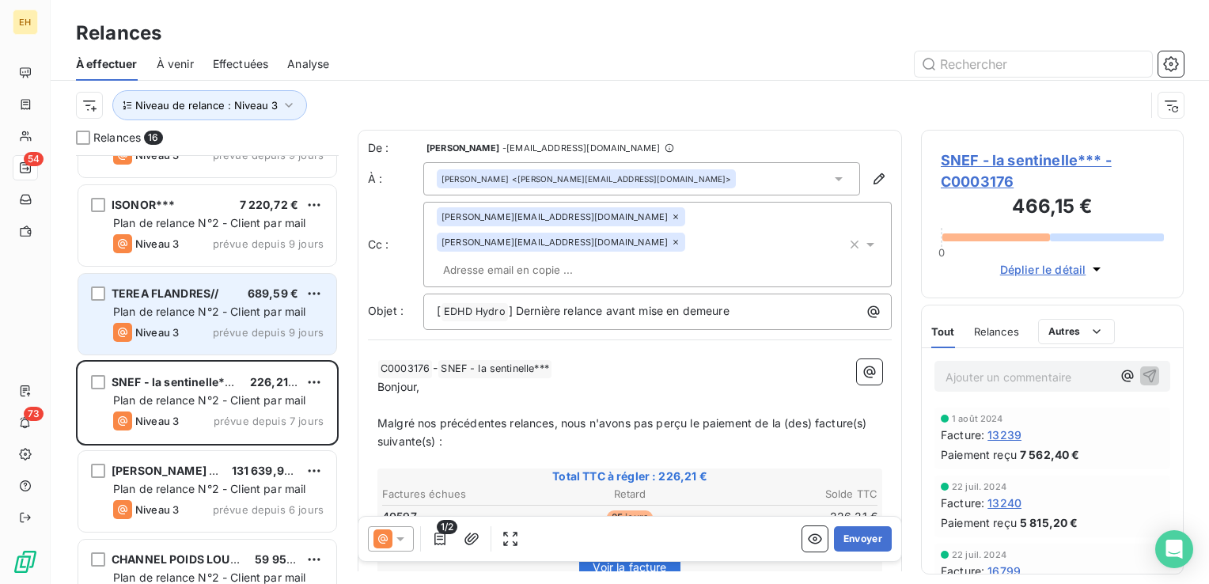
click at [192, 326] on div "Niveau 3 prévue depuis 9 jours" at bounding box center [218, 332] width 210 height 19
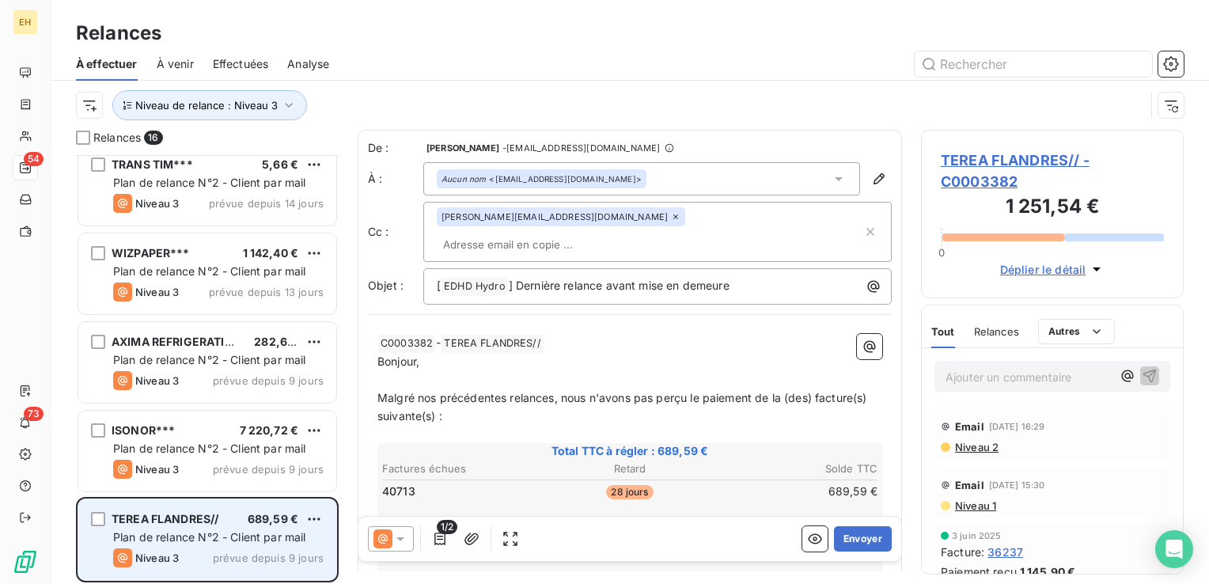
scroll to position [356, 0]
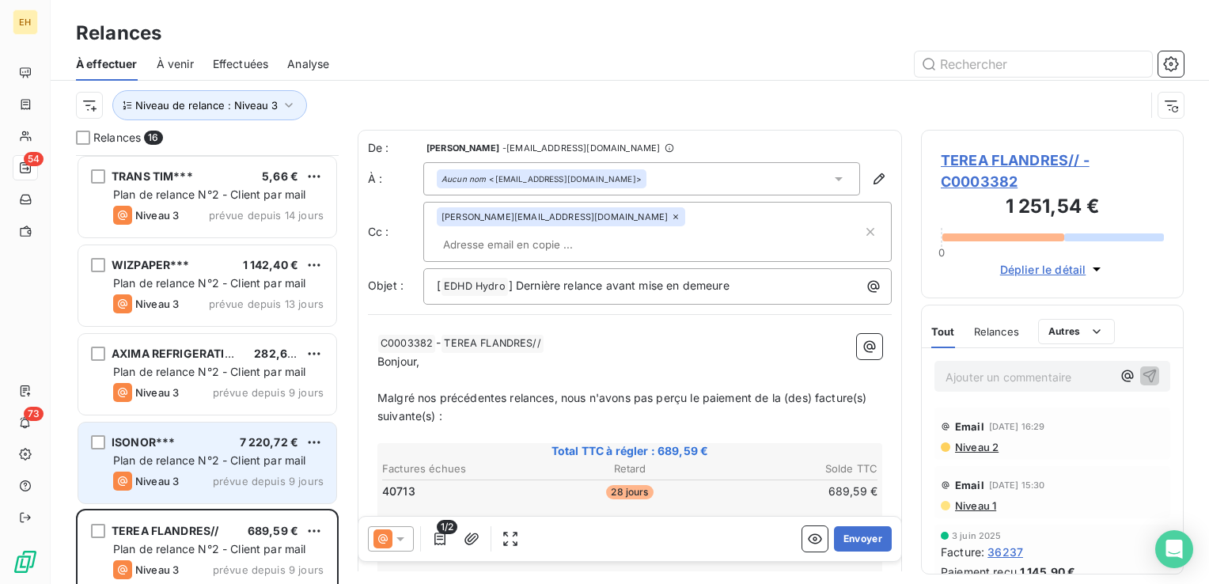
click at [191, 461] on span "Plan de relance N°2 - Client par mail" at bounding box center [209, 459] width 193 height 13
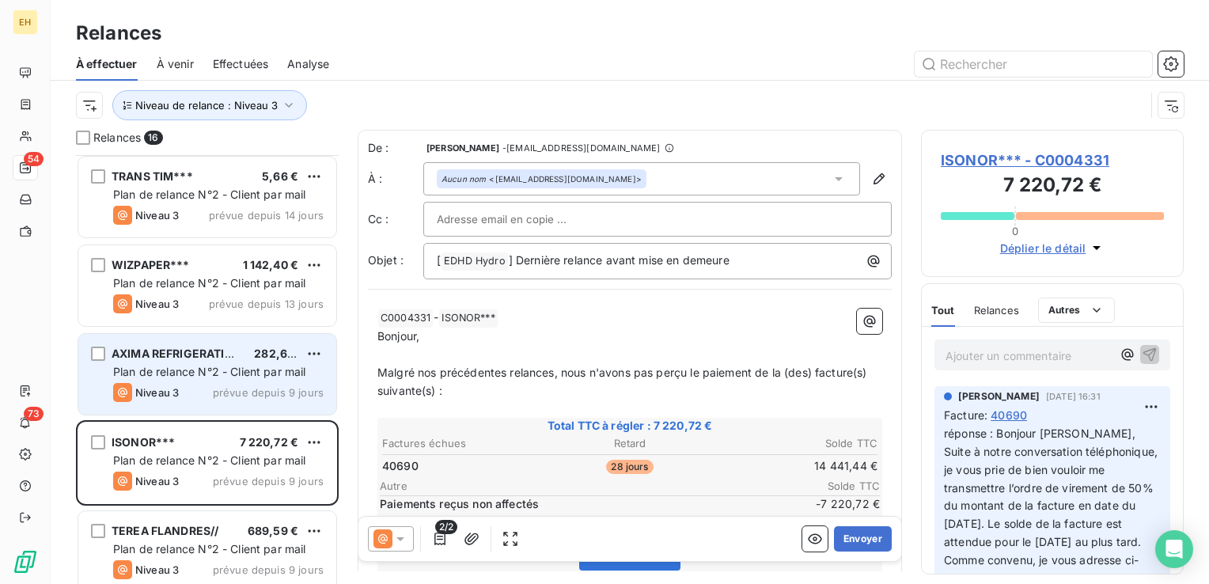
click at [199, 384] on div "Niveau 3 prévue depuis 9 jours" at bounding box center [218, 392] width 210 height 19
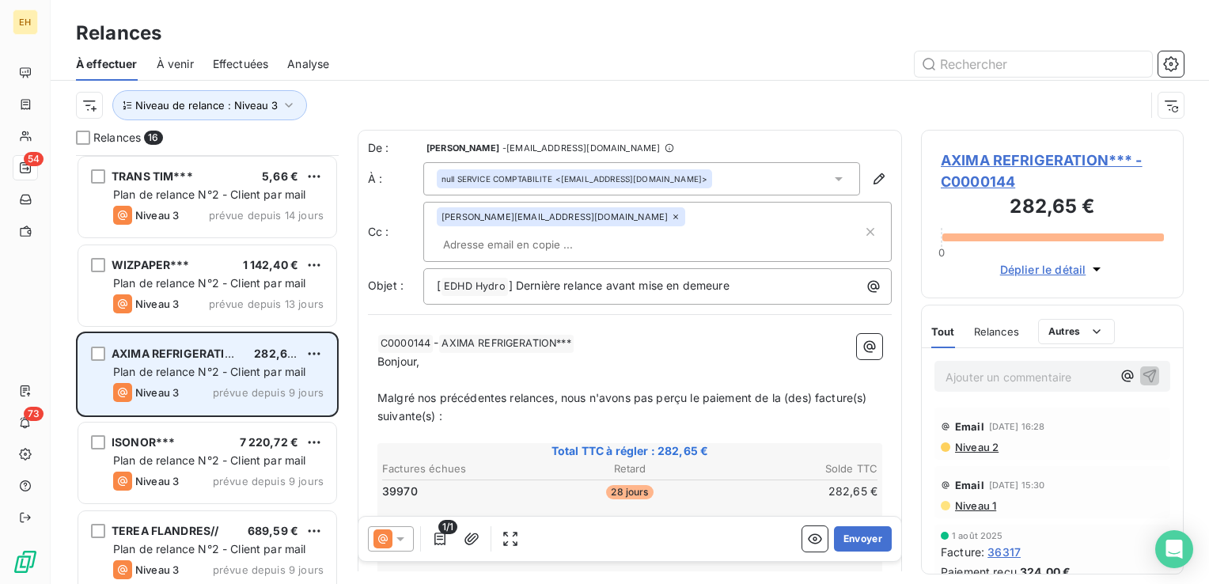
scroll to position [277, 0]
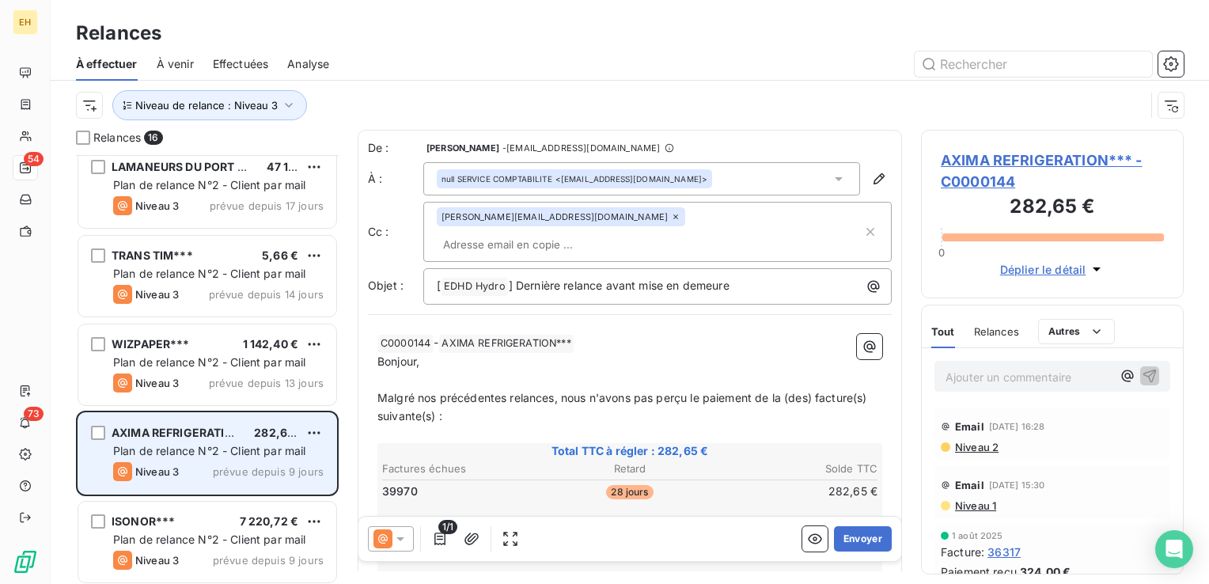
click at [199, 384] on div "Niveau 3 prévue depuis 13 jours" at bounding box center [218, 382] width 210 height 19
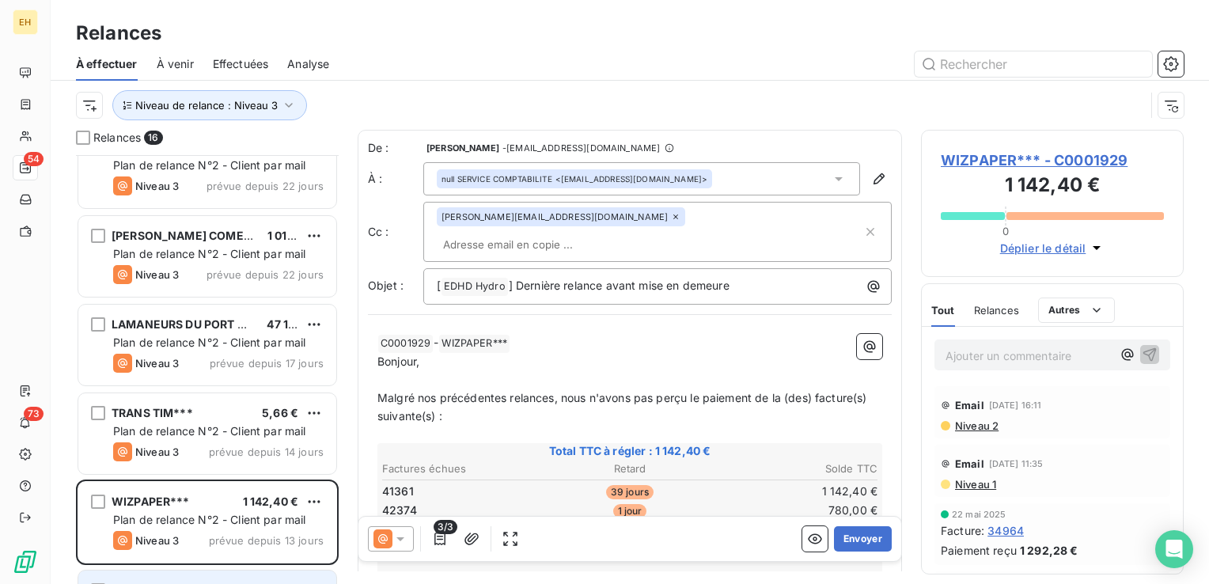
scroll to position [119, 0]
click at [199, 392] on div "TRANS TIM*** 5,66 € Plan de relance N°2 - Client par mail Niveau 3 prévue depui…" at bounding box center [207, 436] width 263 height 89
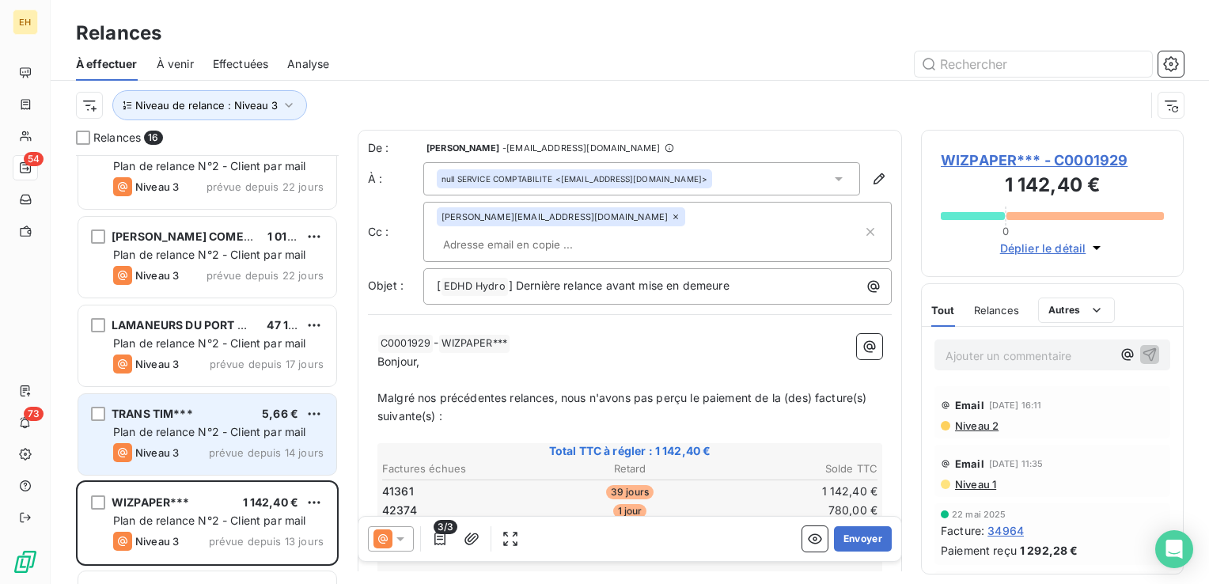
click at [199, 413] on div "TRANS TIM*** 5,66 €" at bounding box center [218, 414] width 210 height 14
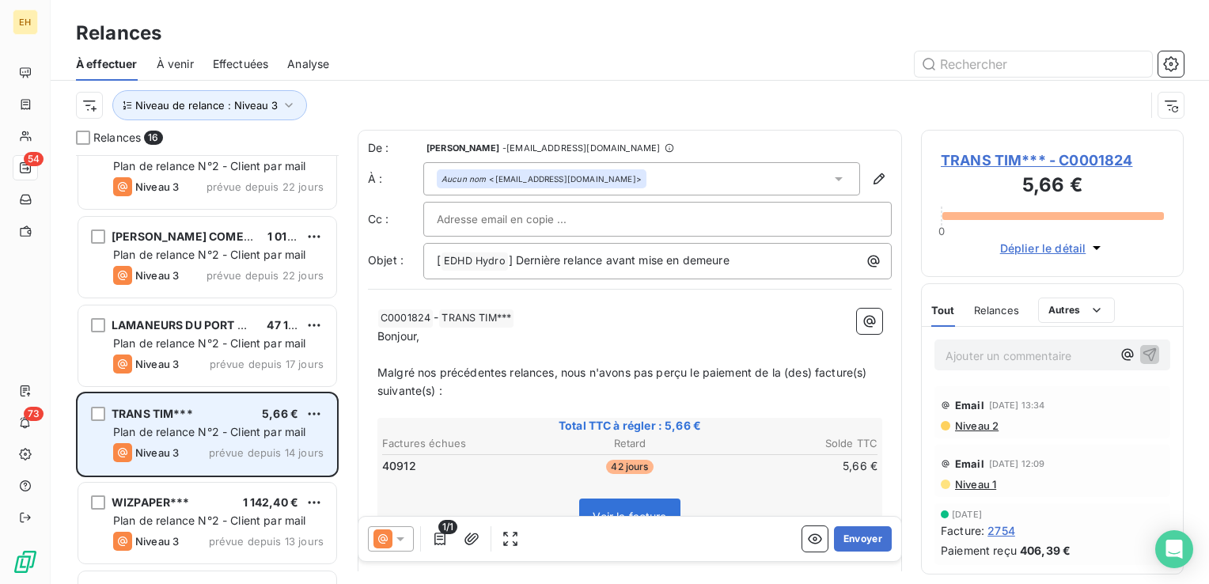
scroll to position [40, 0]
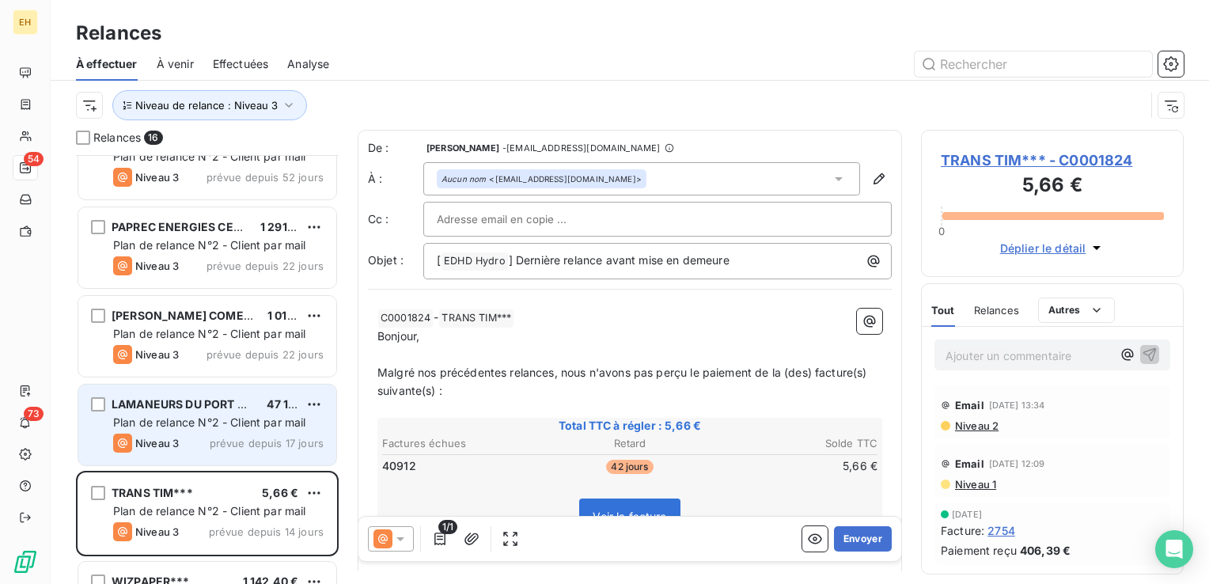
click at [199, 417] on span "Plan de relance N°2 - Client par mail" at bounding box center [209, 421] width 193 height 13
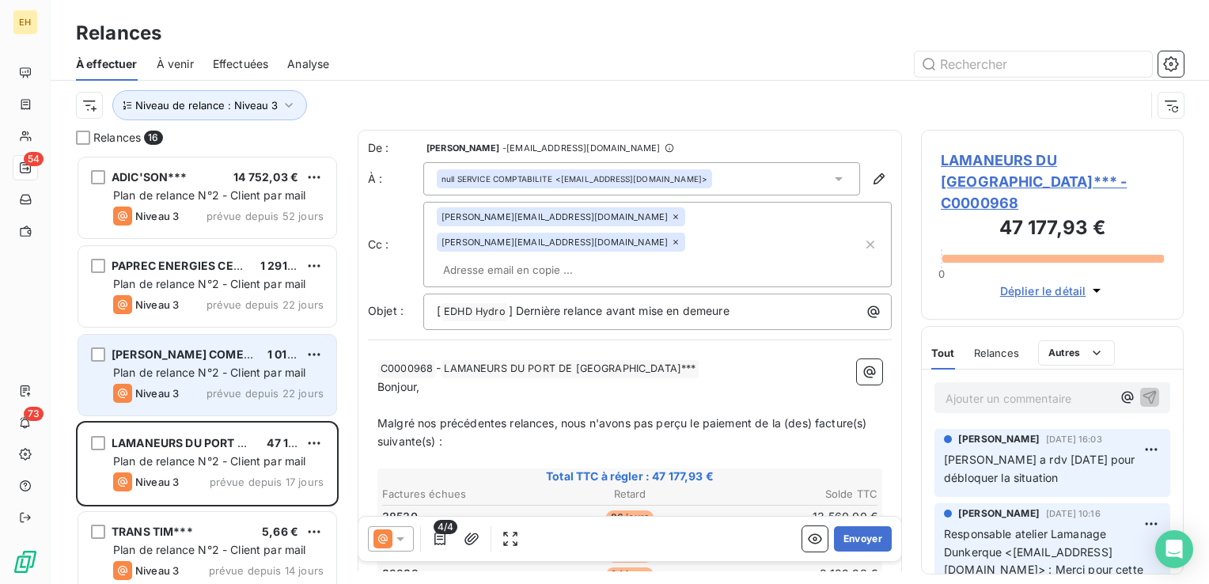
click at [217, 359] on span "[PERSON_NAME] COMENOR METALIMPEX~~~" at bounding box center [241, 353] width 258 height 13
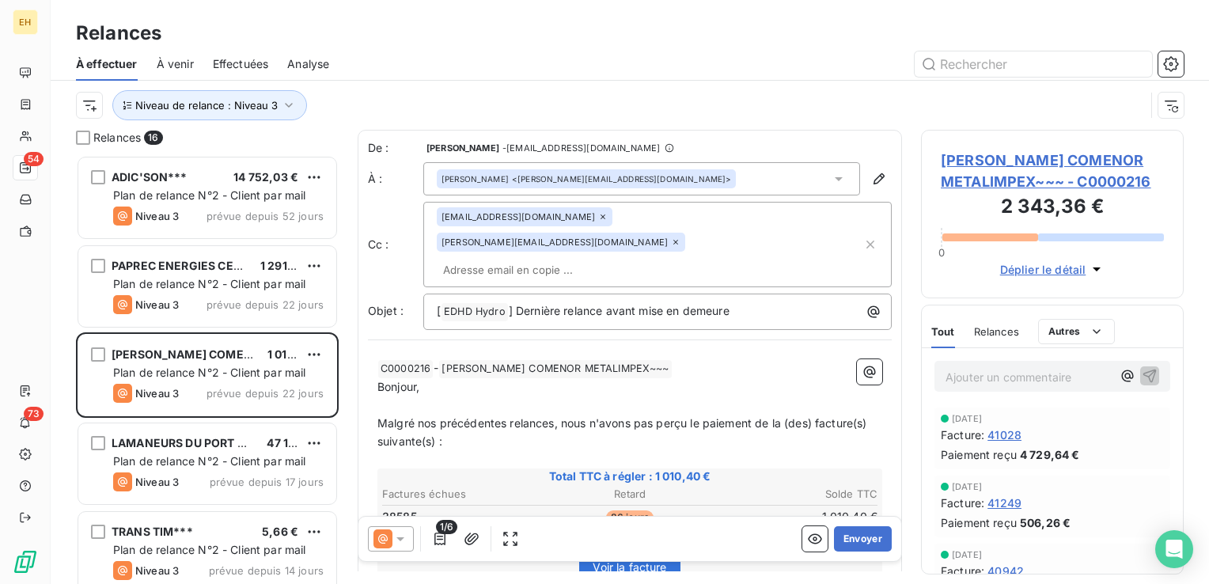
click at [243, 244] on div "PAPREC ENERGIES CENTRE EST~~~ 1 291,34 € Plan de relance N°2 - Client par mail …" at bounding box center [207, 288] width 263 height 89
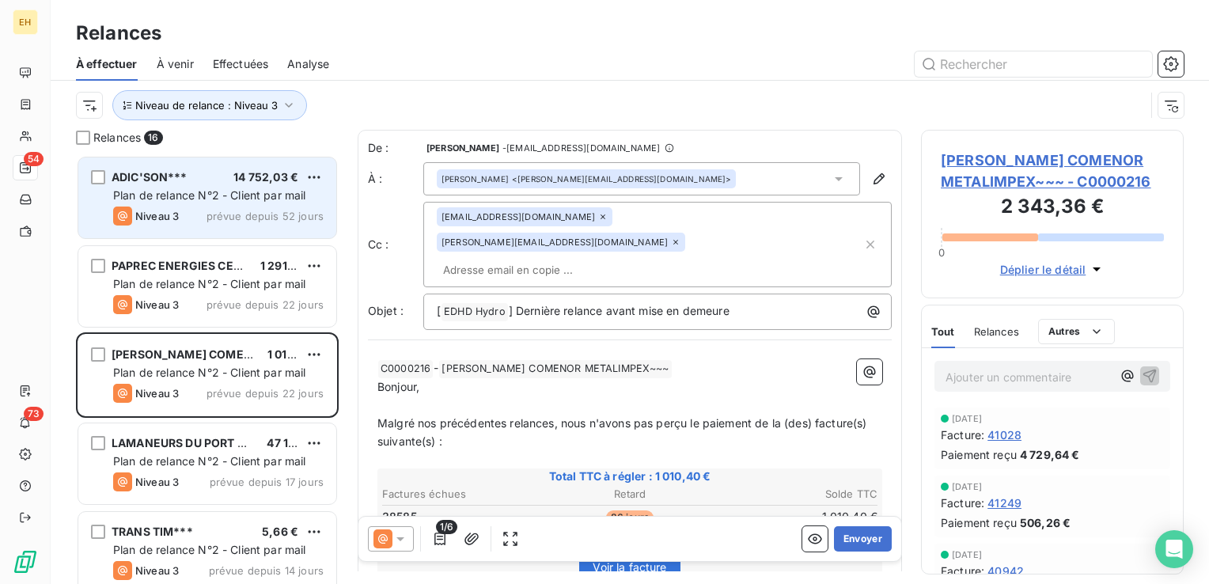
click at [241, 228] on div "ADIC'SON*** 14 752,03 € Plan de relance N°2 - Client par mail Niveau 3 prévue d…" at bounding box center [207, 197] width 258 height 81
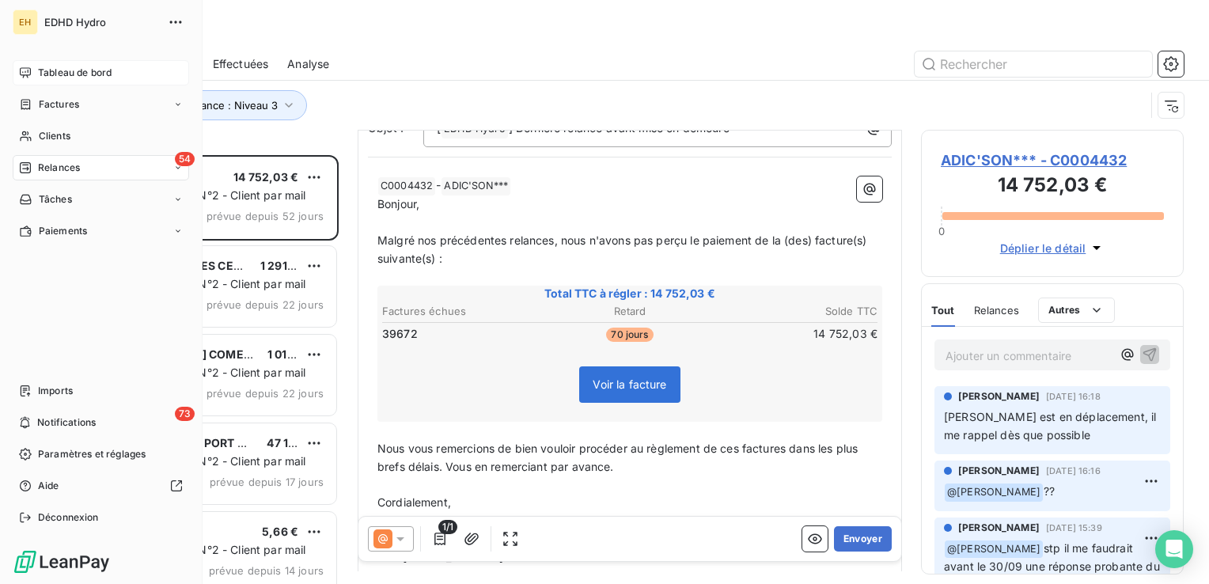
click at [64, 71] on span "Tableau de bord" at bounding box center [75, 73] width 74 height 14
